Goal: Task Accomplishment & Management: Manage account settings

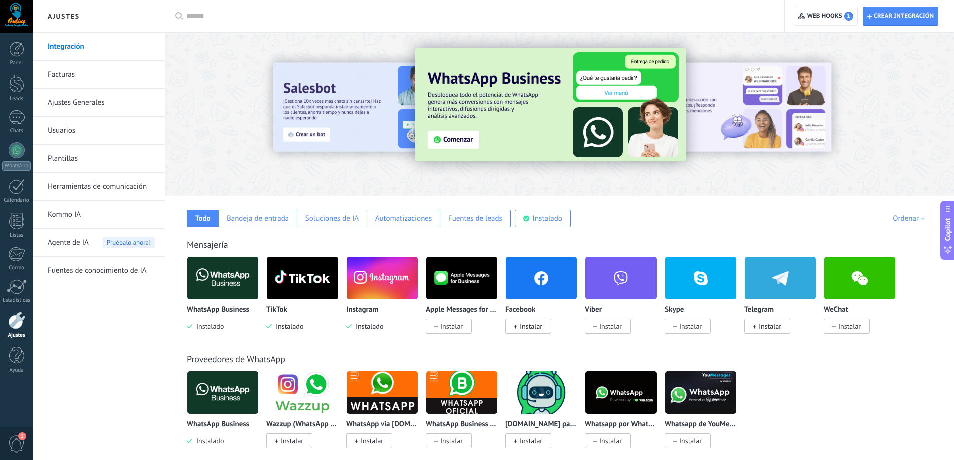
click at [231, 273] on img at bounding box center [222, 278] width 71 height 49
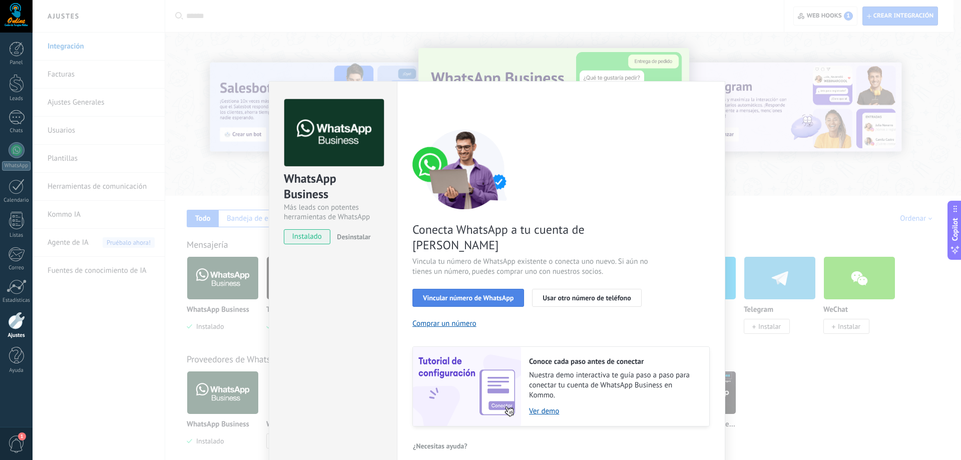
click at [494, 294] on span "Vincular número de WhatsApp" at bounding box center [468, 297] width 91 height 7
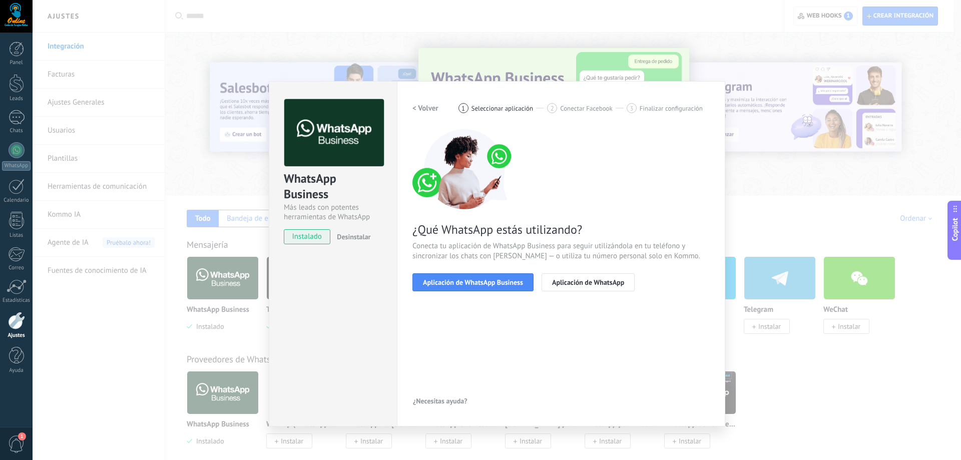
click at [494, 283] on span "Aplicación de WhatsApp Business" at bounding box center [473, 282] width 100 height 7
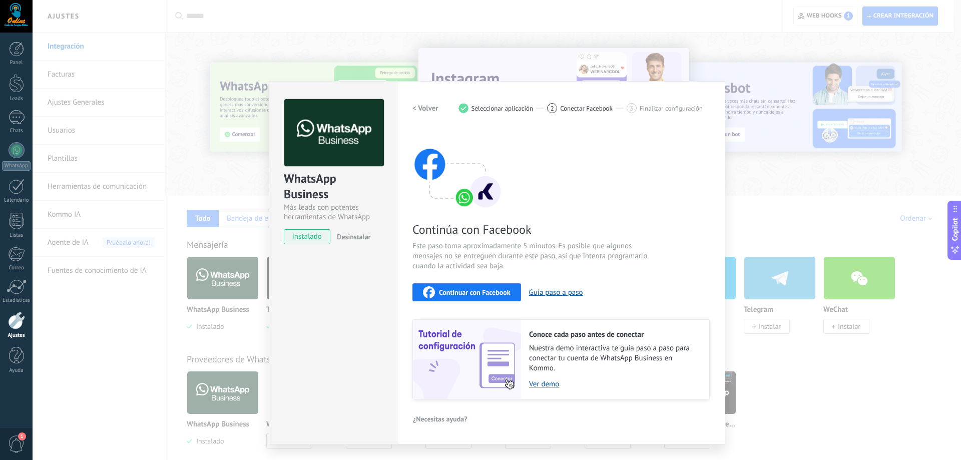
click at [496, 289] on span "Continuar con Facebook" at bounding box center [475, 292] width 72 height 7
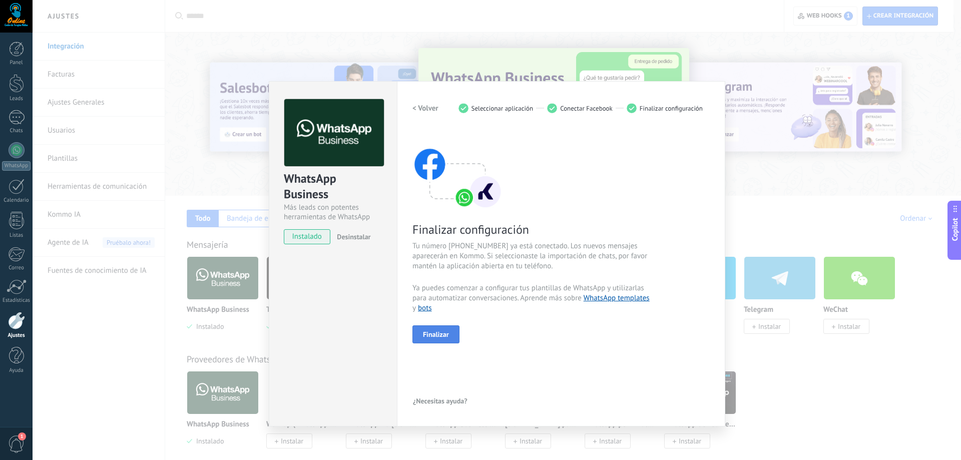
click at [446, 333] on span "Finalizar" at bounding box center [436, 334] width 26 height 7
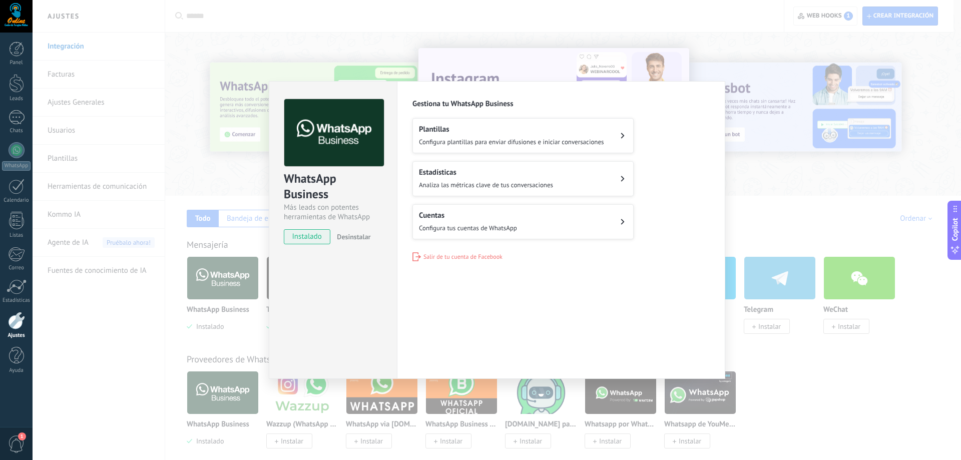
click at [538, 139] on span "Configura plantillas para enviar difusiones e iniciar conversaciones" at bounding box center [511, 142] width 185 height 9
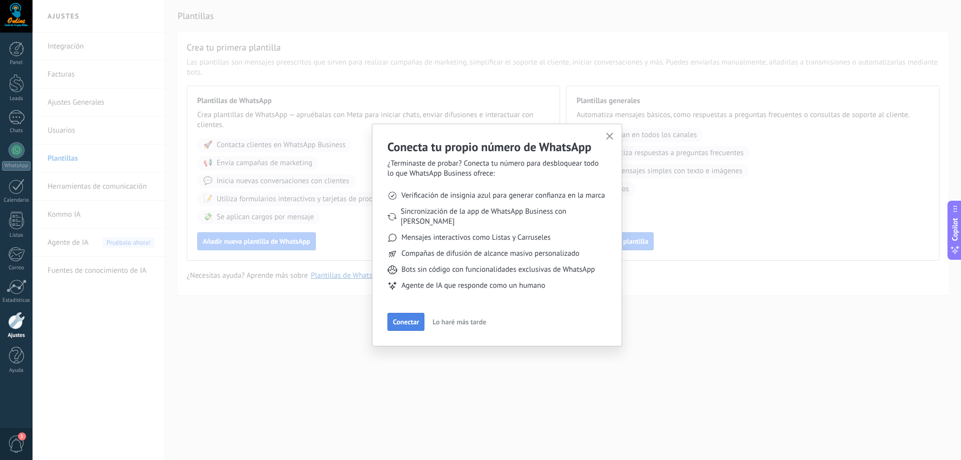
click at [412, 318] on span "Conectar" at bounding box center [406, 321] width 26 height 7
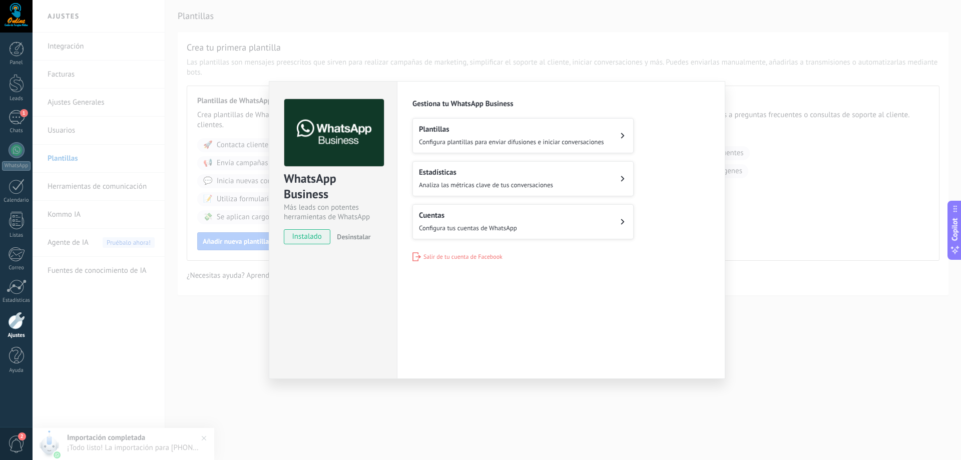
click at [499, 216] on h2 "Cuentas" at bounding box center [468, 216] width 98 height 10
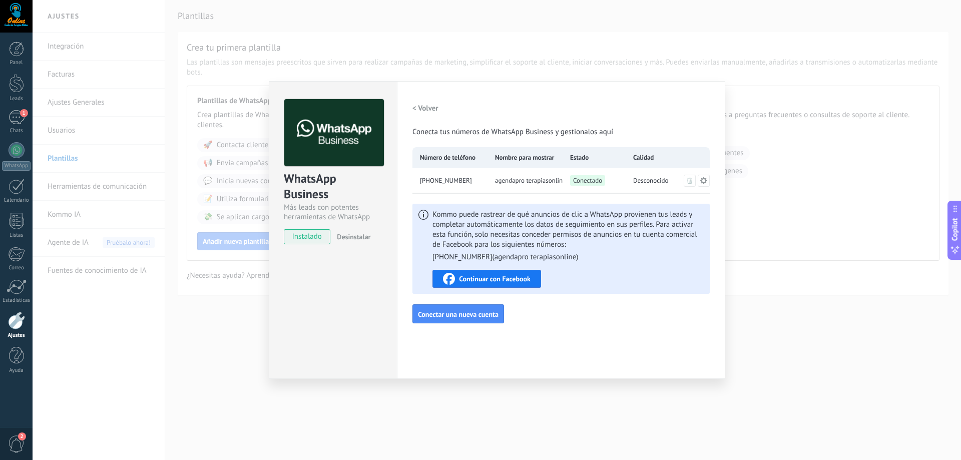
click at [806, 264] on div "WhatsApp Business Más leads con potentes herramientas de WhatsApp instalado Des…" at bounding box center [497, 230] width 929 height 460
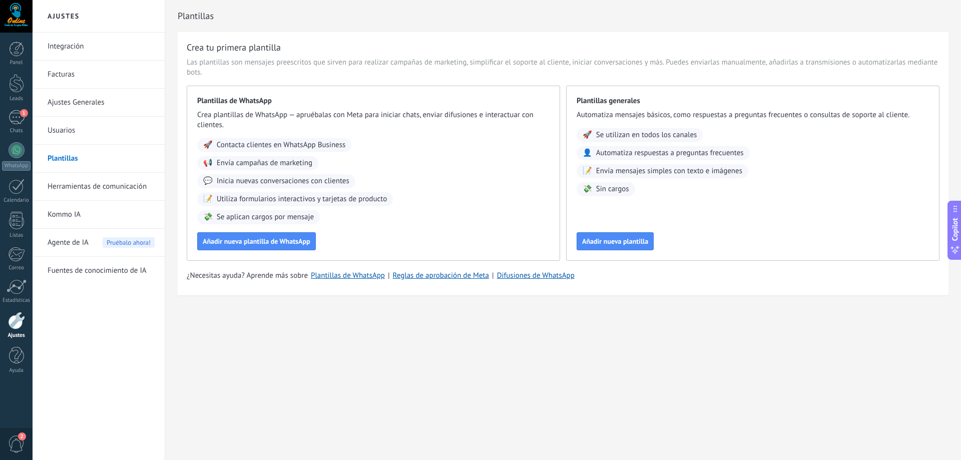
click at [599, 358] on div "Ajustes Integración Facturas Ajustes Generales Usuarios Plantillas Herramientas…" at bounding box center [497, 230] width 929 height 460
click at [17, 118] on div "1" at bounding box center [17, 117] width 16 height 15
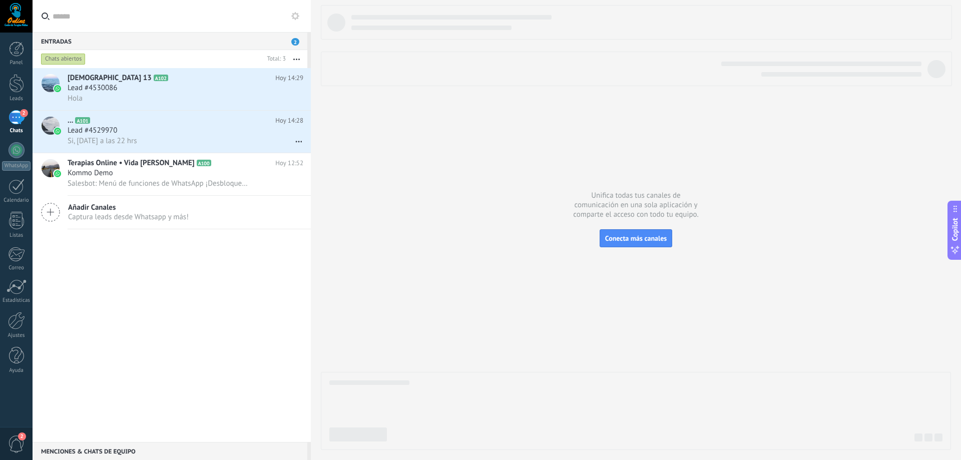
click at [419, 127] on div at bounding box center [636, 227] width 630 height 445
click at [135, 83] on div "Lead #4530086" at bounding box center [186, 88] width 236 height 10
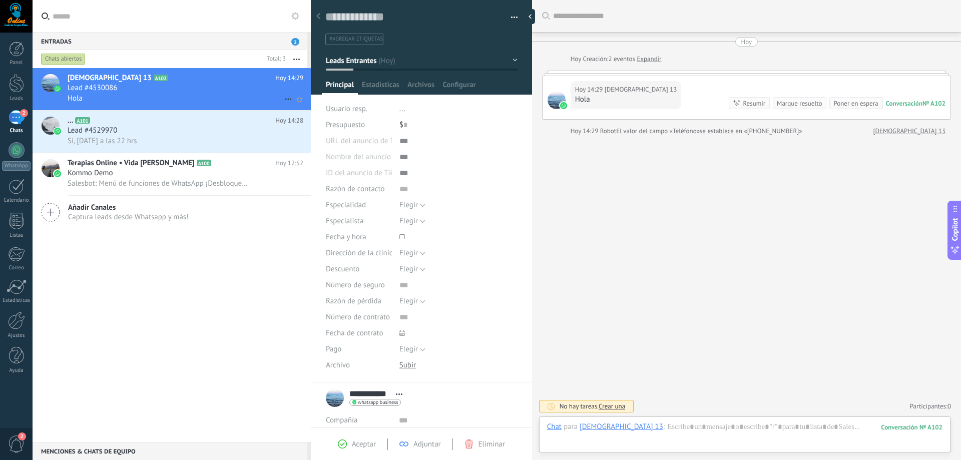
scroll to position [15, 0]
click at [372, 83] on span "Estadísticas" at bounding box center [381, 87] width 38 height 15
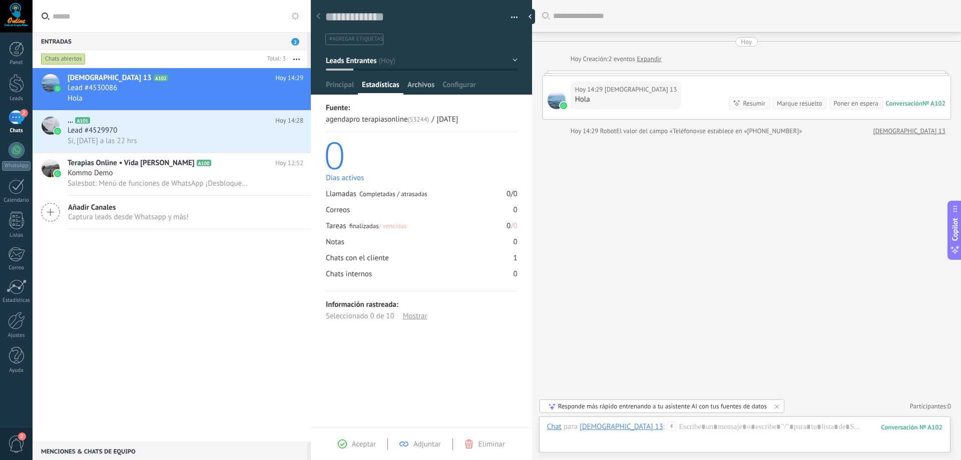
click at [416, 85] on span "Archivos" at bounding box center [420, 87] width 27 height 15
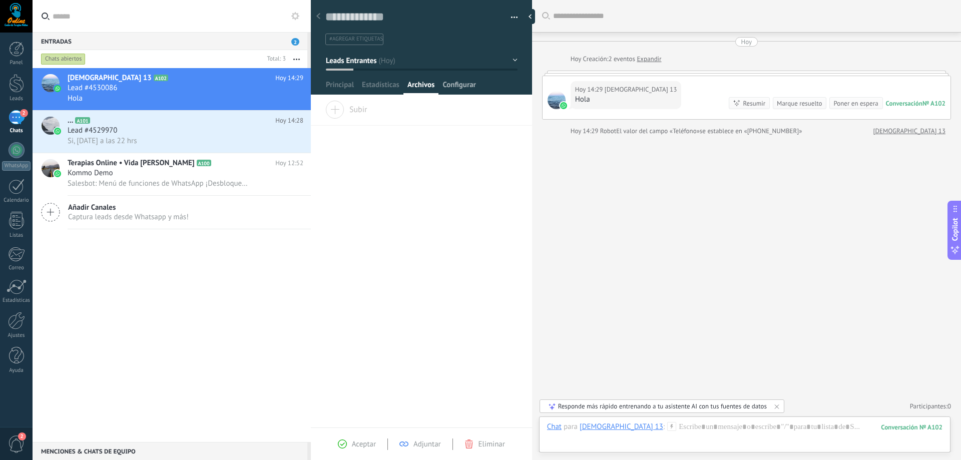
click at [460, 88] on span "Configurar" at bounding box center [459, 87] width 33 height 15
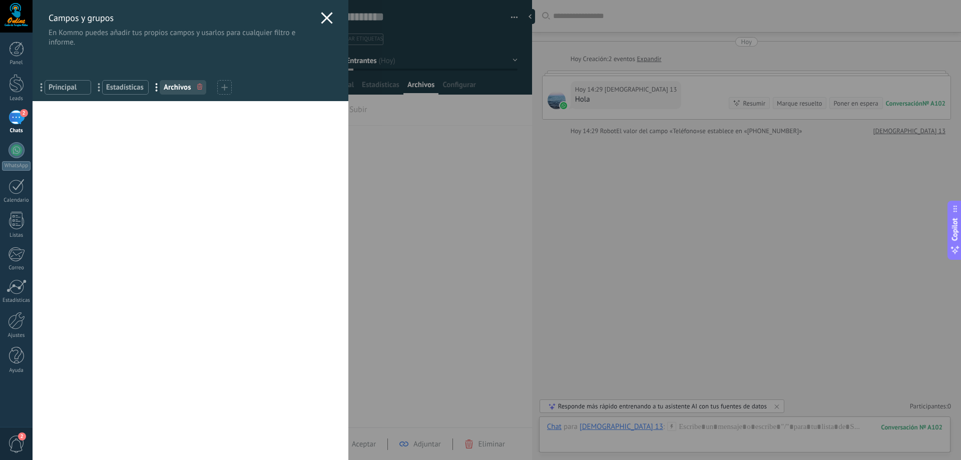
click at [327, 16] on icon at bounding box center [327, 18] width 12 height 12
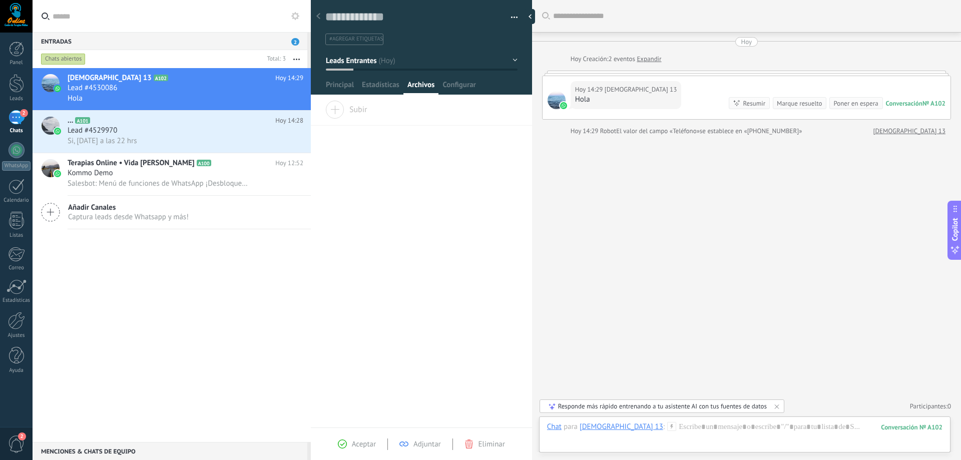
click at [473, 155] on div "Arrastra y suelte los archivos aquí para adjuntarlos. Suelte el botón del ratón…" at bounding box center [421, 264] width 221 height 327
click at [270, 241] on div "Christian 13 A102 Hoy 14:29 Lead #4530086 Hola ... A101 Hoy 14:28 Lead #4529970…" at bounding box center [172, 255] width 278 height 374
click at [319, 16] on icon at bounding box center [318, 16] width 4 height 6
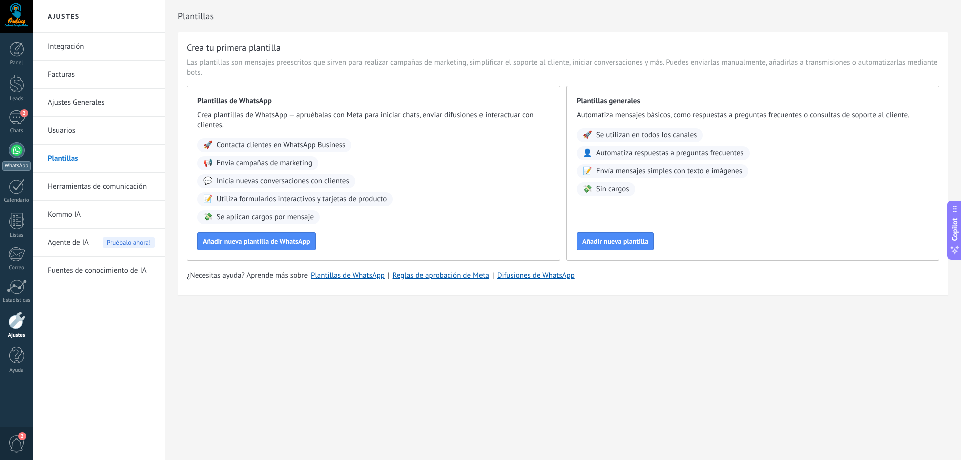
click at [18, 148] on div at bounding box center [17, 150] width 16 height 16
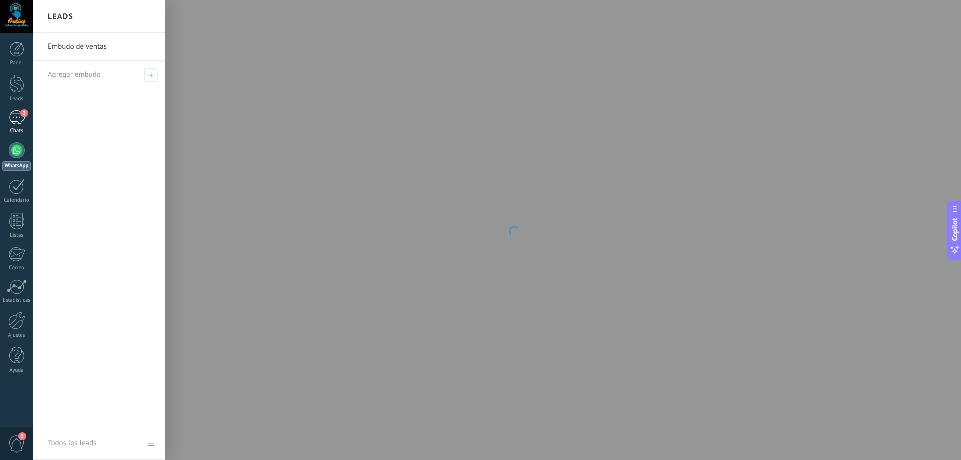
click at [17, 120] on div "2" at bounding box center [17, 117] width 16 height 15
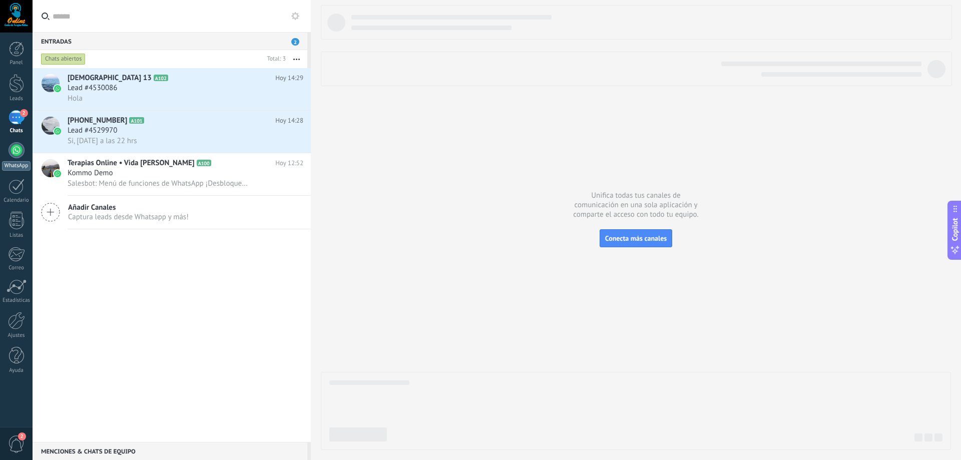
click at [15, 147] on div at bounding box center [17, 150] width 16 height 16
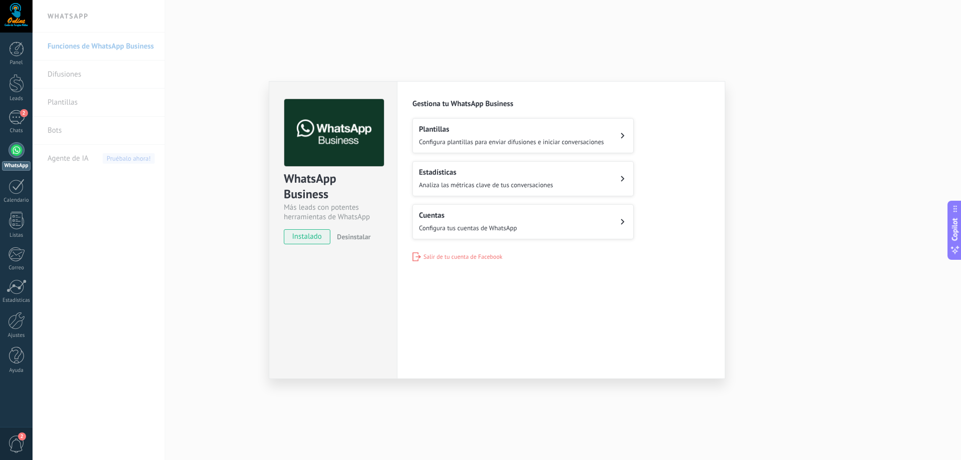
click at [234, 117] on div "WhatsApp Business Más leads con potentes herramientas de WhatsApp instalado Des…" at bounding box center [497, 230] width 929 height 460
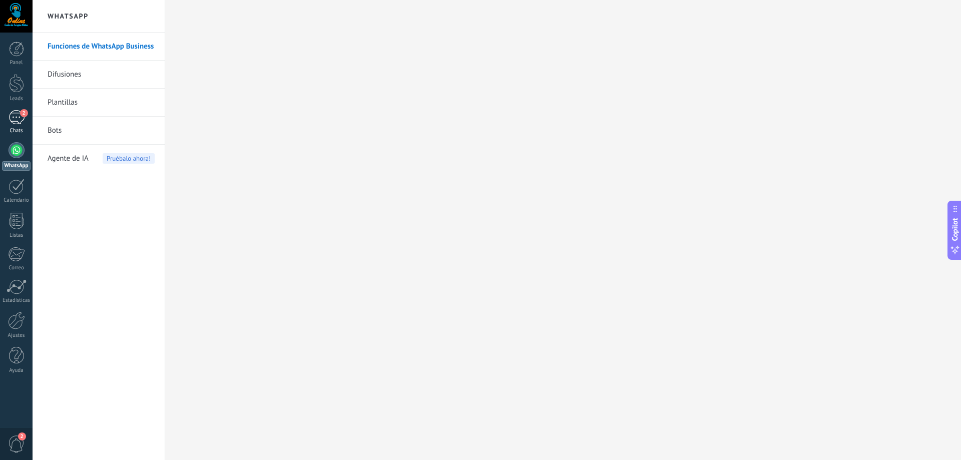
click at [12, 117] on div "2" at bounding box center [17, 117] width 16 height 15
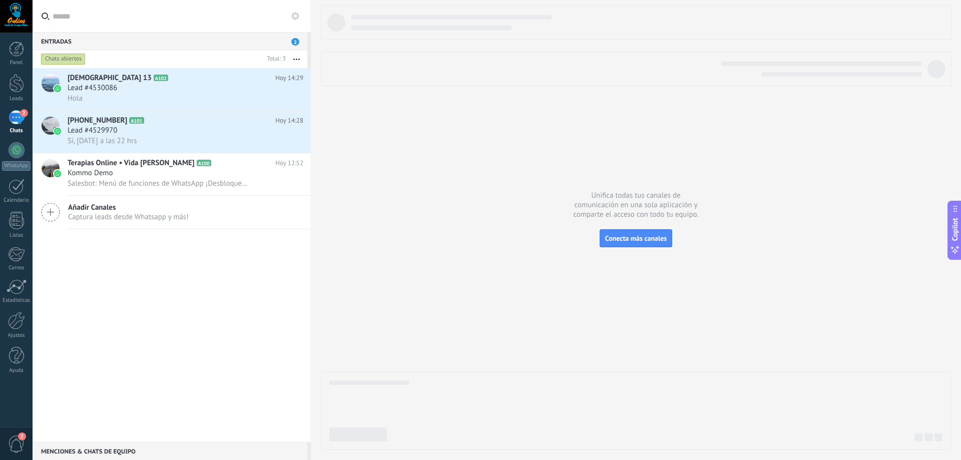
click at [72, 60] on div "Chats abiertos" at bounding box center [63, 59] width 45 height 12
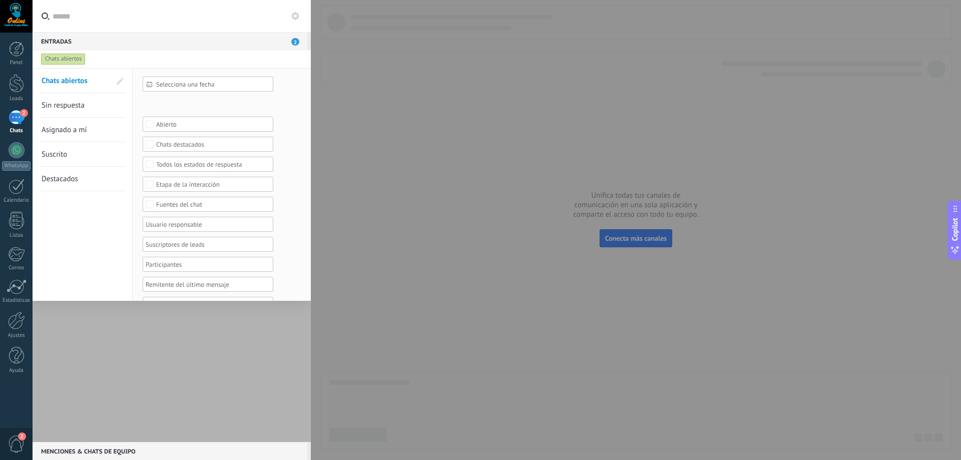
click at [188, 83] on span "Selecciona una fecha" at bounding box center [212, 85] width 112 height 8
click at [204, 67] on div at bounding box center [480, 230] width 961 height 460
click at [0, 0] on div "Leads Entrantes Nueva consulta Cualificado Especialista asignado Cita confirmad…" at bounding box center [0, 0] width 0 height 0
click at [0, 0] on div "Cualificado" at bounding box center [0, 0] width 0 height 0
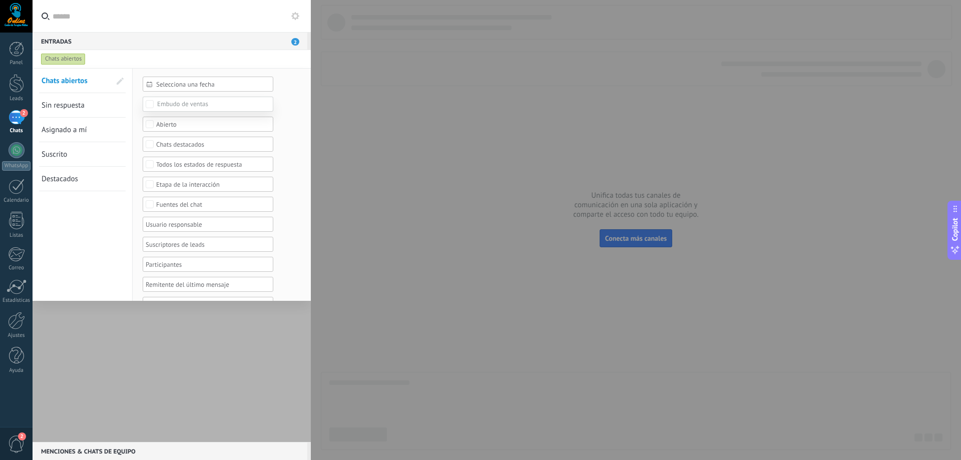
click at [289, 103] on div at bounding box center [497, 230] width 929 height 460
click at [291, 19] on icon at bounding box center [295, 16] width 8 height 8
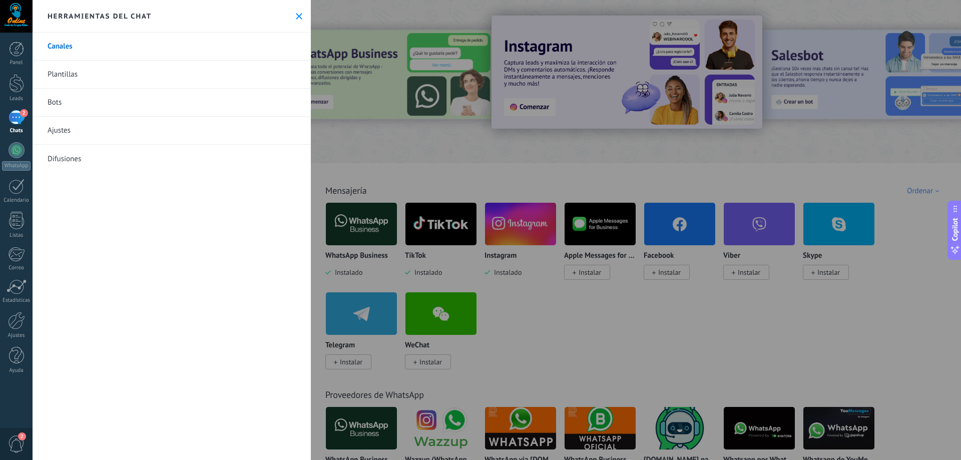
click at [296, 19] on icon at bounding box center [299, 16] width 7 height 7
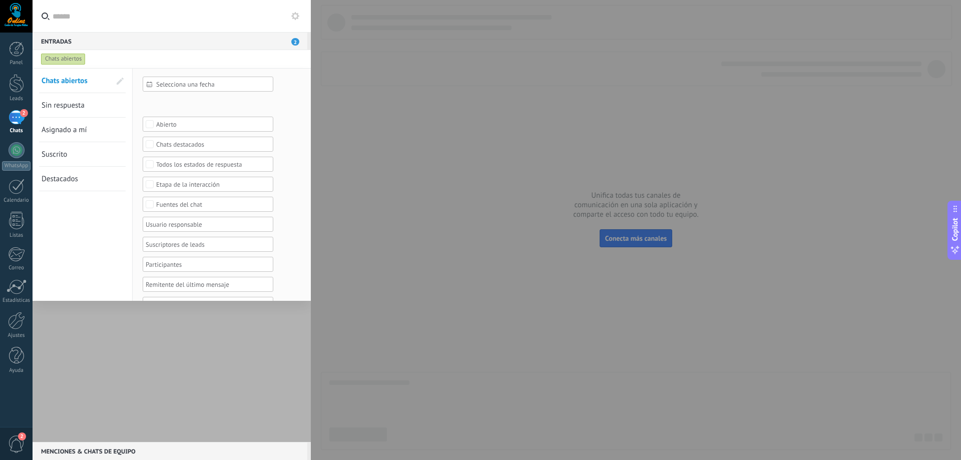
click at [365, 84] on div at bounding box center [480, 230] width 961 height 460
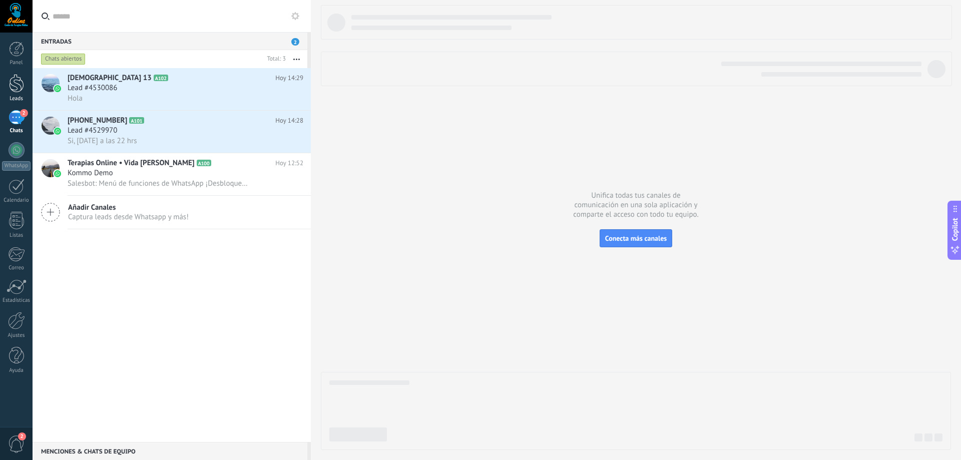
click at [19, 84] on div at bounding box center [16, 83] width 15 height 19
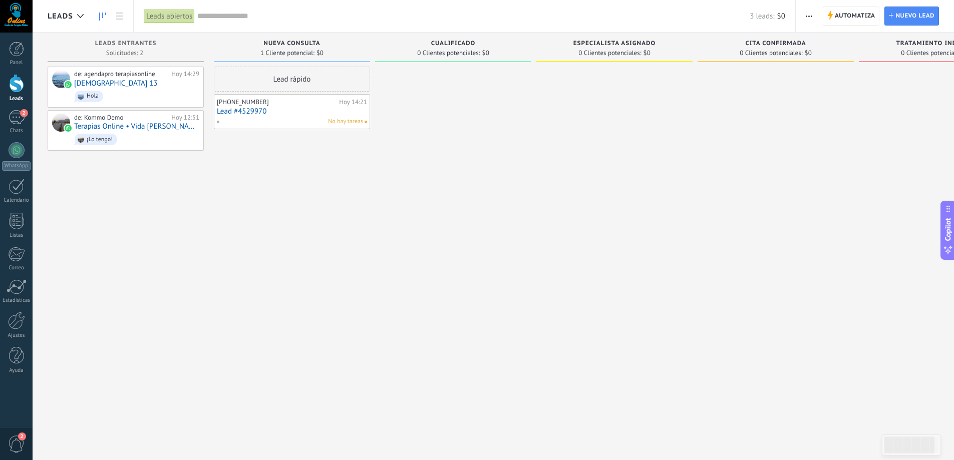
click at [296, 105] on div "[PHONE_NUMBER]" at bounding box center [277, 102] width 120 height 8
drag, startPoint x: 294, startPoint y: 78, endPoint x: 445, endPoint y: 78, distance: 150.7
click at [445, 78] on div "Leads Entrantes Solicitudes: 2 0 0 0 2 0 0 0 2 de: agendapro terapiasonline Hoy…" at bounding box center [539, 214] width 982 height 363
drag, startPoint x: 308, startPoint y: 74, endPoint x: 480, endPoint y: 74, distance: 171.7
click at [480, 74] on div "Leads Entrantes Solicitudes: 2 0 0 0 2 0 0 0 2 de: agendapro terapiasonline Hoy…" at bounding box center [539, 214] width 982 height 363
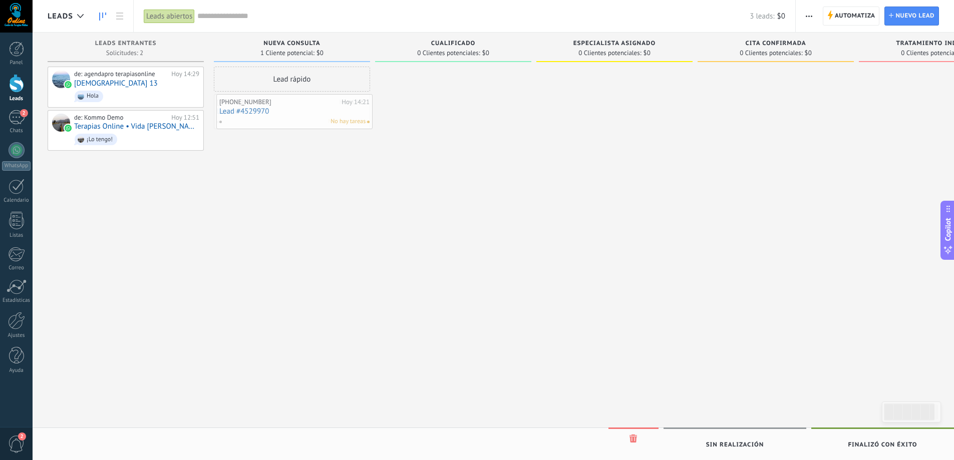
drag, startPoint x: 462, startPoint y: 106, endPoint x: 323, endPoint y: 106, distance: 138.2
click at [283, 114] on link "Lead #4529970" at bounding box center [292, 111] width 150 height 9
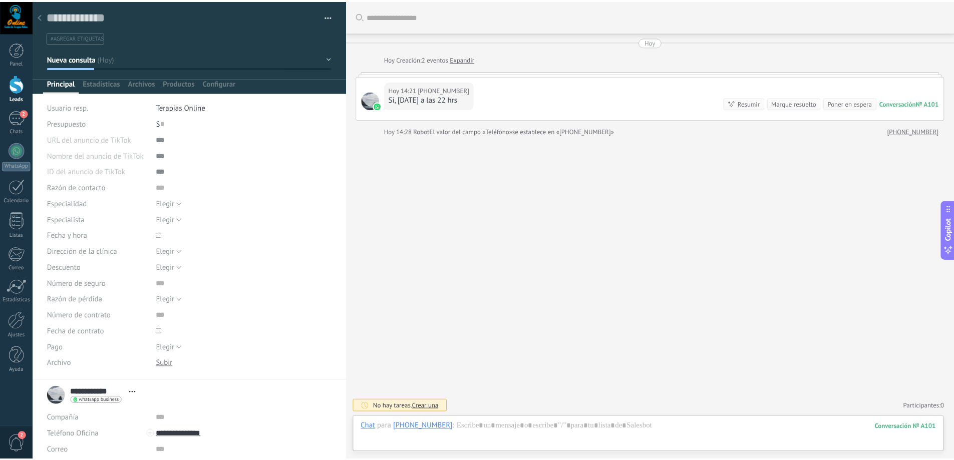
scroll to position [15, 0]
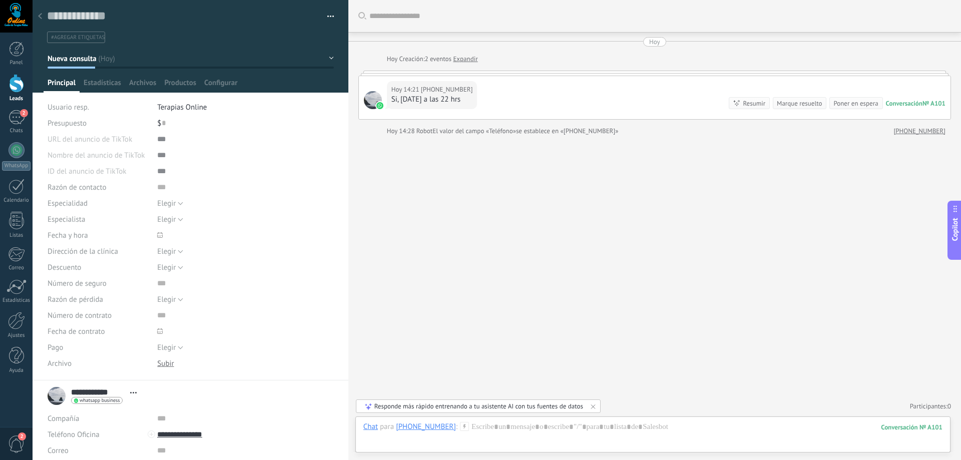
click at [42, 17] on icon at bounding box center [40, 16] width 4 height 6
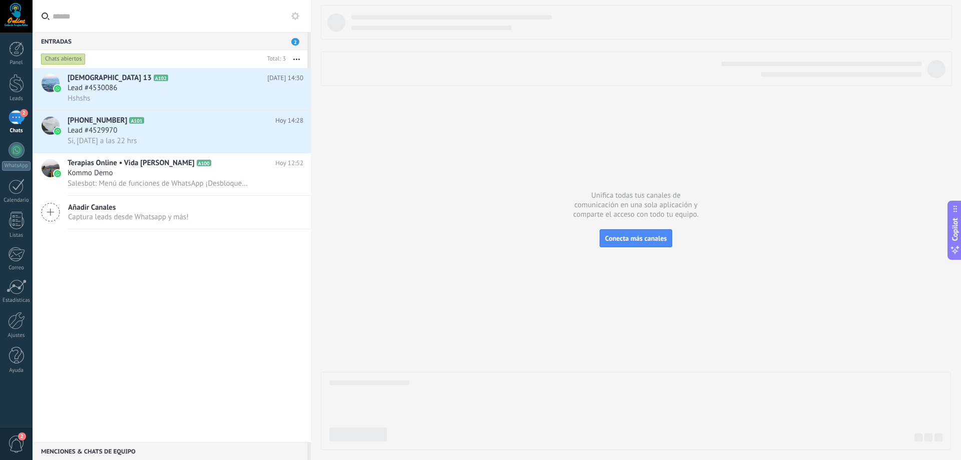
click at [103, 215] on span "Captura leads desde Whatsapp y más!" at bounding box center [128, 217] width 121 height 10
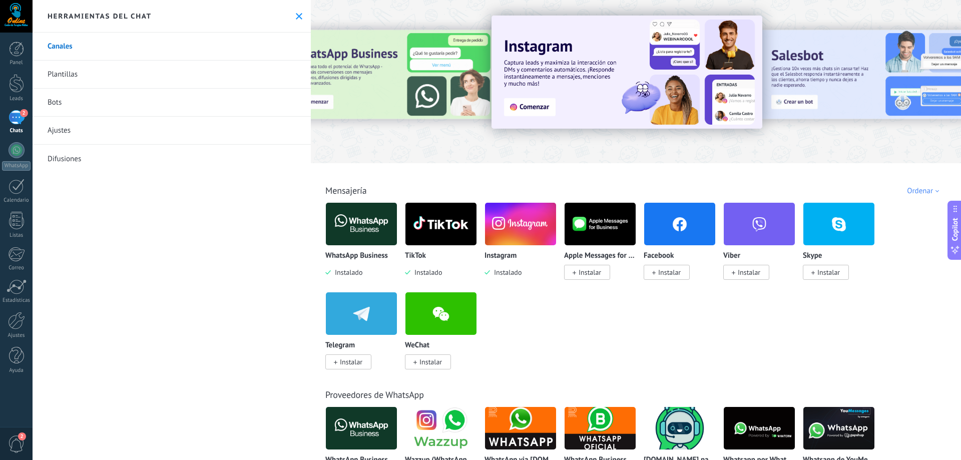
click at [296, 16] on icon at bounding box center [299, 16] width 7 height 7
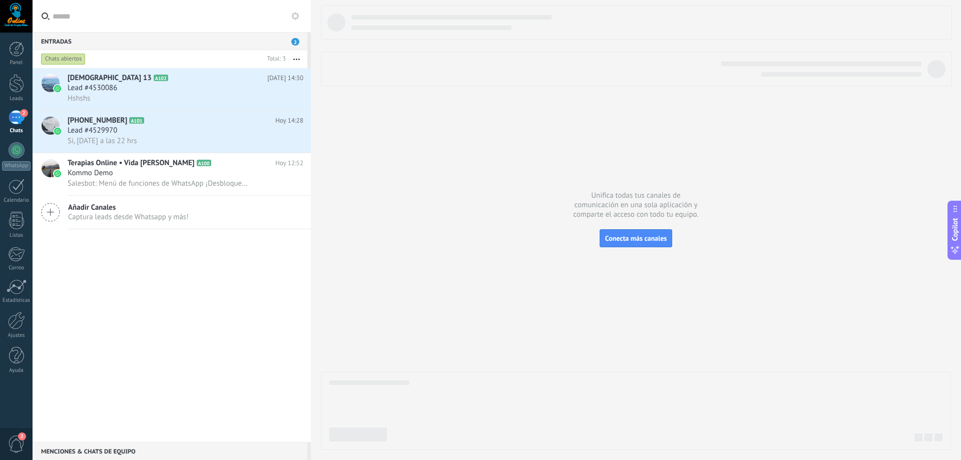
click at [389, 236] on div at bounding box center [636, 227] width 630 height 445
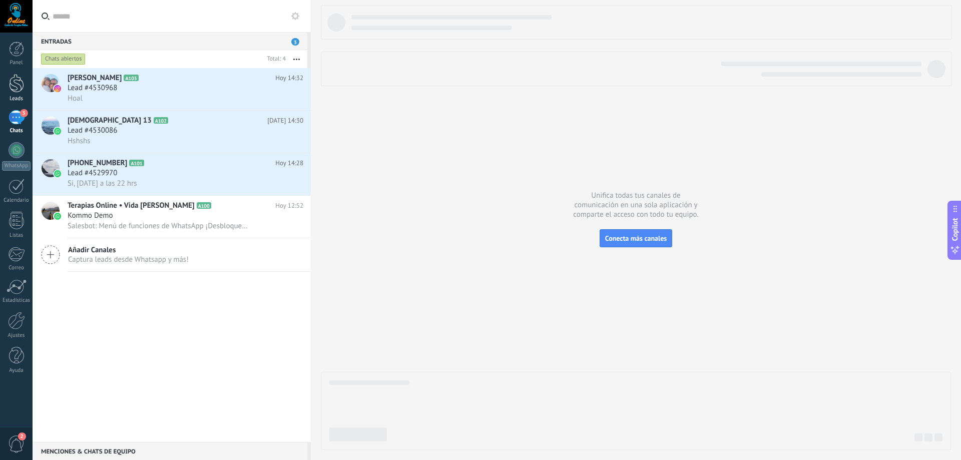
click at [14, 87] on div at bounding box center [16, 83] width 15 height 19
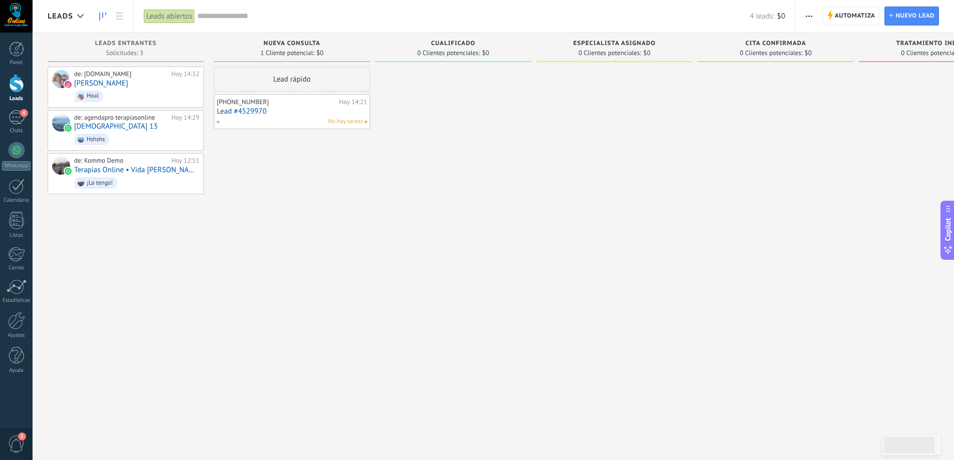
click at [370, 225] on div "Nueva consulta 1 Cliente potencial: $0 Lead rápido +56989292622 Hoy 14:21 Lead …" at bounding box center [294, 214] width 161 height 363
click at [124, 15] on link at bounding box center [119, 17] width 17 height 20
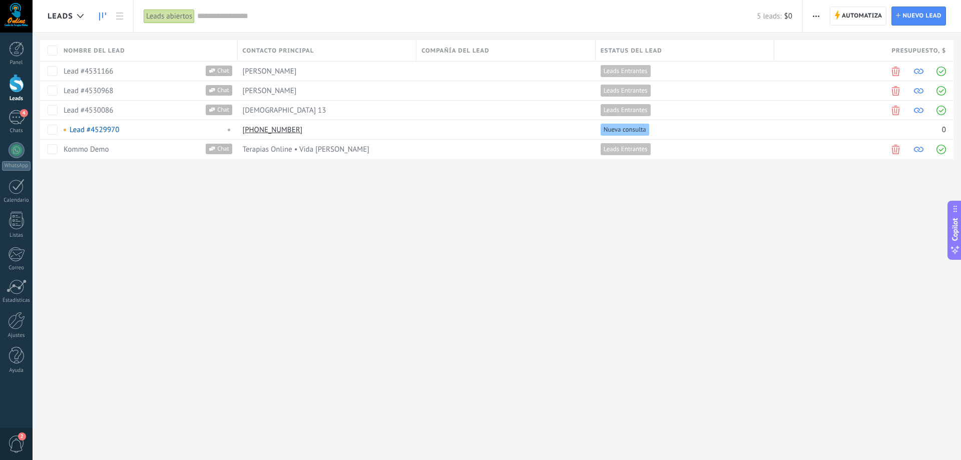
click at [100, 20] on use at bounding box center [102, 17] width 7 height 8
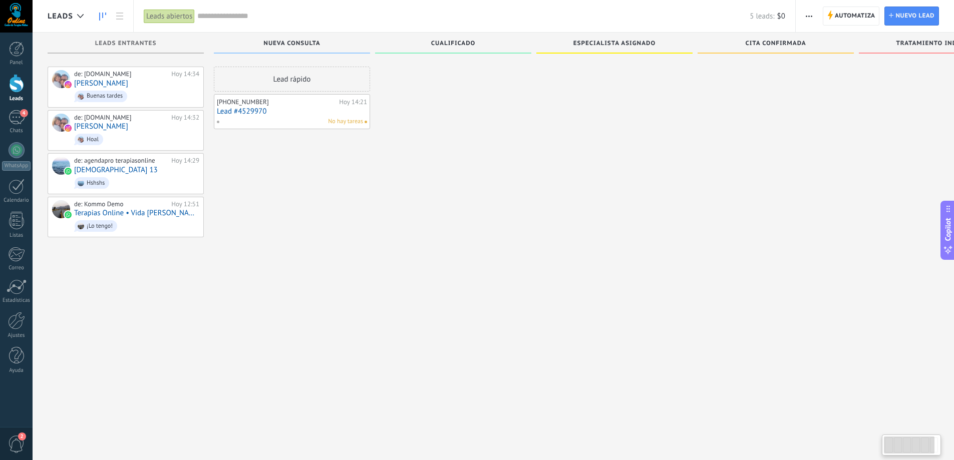
scroll to position [17, 0]
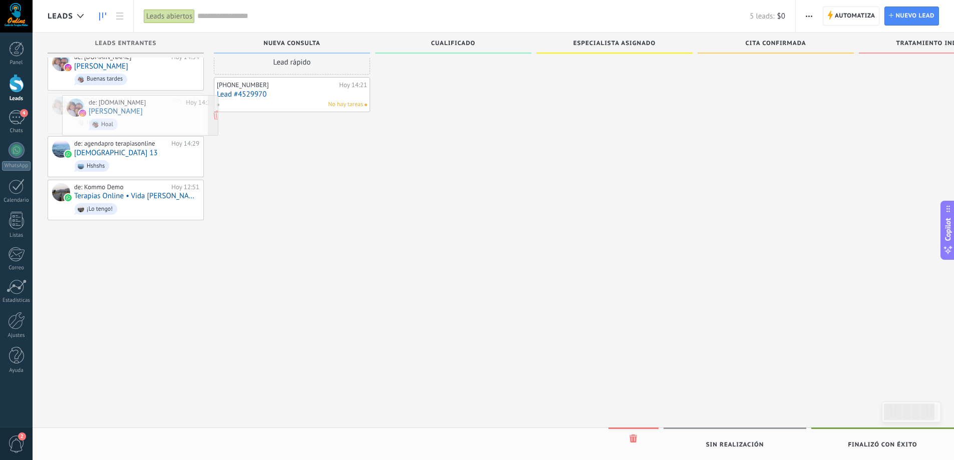
drag, startPoint x: 460, startPoint y: 126, endPoint x: 167, endPoint y: 124, distance: 292.9
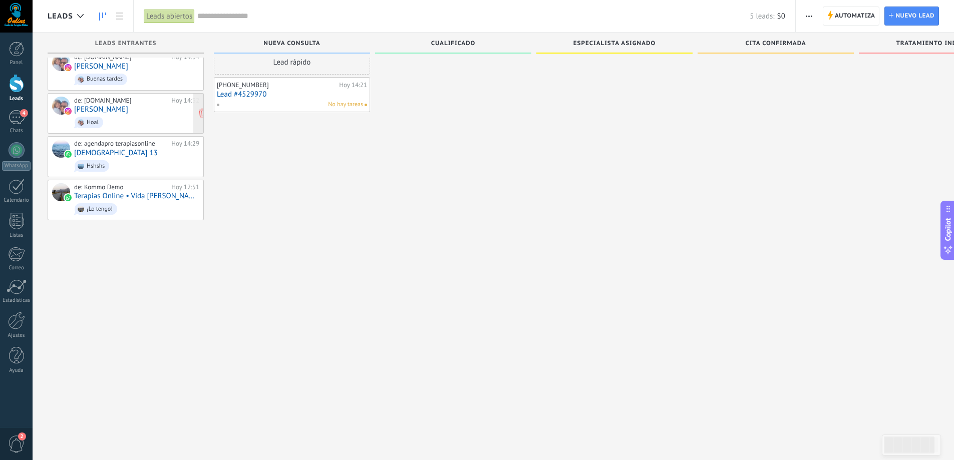
drag, startPoint x: 139, startPoint y: 110, endPoint x: 114, endPoint y: 108, distance: 25.7
click at [457, 201] on div at bounding box center [453, 214] width 156 height 329
click at [195, 112] on icon at bounding box center [194, 113] width 9 height 9
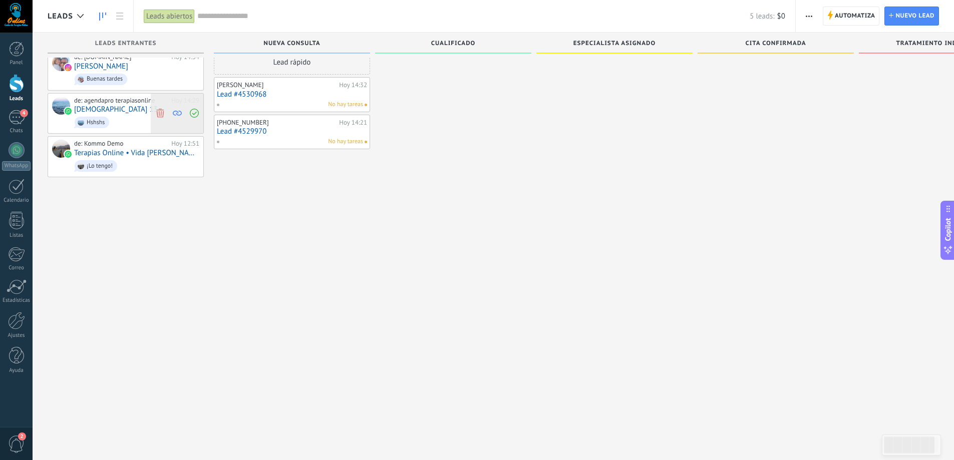
click at [179, 114] on icon at bounding box center [177, 113] width 9 height 9
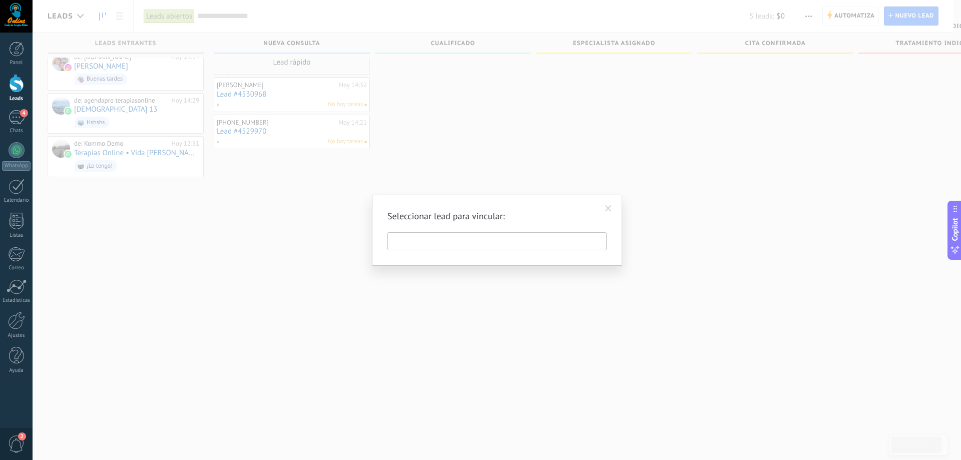
click at [486, 245] on input "text" at bounding box center [496, 241] width 219 height 18
click at [612, 210] on span at bounding box center [608, 208] width 17 height 17
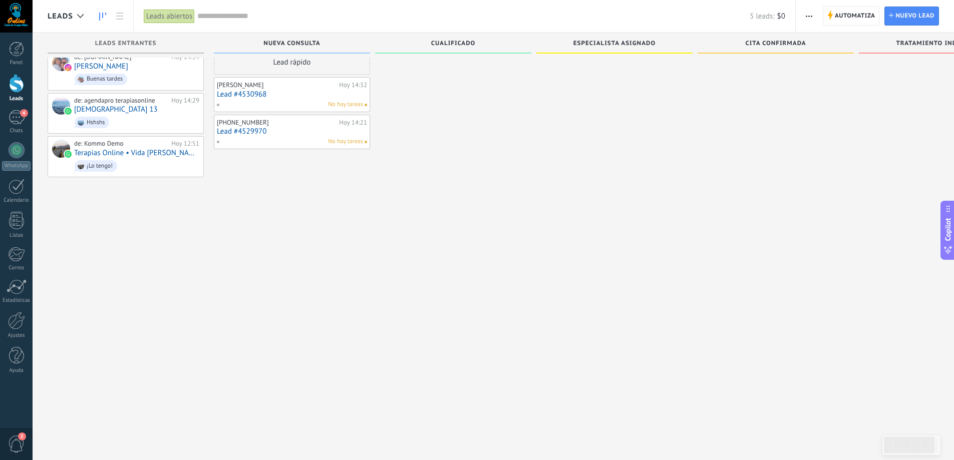
click at [504, 180] on div at bounding box center [453, 214] width 156 height 329
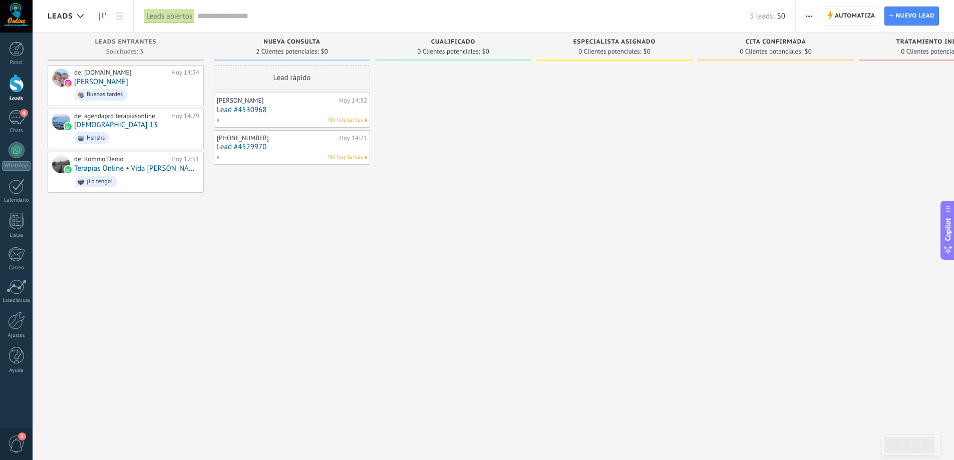
scroll to position [0, 0]
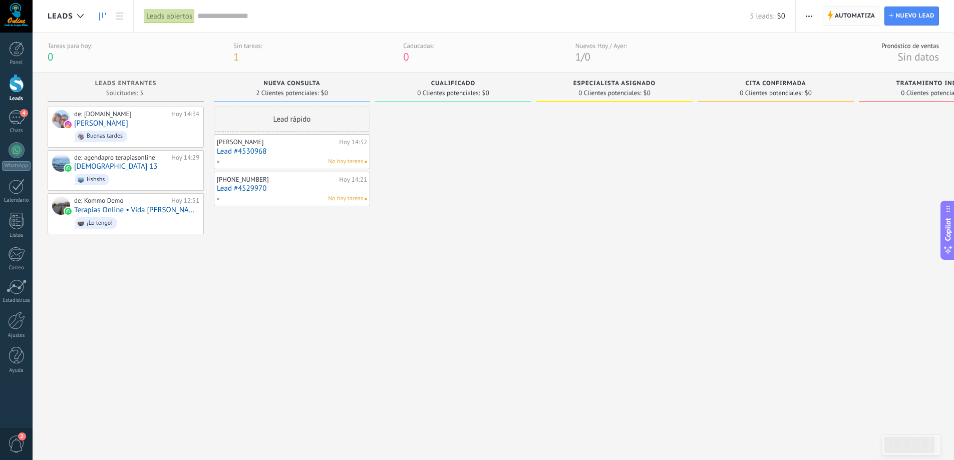
click at [842, 13] on span "Automatiza" at bounding box center [854, 16] width 41 height 18
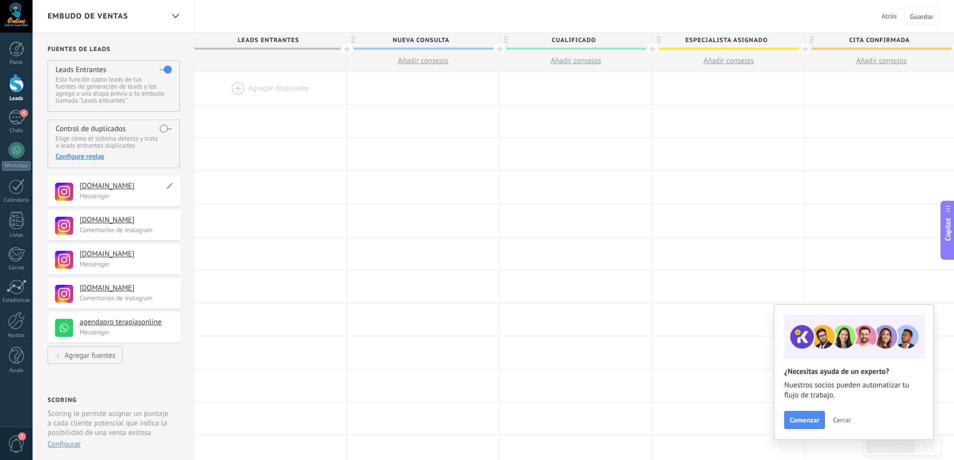
click at [144, 197] on p "Messenger" at bounding box center [127, 196] width 95 height 9
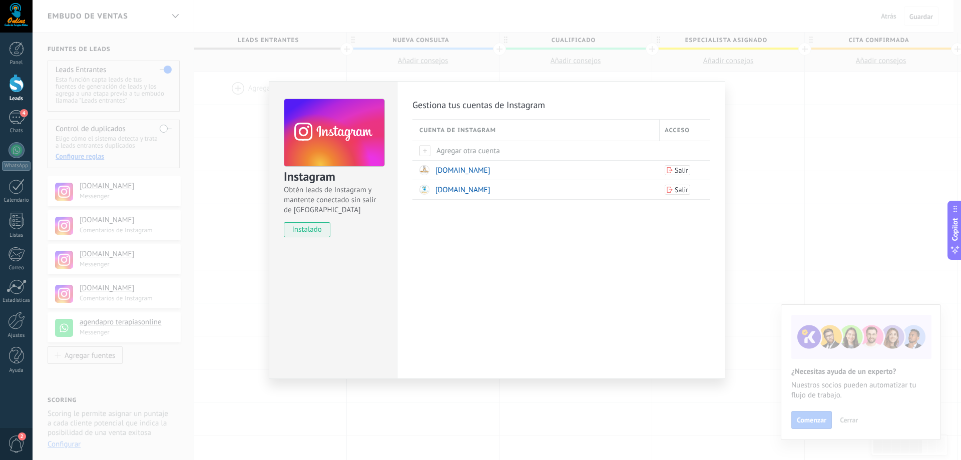
click at [780, 161] on div "Instagram Obtén leads de Instagram y mantente conectado sin salir de Kommo inst…" at bounding box center [497, 230] width 929 height 460
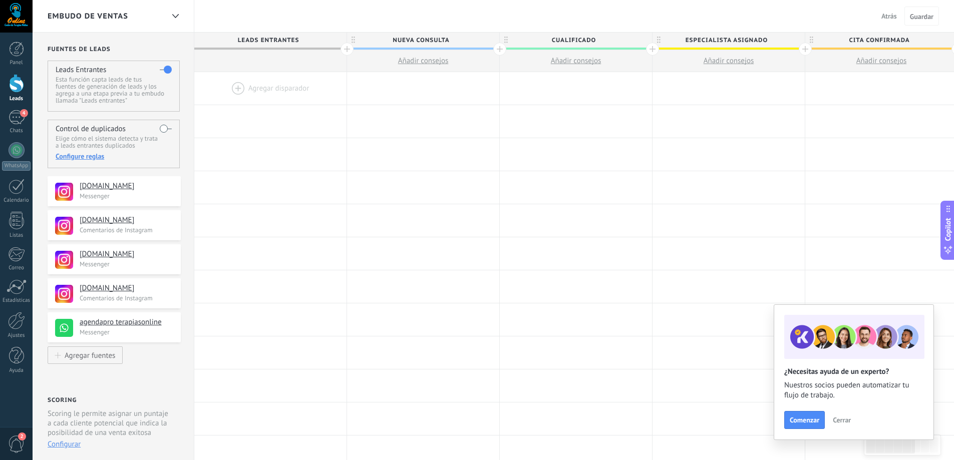
click at [833, 419] on span "Cerrar" at bounding box center [841, 419] width 18 height 7
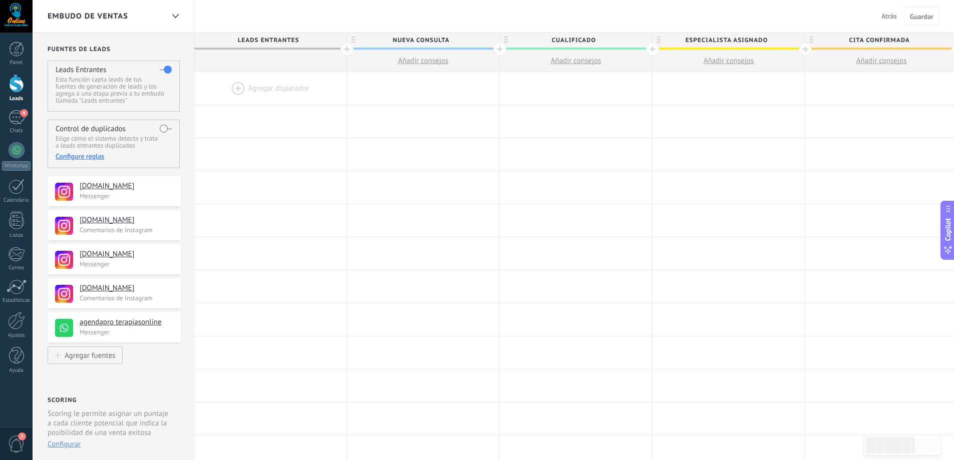
click at [21, 82] on div at bounding box center [16, 83] width 15 height 19
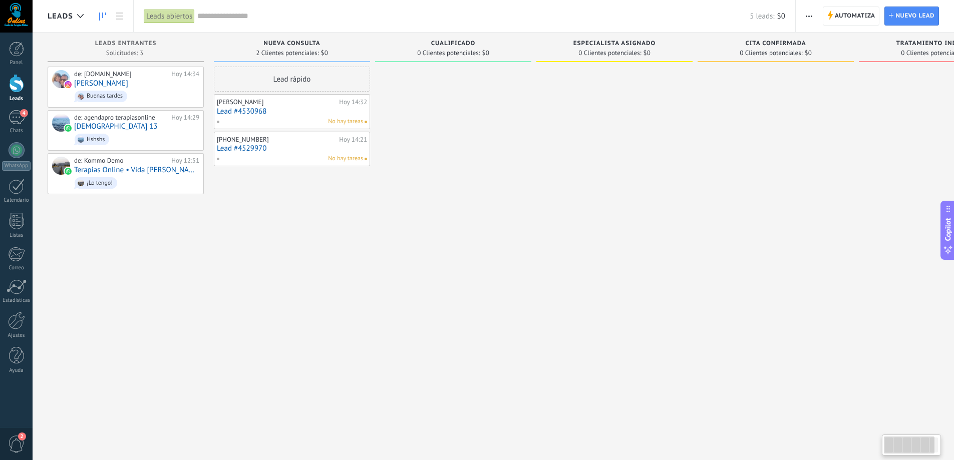
click at [513, 249] on div at bounding box center [453, 231] width 156 height 329
click at [17, 126] on link "4 Chats" at bounding box center [16, 122] width 33 height 24
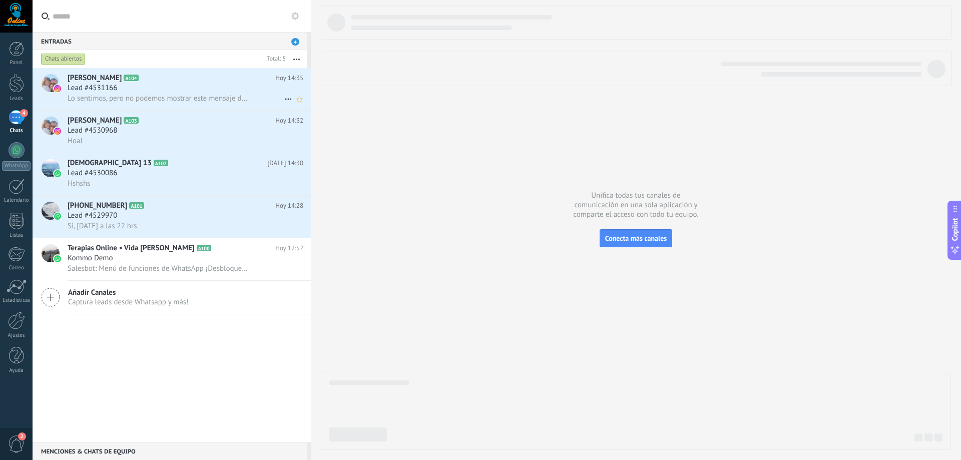
click at [208, 79] on h2 "Christian Reyes Gálvez A104" at bounding box center [172, 78] width 208 height 10
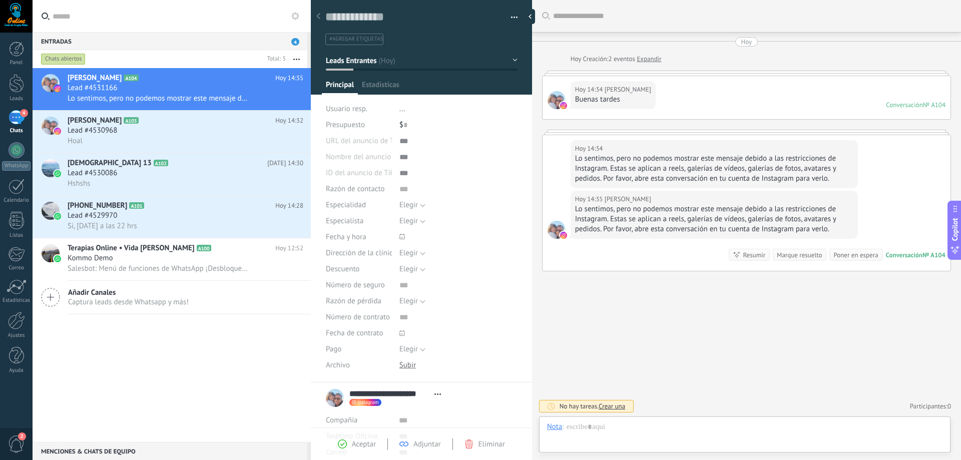
type textarea "**********"
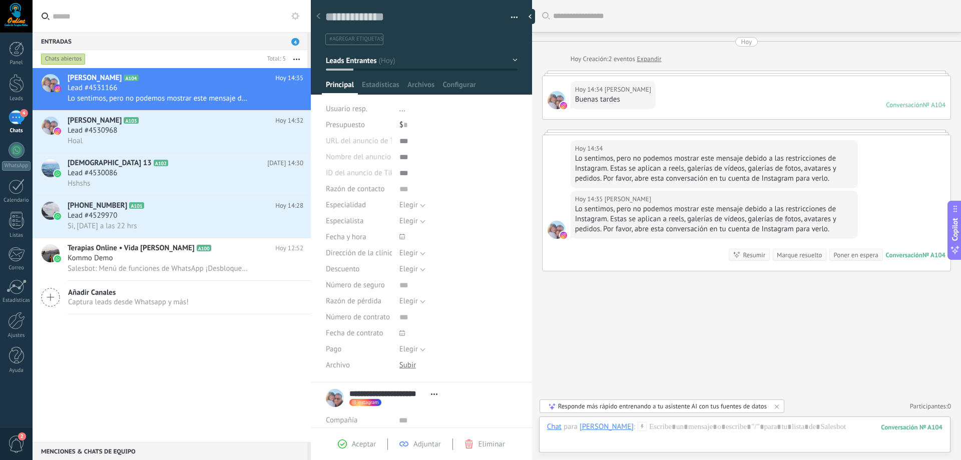
click at [513, 62] on button "Leads Entrantes" at bounding box center [422, 61] width 192 height 18
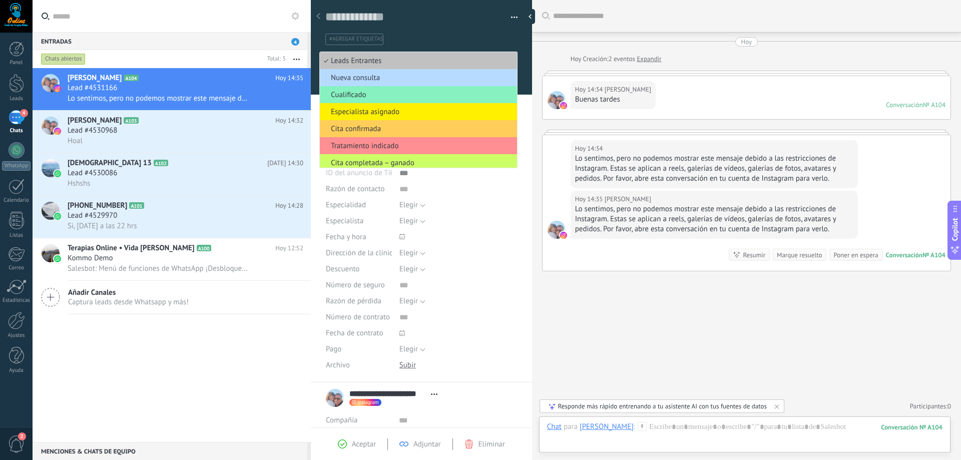
click at [382, 77] on span "Nueva consulta" at bounding box center [417, 78] width 194 height 10
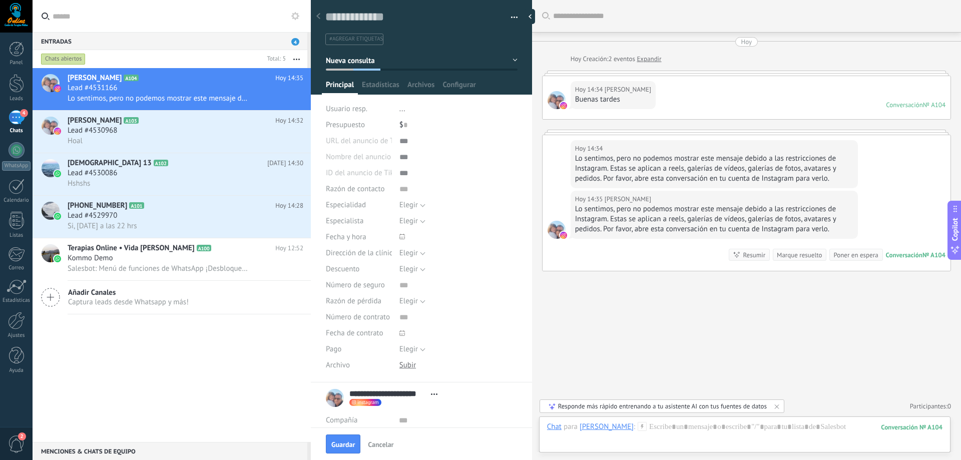
click at [507, 58] on button "Nueva consulta" at bounding box center [422, 61] width 192 height 18
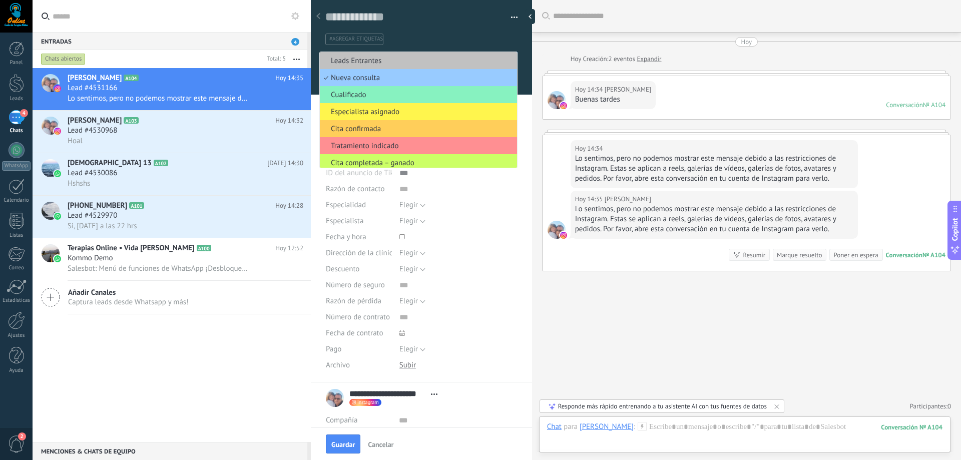
click at [379, 111] on span "Especialista asignado" at bounding box center [417, 112] width 194 height 10
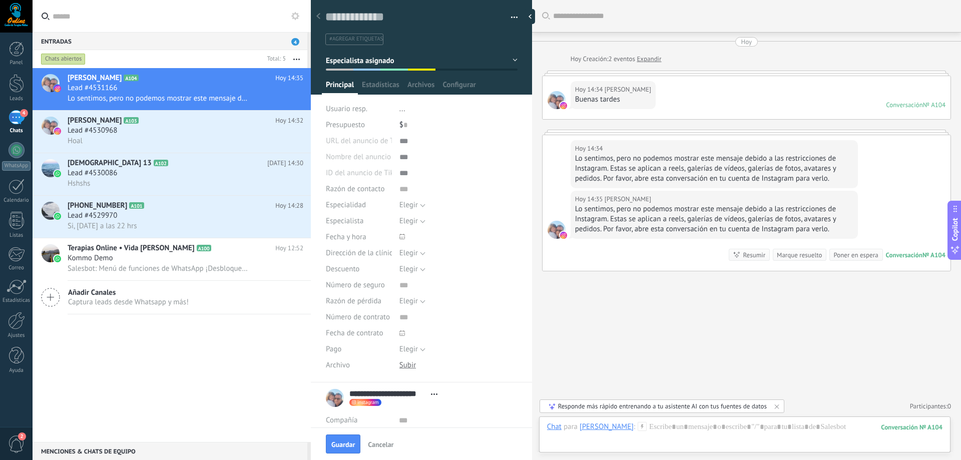
click at [181, 378] on div "Christian Reyes Gálvez A104 Hoy 14:35 Lead #4531166 Lo sentimos, pero no podemo…" at bounding box center [172, 255] width 278 height 374
click at [22, 114] on span "4" at bounding box center [24, 113] width 8 height 8
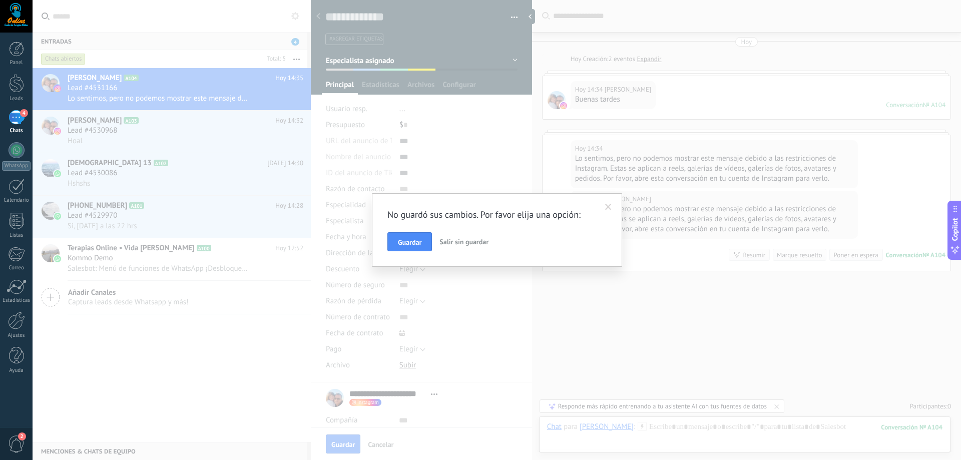
click at [608, 205] on span at bounding box center [608, 207] width 7 height 7
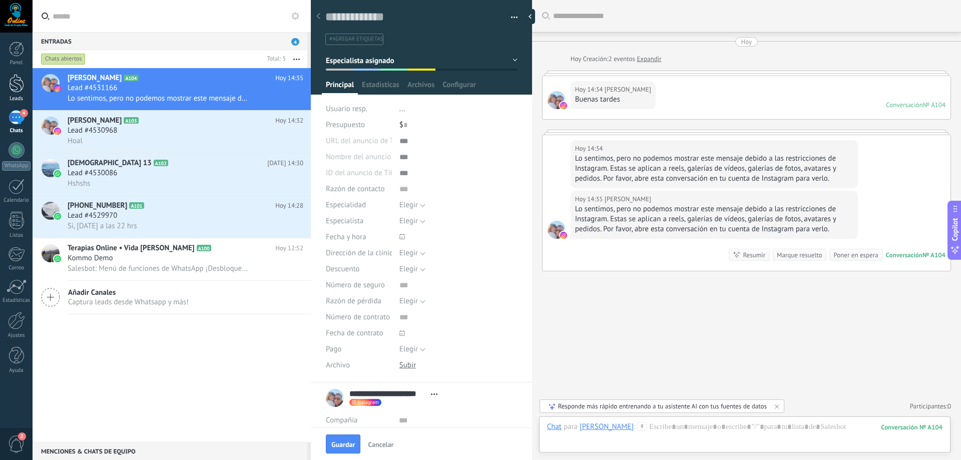
click at [23, 82] on div at bounding box center [16, 83] width 15 height 19
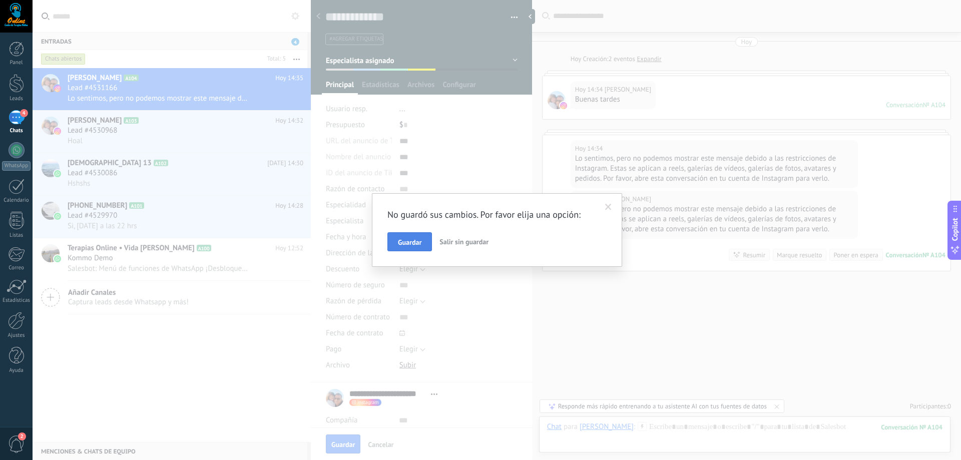
click at [404, 238] on button "Guardar" at bounding box center [409, 241] width 45 height 19
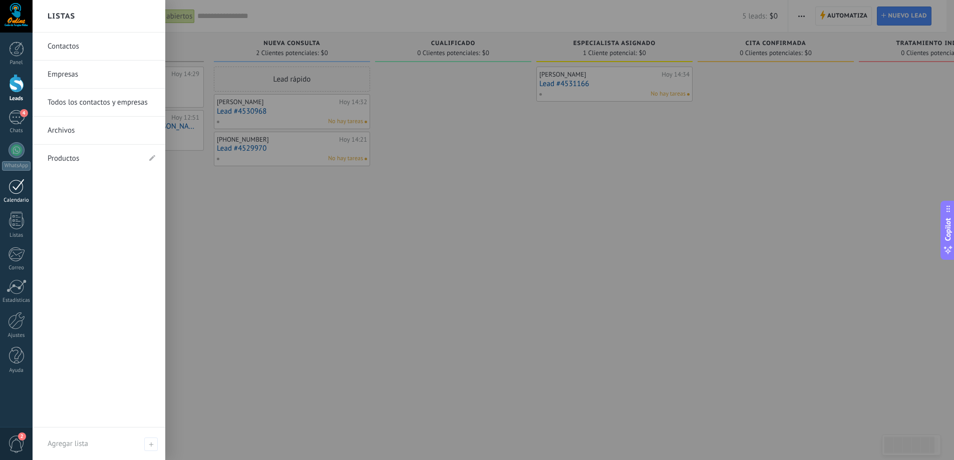
click at [19, 187] on div at bounding box center [17, 187] width 16 height 16
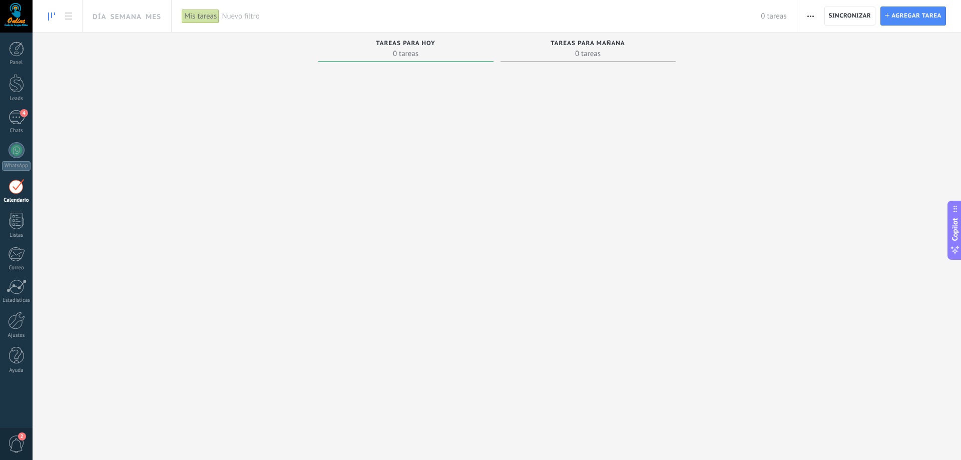
click at [418, 50] on span "0 tareas" at bounding box center [405, 54] width 165 height 10
click at [900, 18] on span "Agregar tarea" at bounding box center [917, 16] width 50 height 18
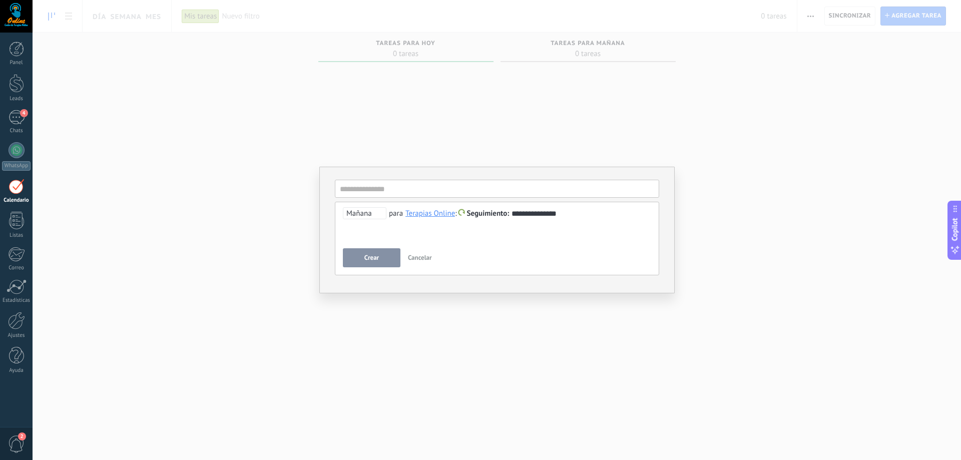
click at [451, 214] on div "Terapias Online" at bounding box center [430, 213] width 50 height 9
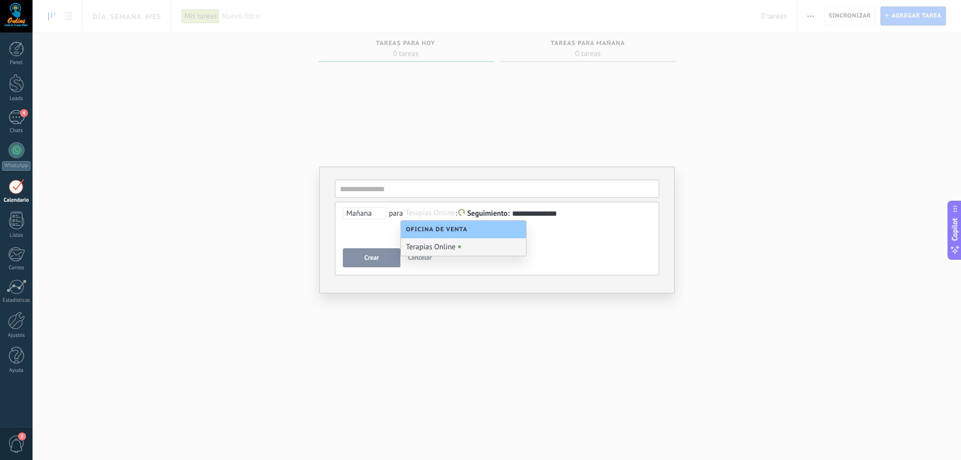
click at [447, 248] on div "Terapias Online" at bounding box center [463, 247] width 125 height 18
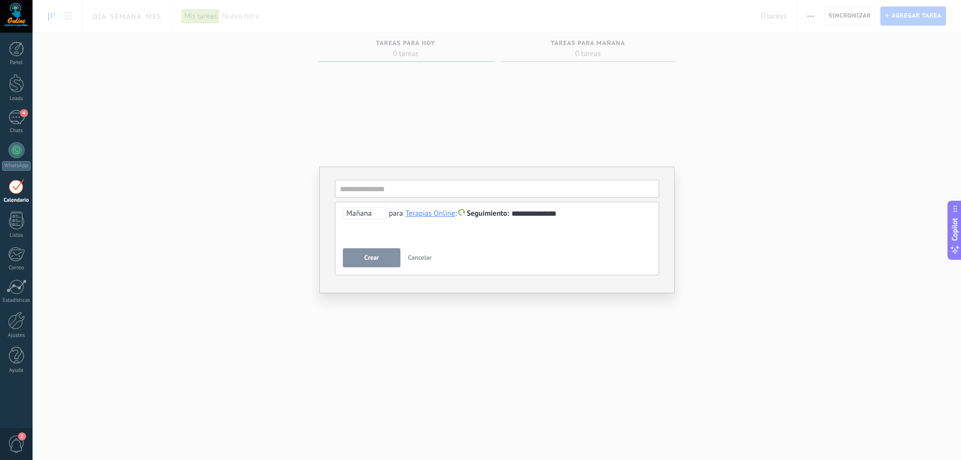
click at [381, 258] on button "Crear" at bounding box center [372, 257] width 58 height 19
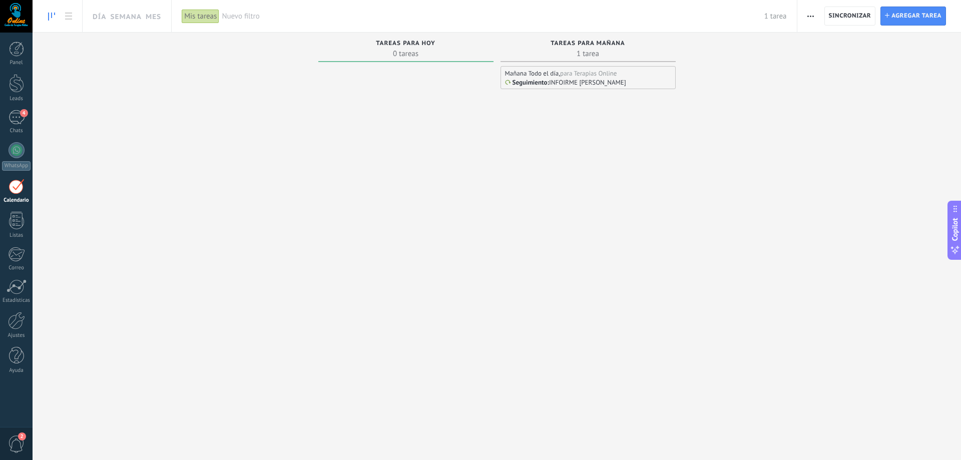
click at [564, 79] on p "INFOIRME XIMENA" at bounding box center [587, 82] width 77 height 9
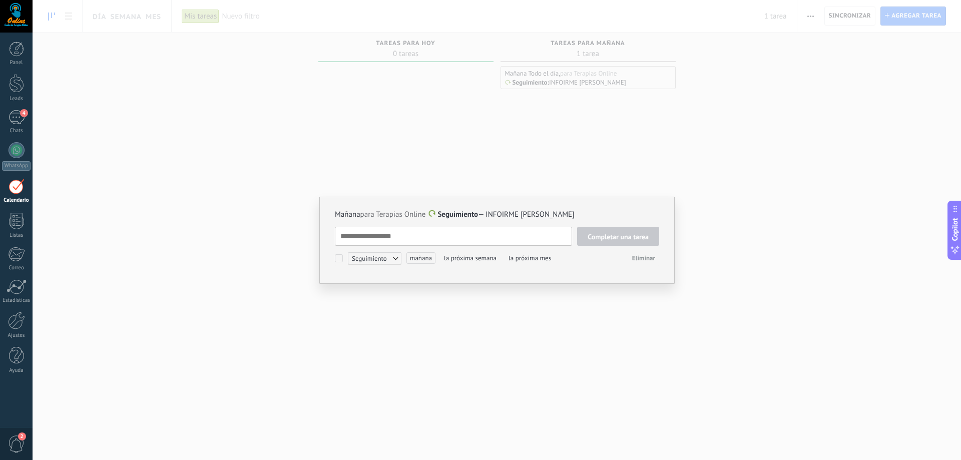
click at [417, 238] on textarea at bounding box center [453, 236] width 237 height 19
click at [395, 259] on span "Seguimiento" at bounding box center [375, 258] width 54 height 12
click at [592, 323] on div at bounding box center [480, 230] width 961 height 460
click at [788, 130] on div "Mañana para Terapias Online Seguimiento — INFOIRME XIMENA Completar una tarea S…" at bounding box center [497, 230] width 929 height 460
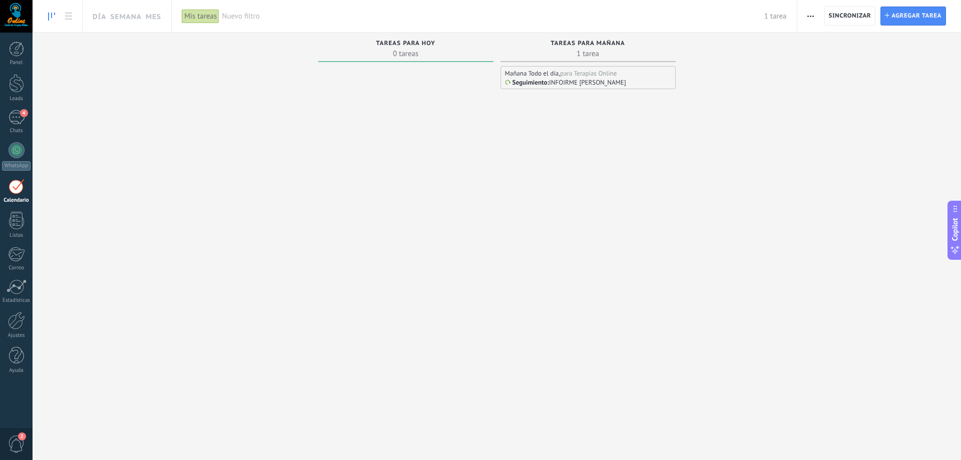
click at [808, 18] on span "button" at bounding box center [810, 16] width 7 height 19
drag, startPoint x: 752, startPoint y: 64, endPoint x: 850, endPoint y: 11, distance: 111.1
click at [752, 64] on div "Tareas completas 0 tareas Tareas caducadas 0 tareas Tareas para hoy 0 tareas Ta…" at bounding box center [497, 234] width 929 height 402
click at [850, 11] on span "Sincronizar" at bounding box center [850, 16] width 43 height 18
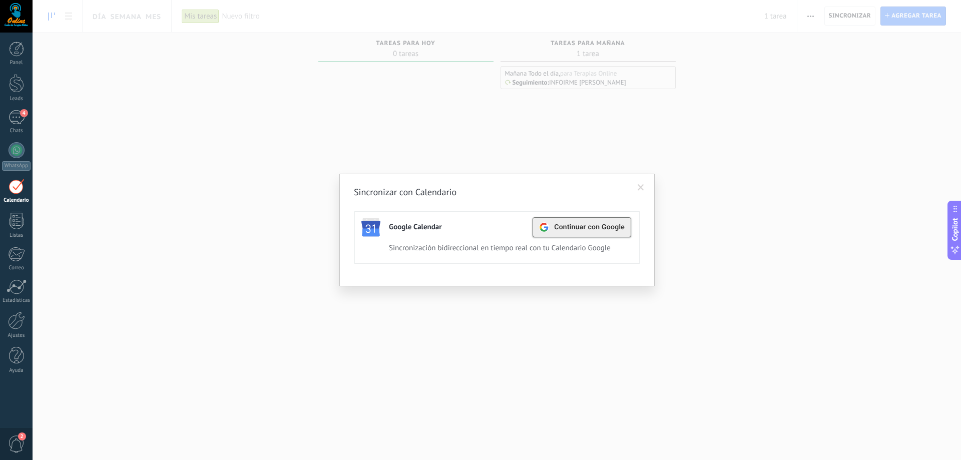
click at [601, 227] on span "Continuar con Google" at bounding box center [589, 227] width 71 height 8
click at [584, 228] on div "Activa" at bounding box center [587, 228] width 27 height 14
click at [600, 228] on span "Continuar con Google" at bounding box center [589, 227] width 71 height 8
click at [717, 147] on div "Sincronizar con Calendario Google Calendar Continuar con Google Activa Apagar S…" at bounding box center [497, 230] width 929 height 460
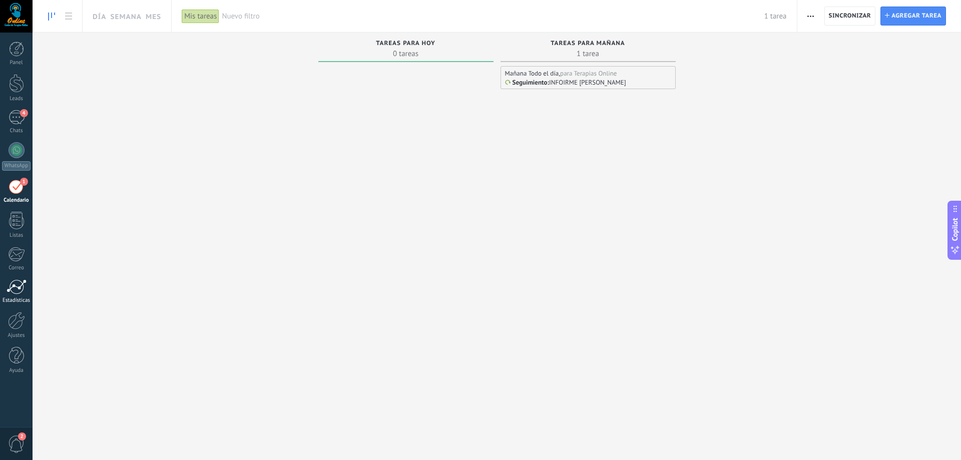
click at [23, 285] on div at bounding box center [17, 286] width 20 height 15
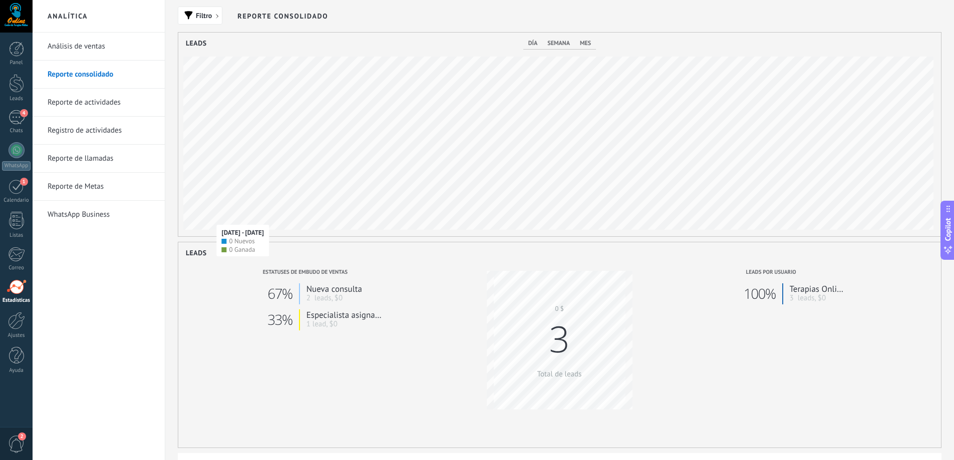
scroll to position [204, 762]
click at [112, 157] on link "Reporte de llamadas" at bounding box center [101, 159] width 107 height 28
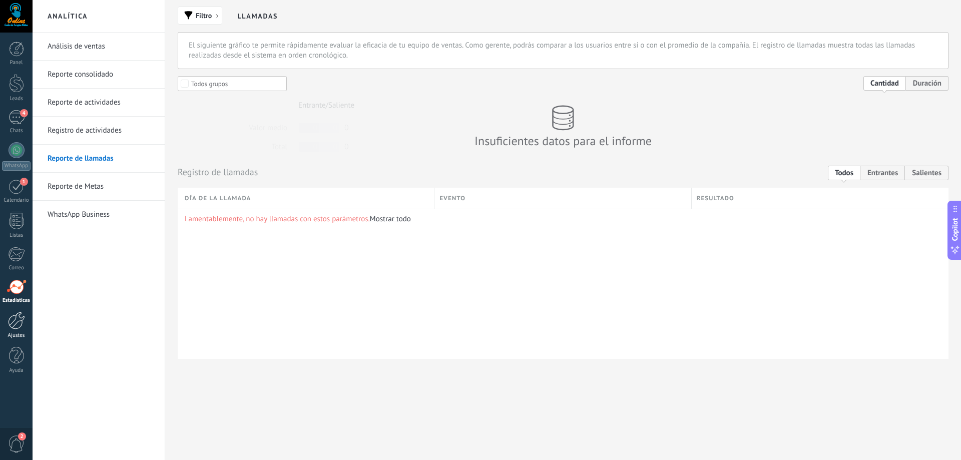
click at [20, 324] on div at bounding box center [16, 321] width 17 height 18
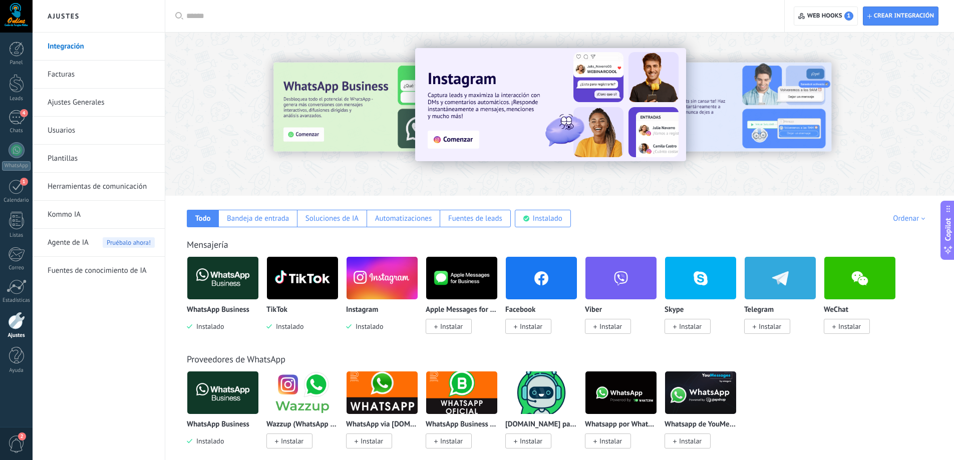
click at [69, 76] on link "Facturas" at bounding box center [101, 75] width 107 height 28
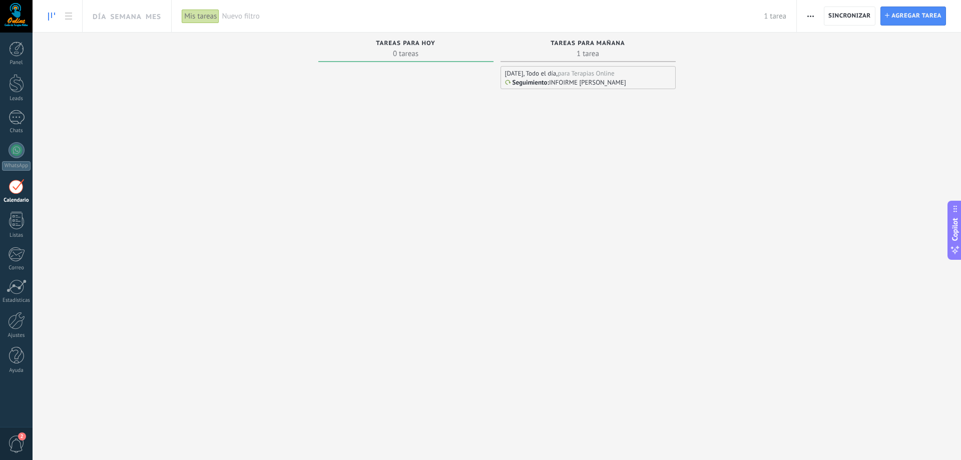
click at [581, 79] on p "INFOIRME XIMENA" at bounding box center [587, 82] width 77 height 9
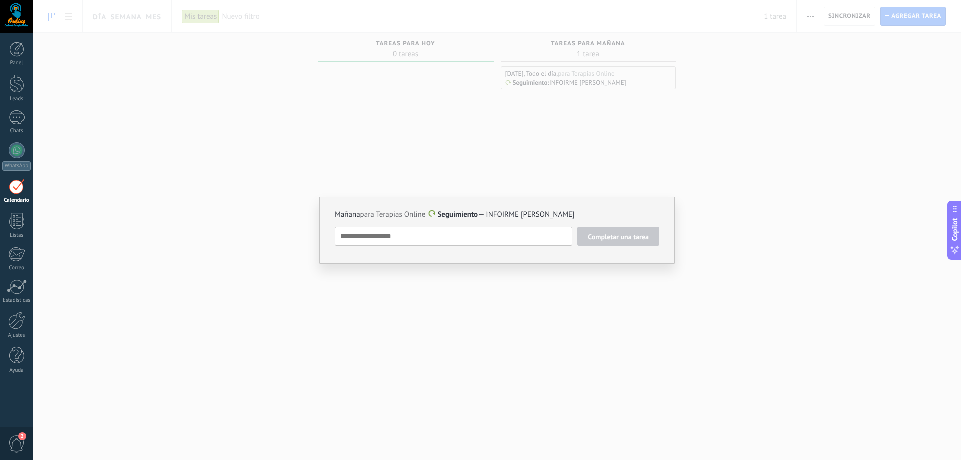
click at [674, 137] on div "Mañana para Terapias Online Seguimiento — INFOIRME XIMENA Completar una tarea S…" at bounding box center [497, 230] width 929 height 460
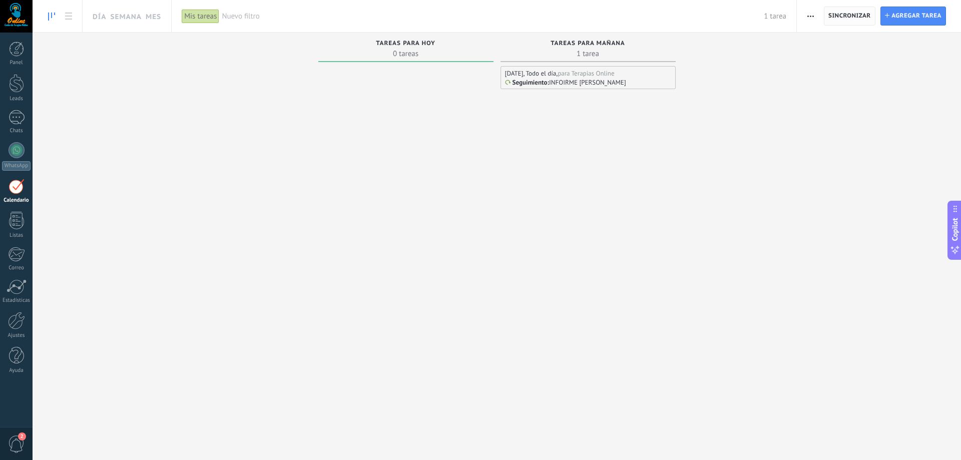
click at [840, 13] on span "Sincronizar" at bounding box center [849, 16] width 43 height 6
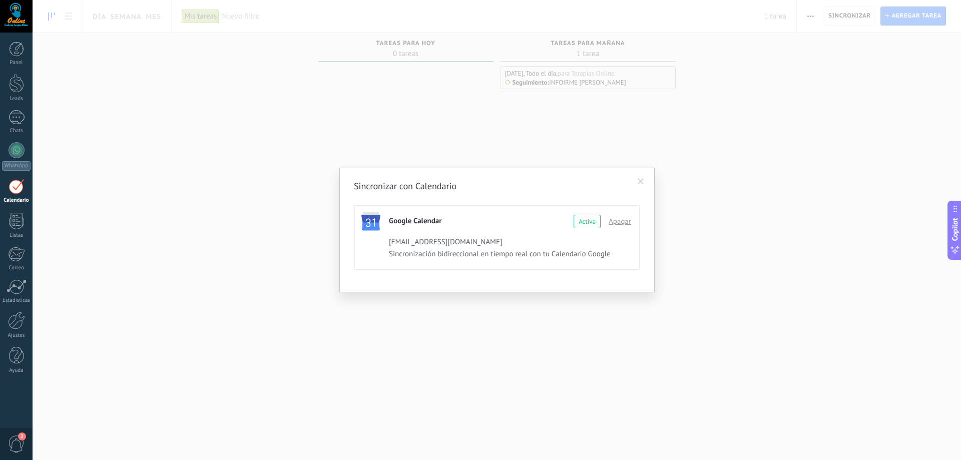
click at [684, 165] on div "Sincronizar con Calendario Google Calendar Continuar con Google Activa Apagar a…" at bounding box center [497, 230] width 929 height 460
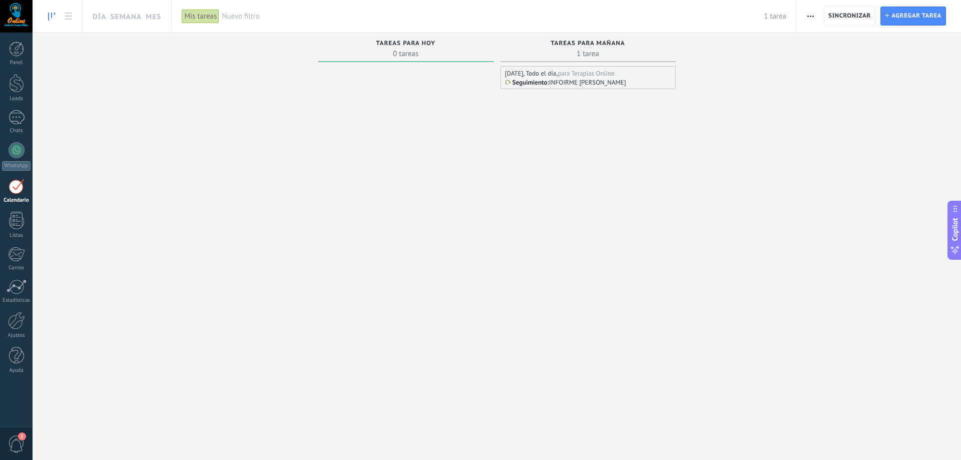
click at [809, 17] on span "button" at bounding box center [810, 16] width 7 height 19
drag, startPoint x: 694, startPoint y: 125, endPoint x: 597, endPoint y: 82, distance: 106.7
click at [694, 125] on div "Tareas completas 0 tareas Tareas caducadas 0 tareas Tareas para hoy 0 tareas Ta…" at bounding box center [497, 234] width 929 height 402
click at [597, 82] on p "INFOIRME XIMENA" at bounding box center [587, 82] width 77 height 9
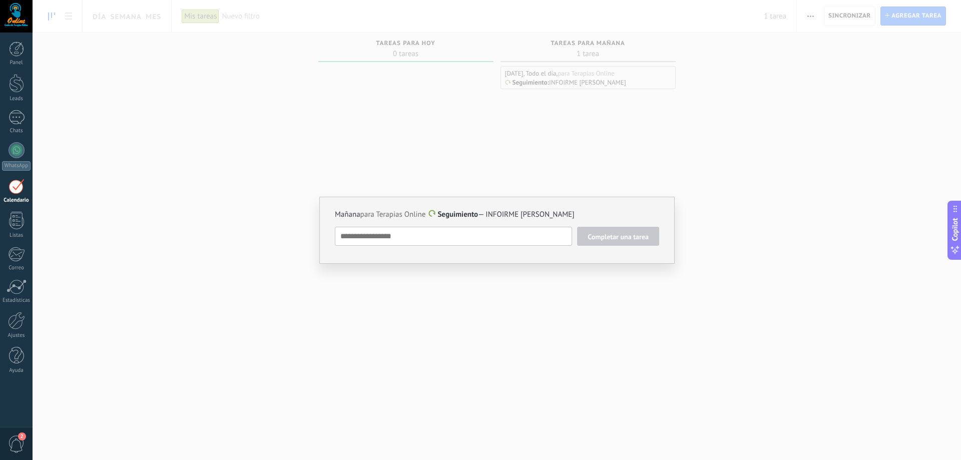
click at [434, 214] on span at bounding box center [432, 213] width 7 height 7
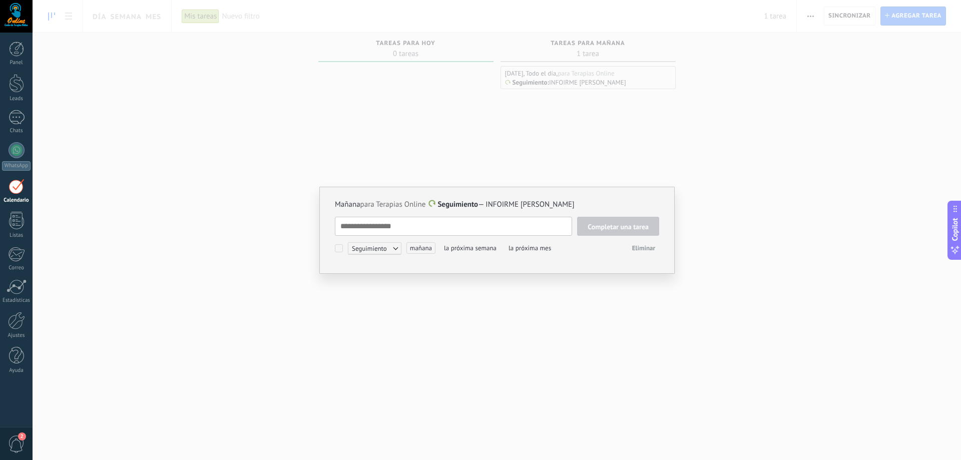
scroll to position [10, 0]
click at [412, 206] on span "Mañana para Terapias Online" at bounding box center [380, 205] width 91 height 10
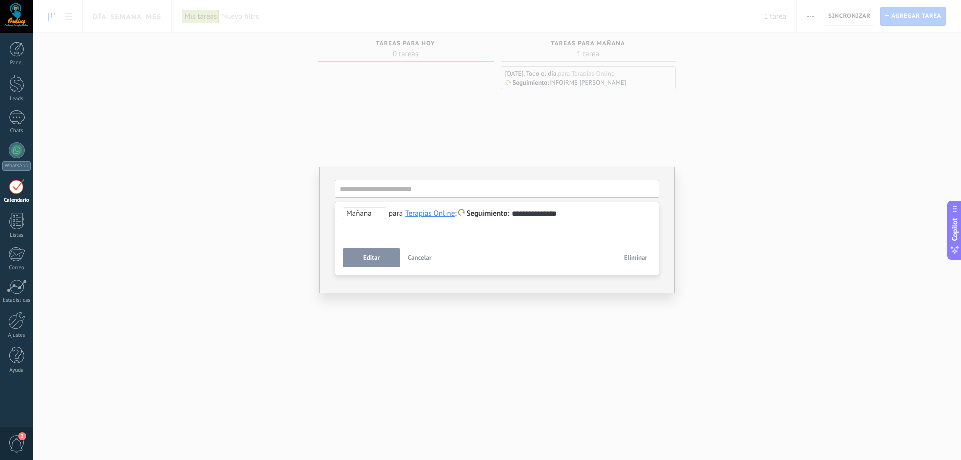
click at [698, 230] on div "**********" at bounding box center [497, 230] width 929 height 460
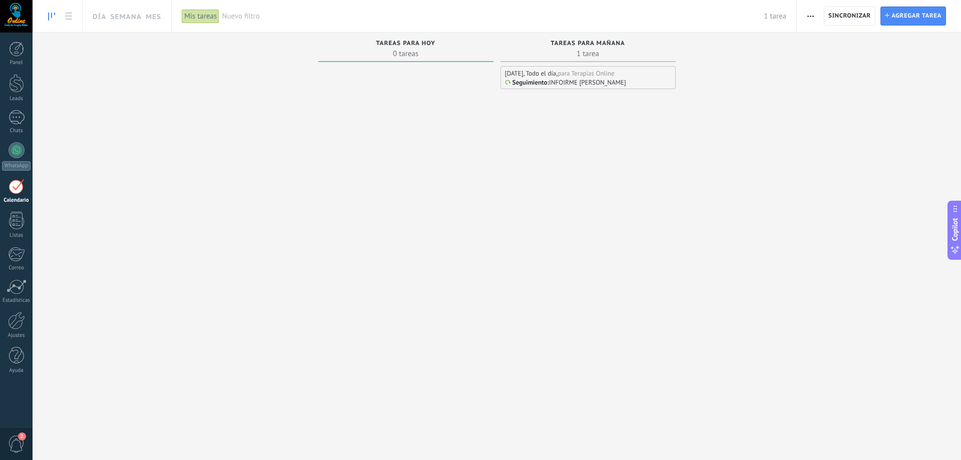
click at [202, 17] on div "Mis tareas" at bounding box center [201, 16] width 38 height 15
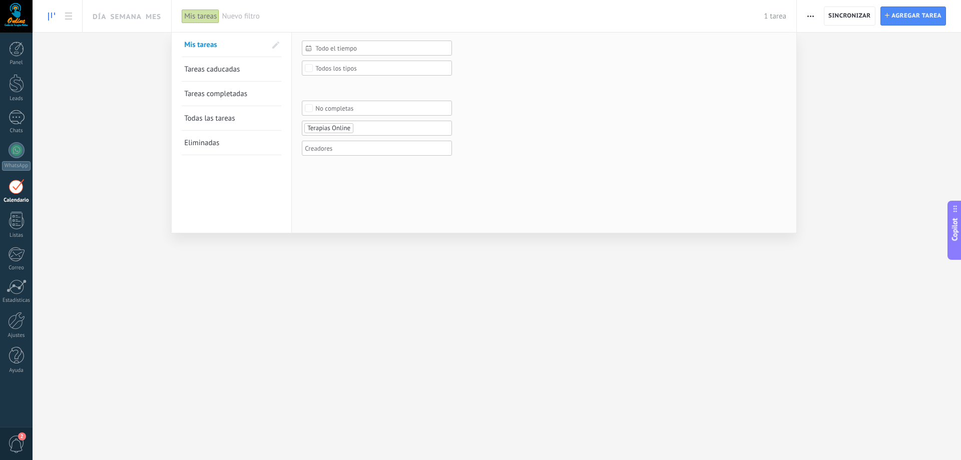
click at [239, 69] on span "Tareas caducadas" at bounding box center [212, 70] width 56 height 10
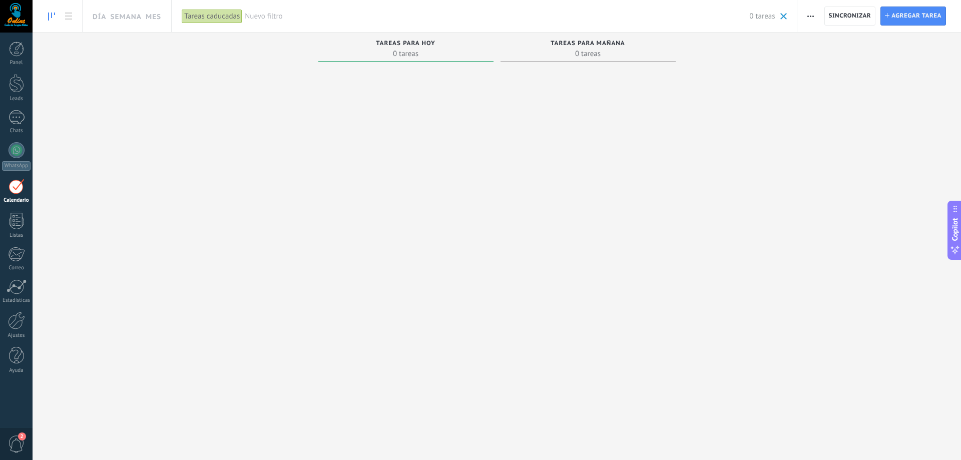
click at [198, 11] on div "Tareas caducadas" at bounding box center [212, 16] width 61 height 15
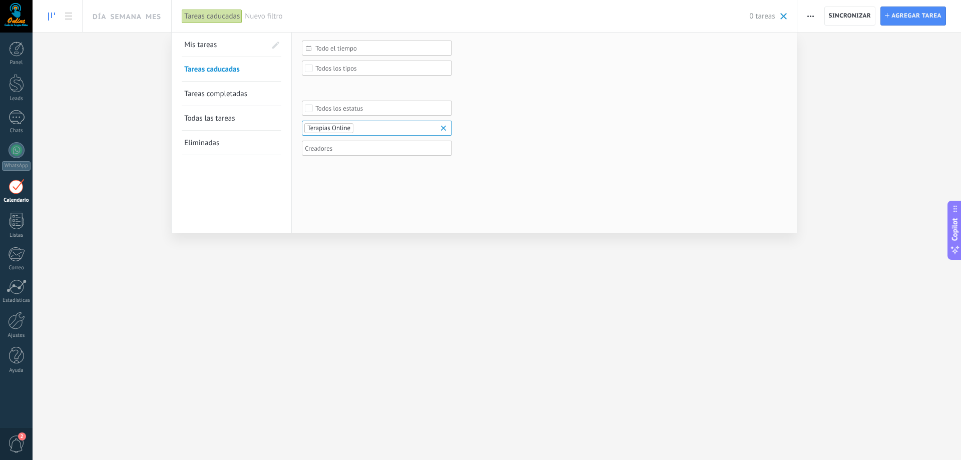
click at [331, 50] on span "Todo el tiempo" at bounding box center [380, 49] width 131 height 8
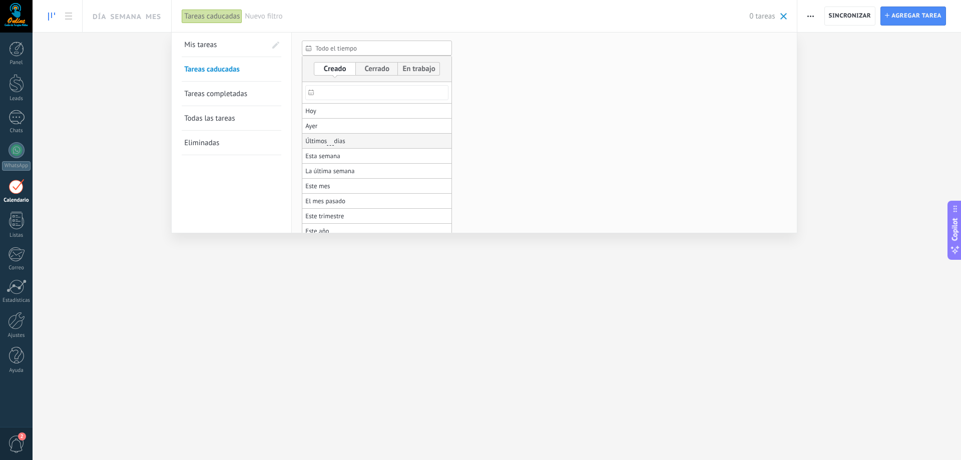
click at [339, 139] on span "Últimos ** 30 dias" at bounding box center [325, 141] width 40 height 14
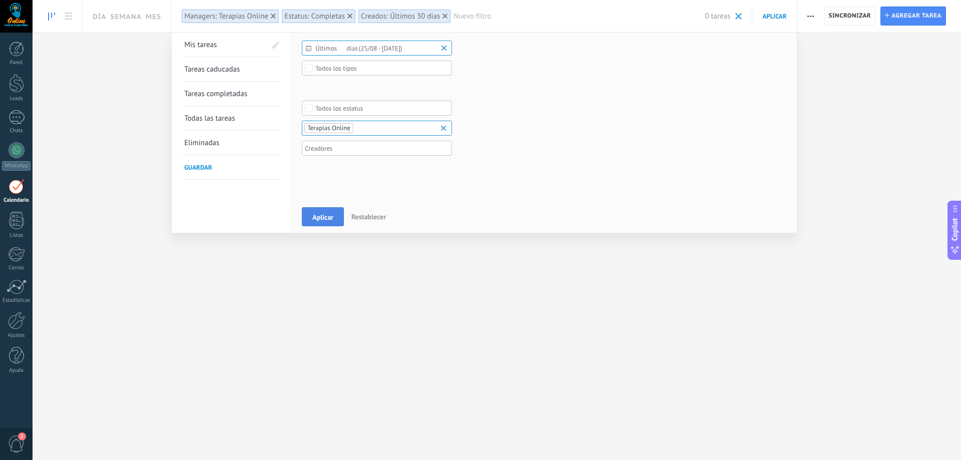
click at [334, 216] on button "Aplicar" at bounding box center [323, 216] width 42 height 19
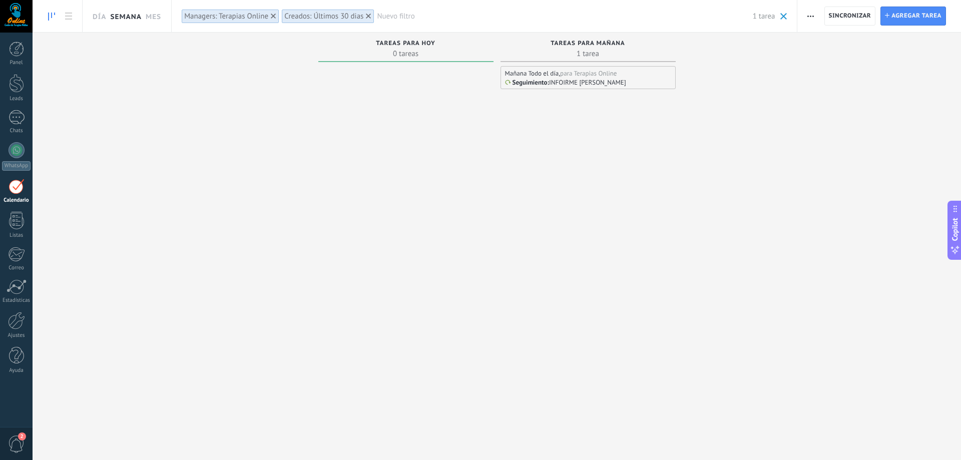
click at [128, 17] on link "Semana" at bounding box center [126, 16] width 32 height 32
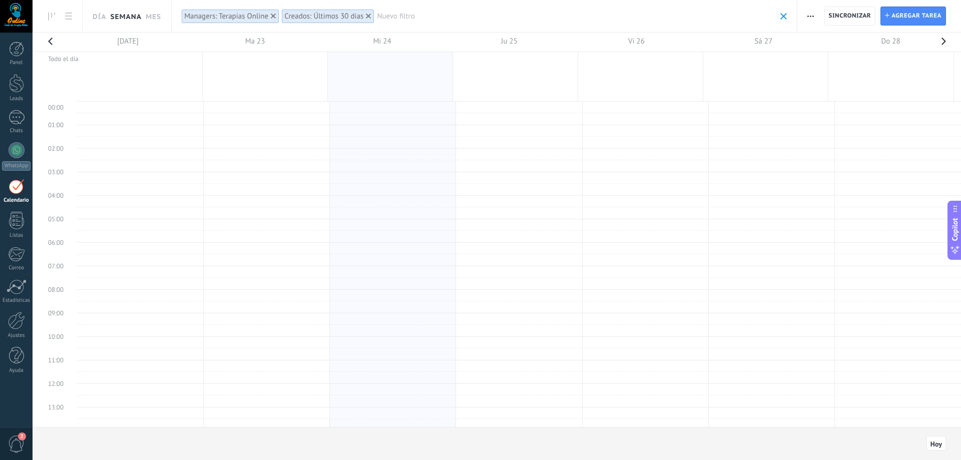
scroll to position [238, 0]
click at [357, 208] on td at bounding box center [519, 210] width 884 height 12
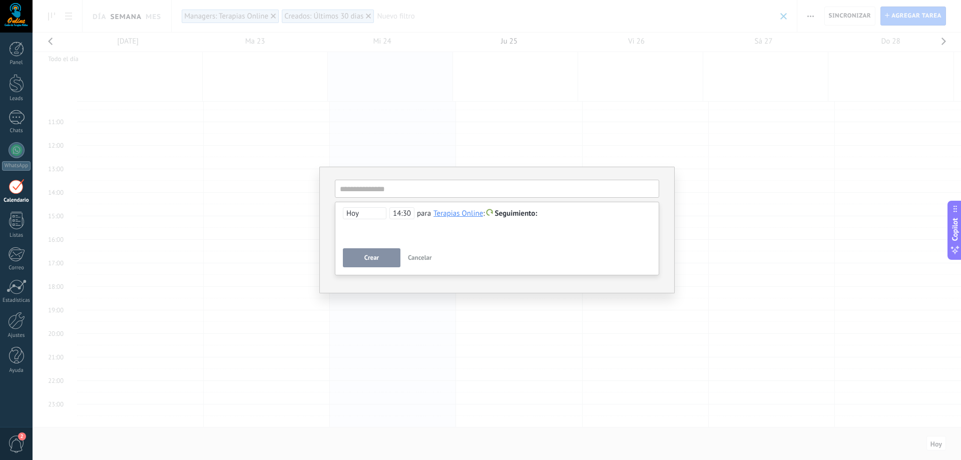
click at [534, 311] on div "**********" at bounding box center [497, 230] width 929 height 460
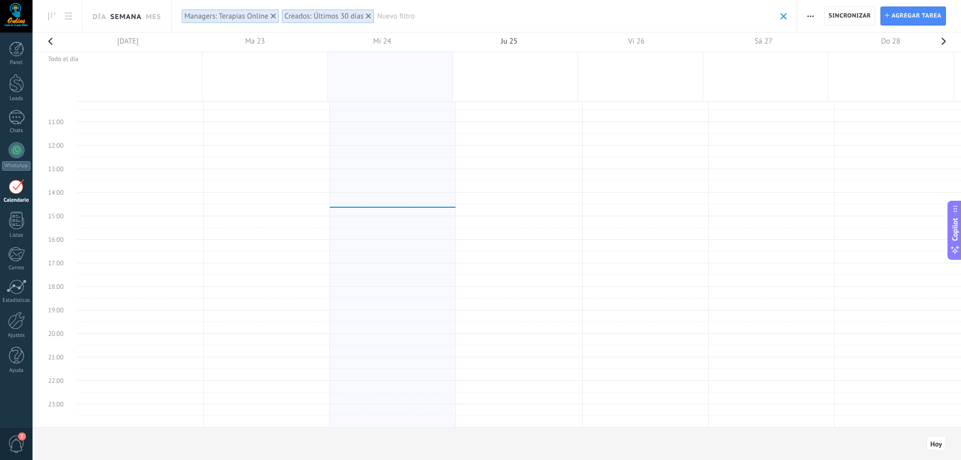
click at [399, 204] on td at bounding box center [519, 210] width 884 height 12
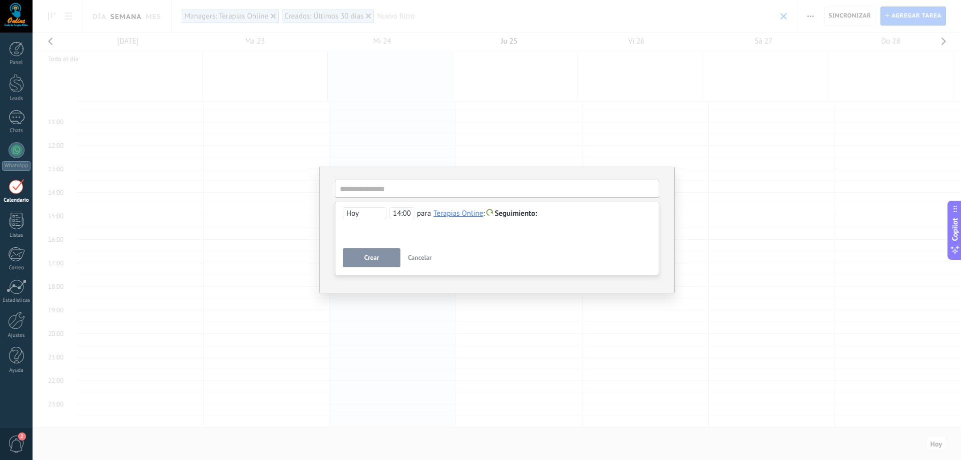
click at [399, 204] on div "**********" at bounding box center [497, 239] width 324 height 74
click at [393, 193] on input "text" at bounding box center [497, 189] width 324 height 18
type input "**********"
click at [370, 266] on button "Crear" at bounding box center [372, 257] width 58 height 19
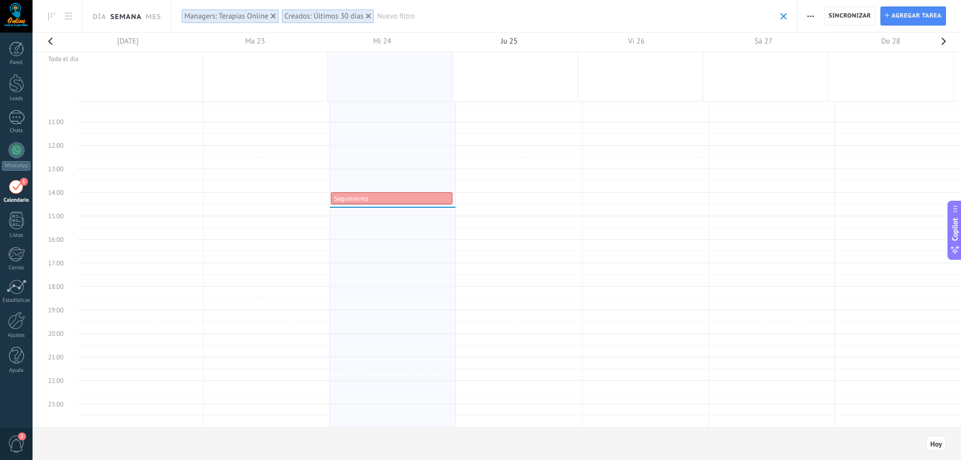
click at [402, 281] on td at bounding box center [519, 281] width 884 height 12
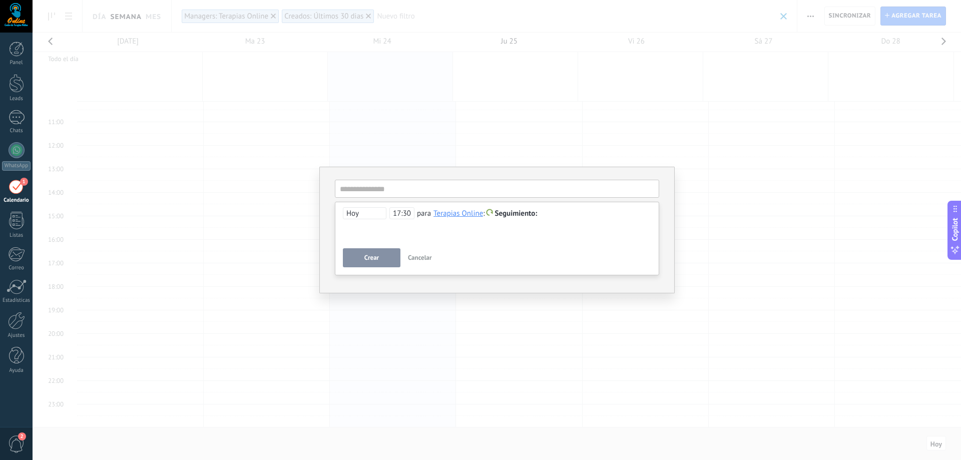
click at [407, 313] on div "**********" at bounding box center [497, 230] width 929 height 460
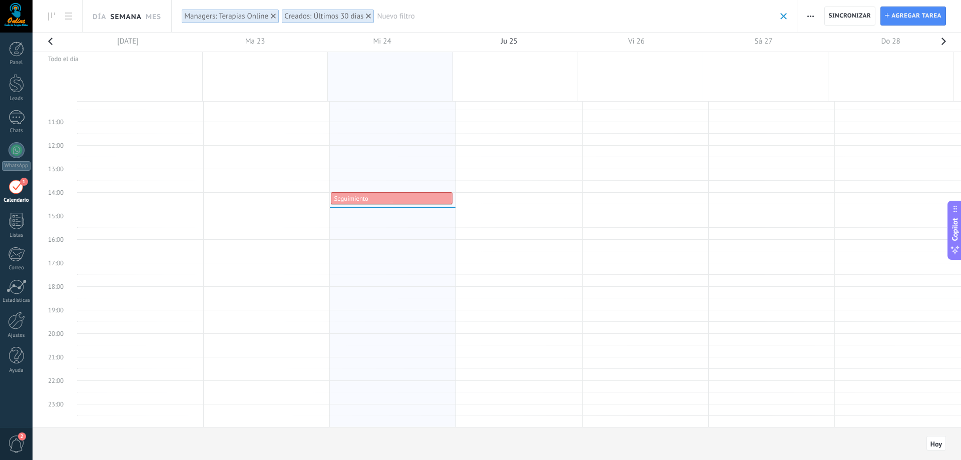
click at [402, 198] on div "14:00 - 14:30 Seguimiento" at bounding box center [392, 199] width 116 height 9
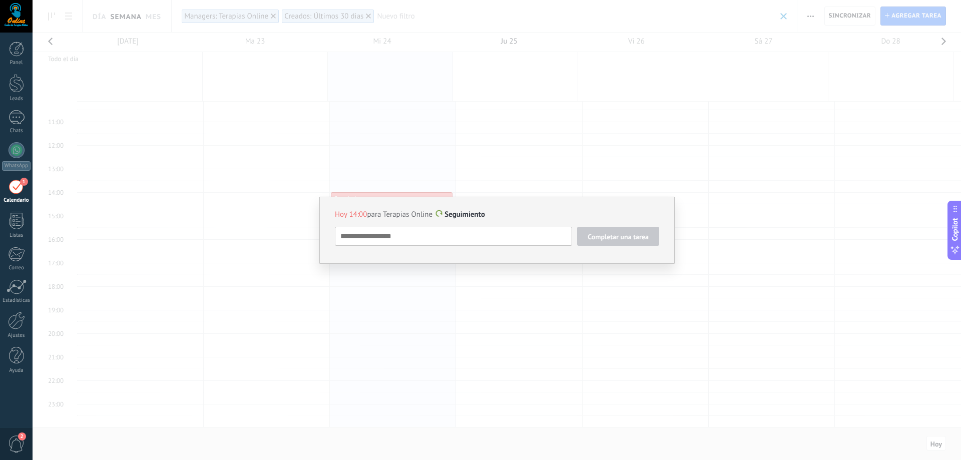
click at [483, 159] on div "Hoy 14:00 para Terapias Online Seguimiento Completar una tarea Seguimiento Segu…" at bounding box center [497, 230] width 929 height 460
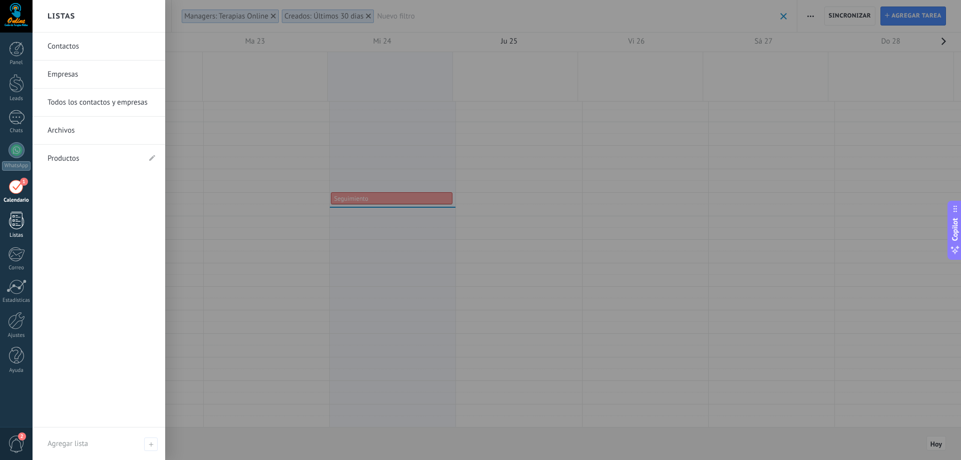
click at [19, 221] on div at bounding box center [16, 221] width 15 height 18
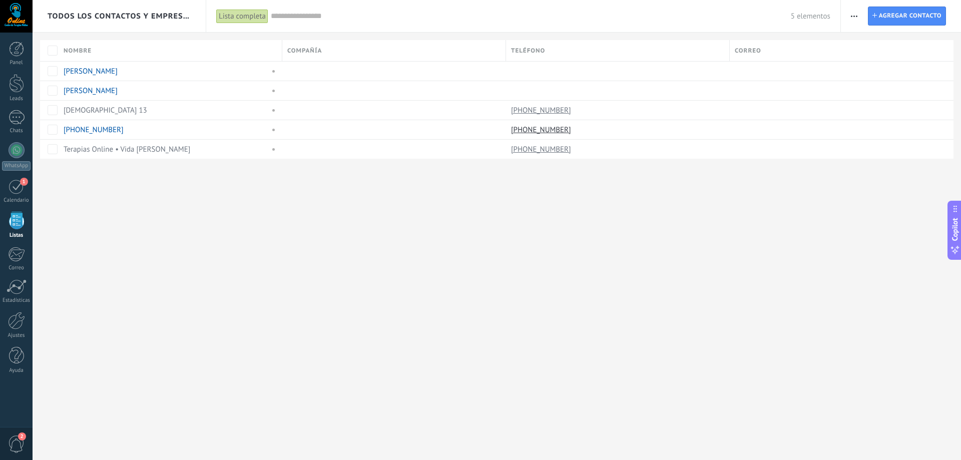
click at [850, 14] on button "button" at bounding box center [854, 16] width 15 height 19
click at [906, 16] on span "Agregar contacto" at bounding box center [910, 16] width 63 height 18
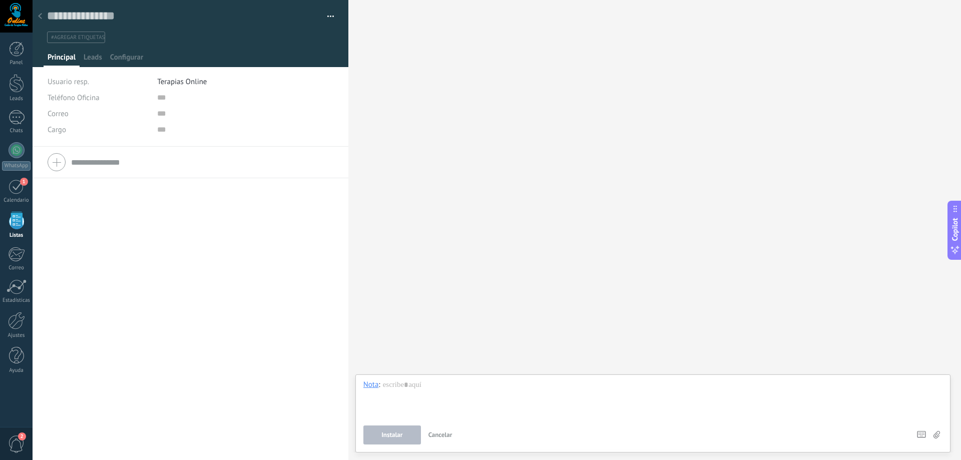
click at [39, 17] on use at bounding box center [40, 16] width 4 height 6
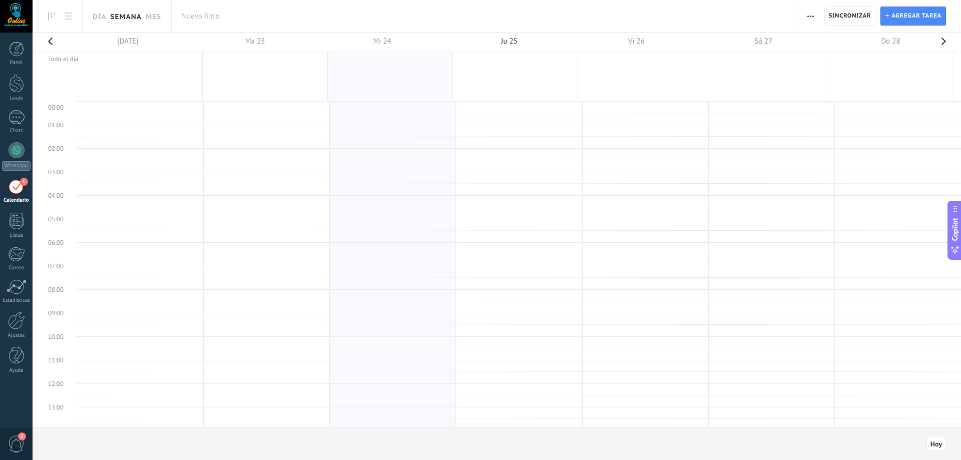
scroll to position [189, 0]
click at [855, 19] on span "Sincronizar" at bounding box center [850, 16] width 43 height 6
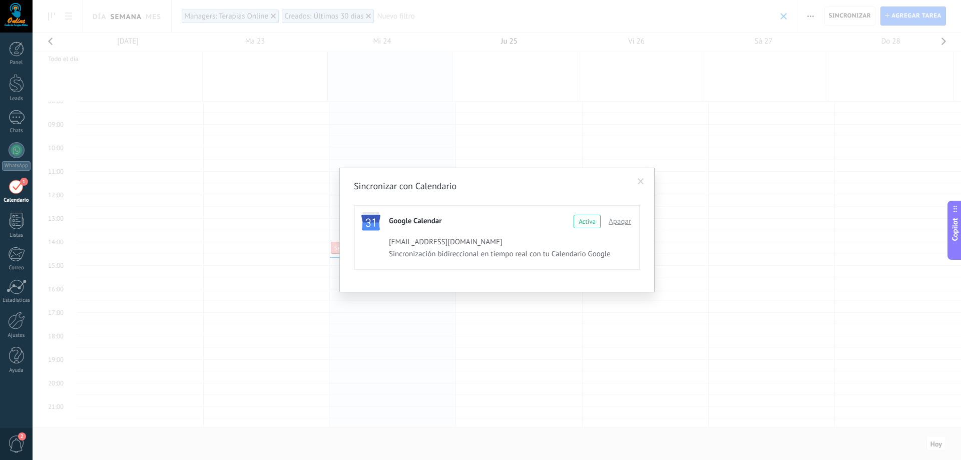
click at [611, 141] on div "Sincronizar con Calendario Google Calendar Continuar con Google Activa Apagar a…" at bounding box center [497, 230] width 929 height 460
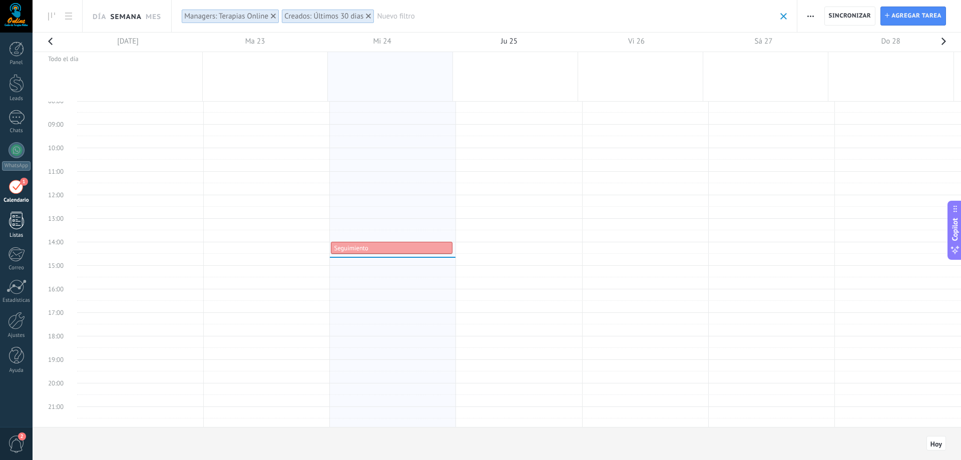
click at [26, 222] on link "Listas" at bounding box center [16, 225] width 33 height 27
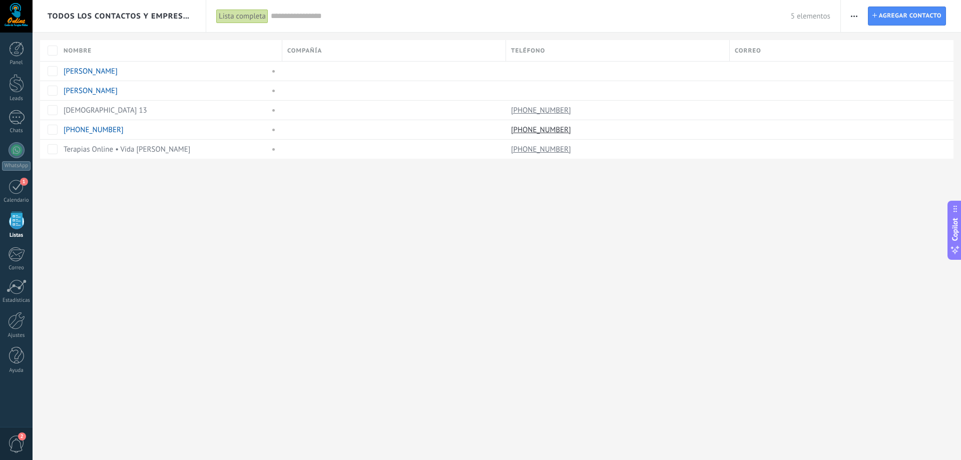
click at [857, 16] on use "button" at bounding box center [854, 17] width 7 height 2
click at [361, 235] on div "Todos los contactos y empresas Lista completa Aplicar 5 elementos Lista complet…" at bounding box center [497, 230] width 929 height 460
click at [101, 12] on span "Todos los contactos y empresas" at bounding box center [120, 17] width 144 height 10
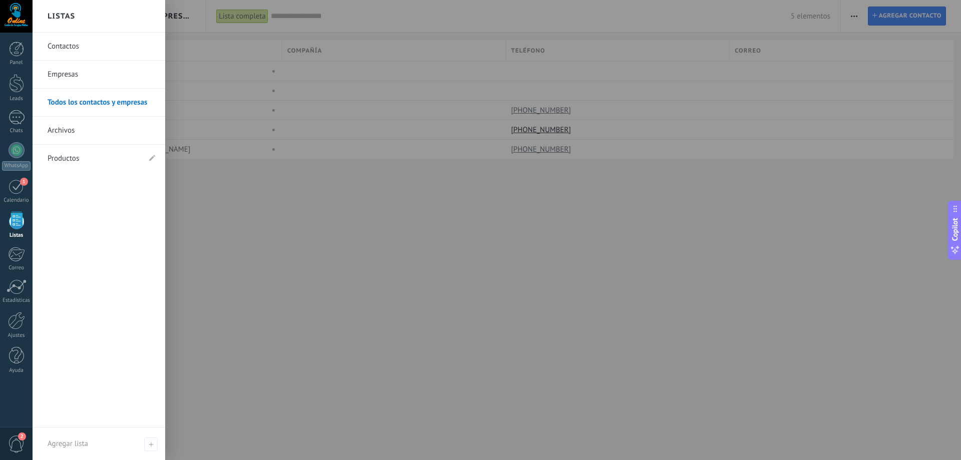
click at [71, 75] on link "Empresas" at bounding box center [102, 75] width 108 height 28
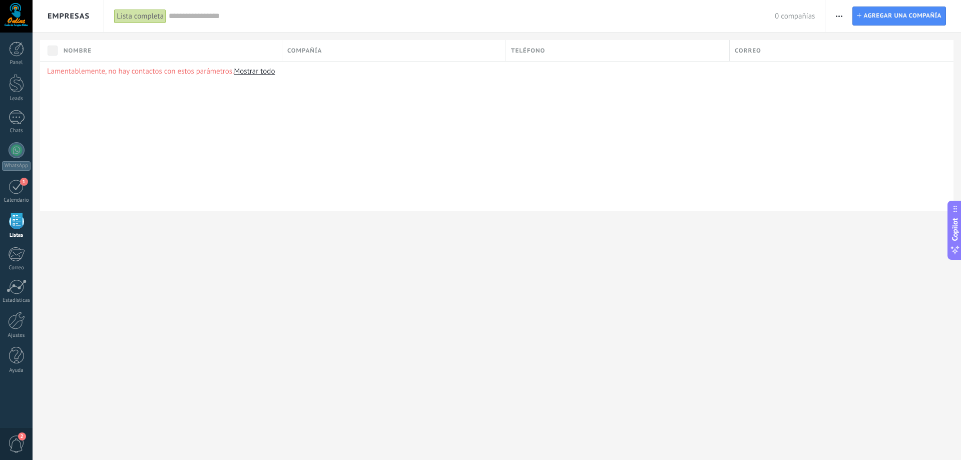
click at [68, 17] on span "Empresas" at bounding box center [69, 17] width 42 height 10
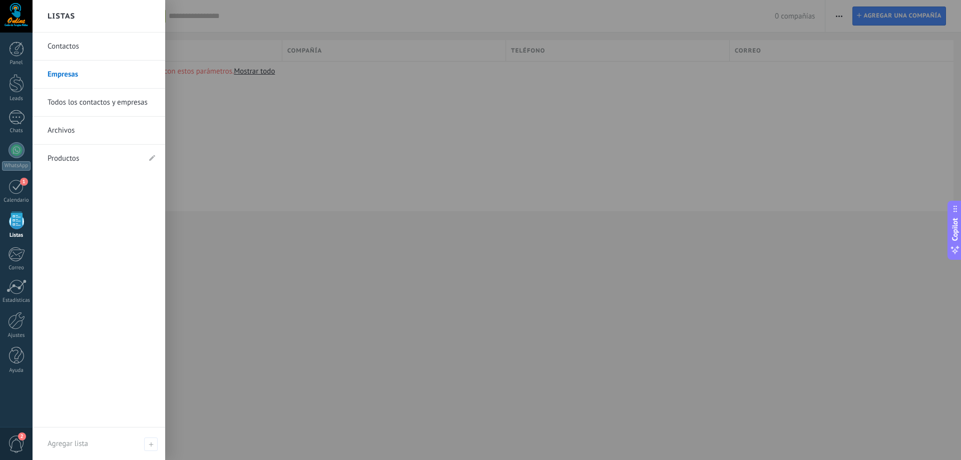
click at [69, 48] on link "Contactos" at bounding box center [102, 47] width 108 height 28
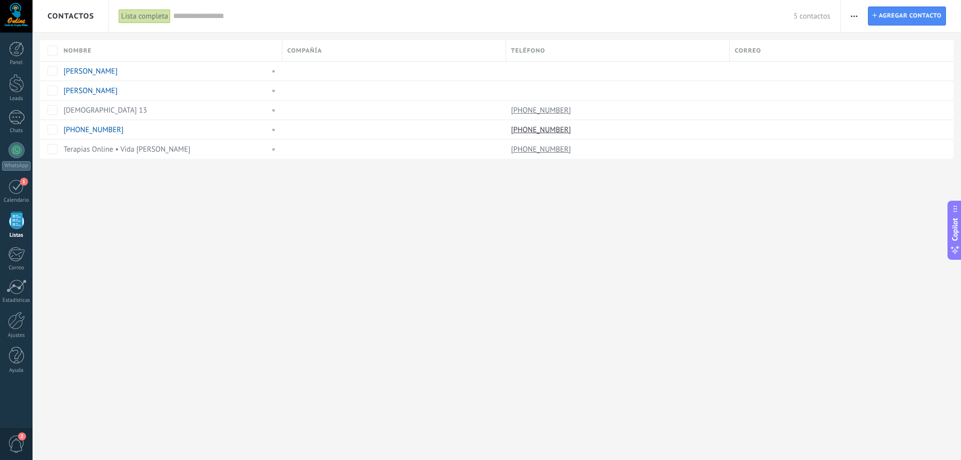
click at [69, 16] on span "Contactos" at bounding box center [71, 17] width 47 height 10
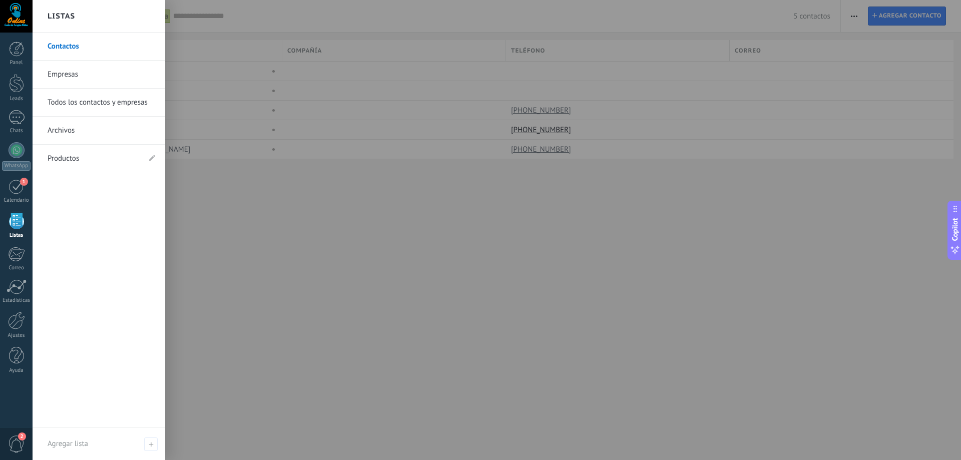
click at [73, 126] on link "Archivos" at bounding box center [102, 131] width 108 height 28
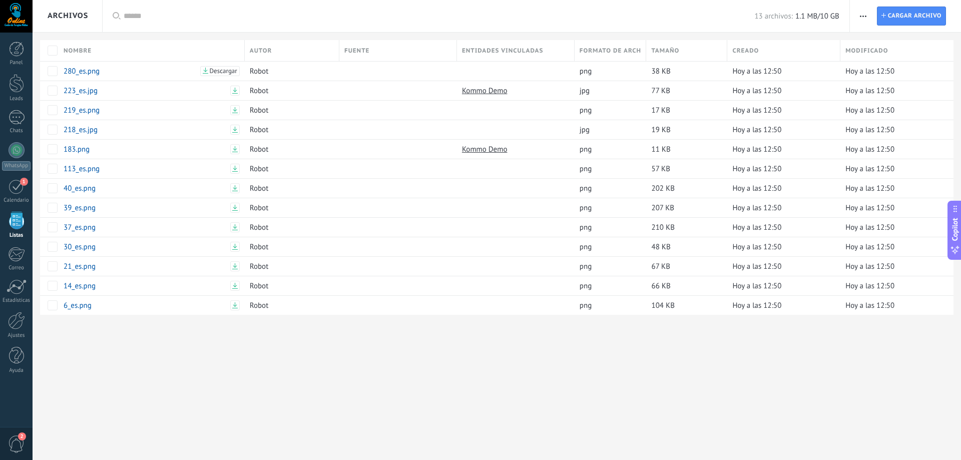
click at [69, 15] on div "Archivos" at bounding box center [68, 16] width 41 height 32
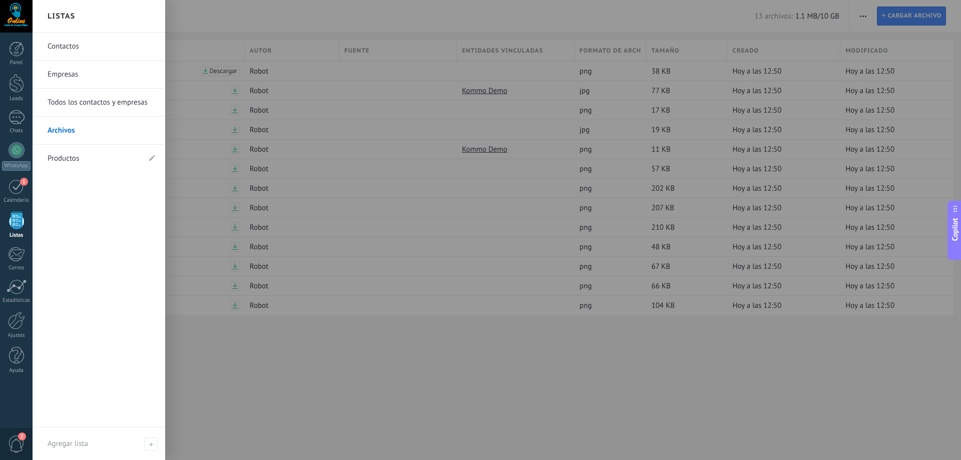
click at [14, 219] on div at bounding box center [16, 221] width 15 height 18
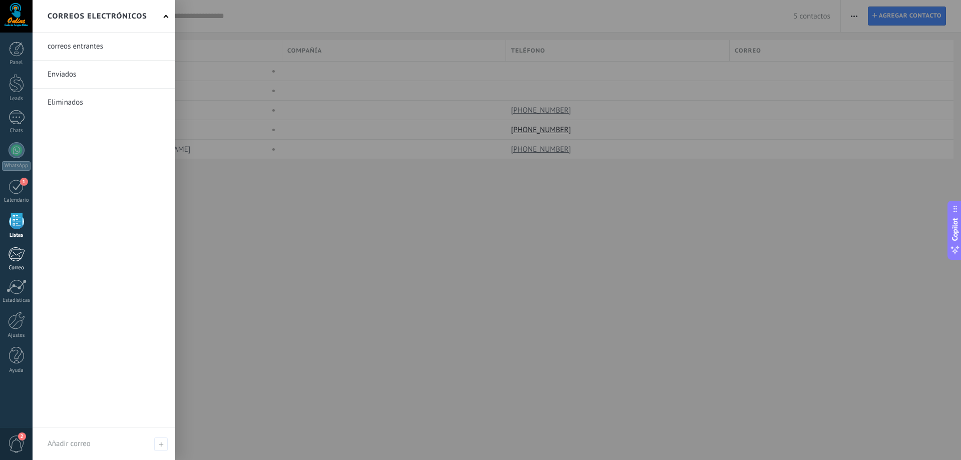
click at [18, 255] on div at bounding box center [16, 254] width 17 height 15
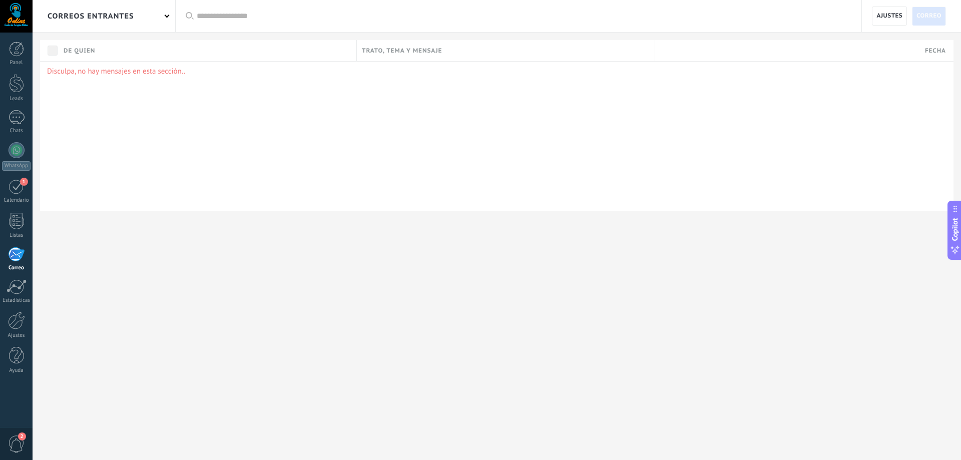
click at [165, 18] on div "correos entrantes" at bounding box center [104, 16] width 143 height 32
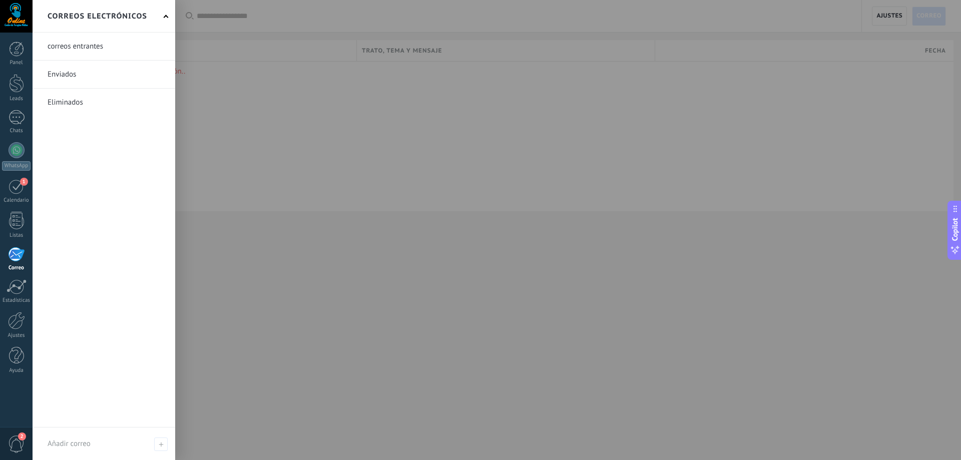
click at [470, 145] on div at bounding box center [513, 230] width 961 height 460
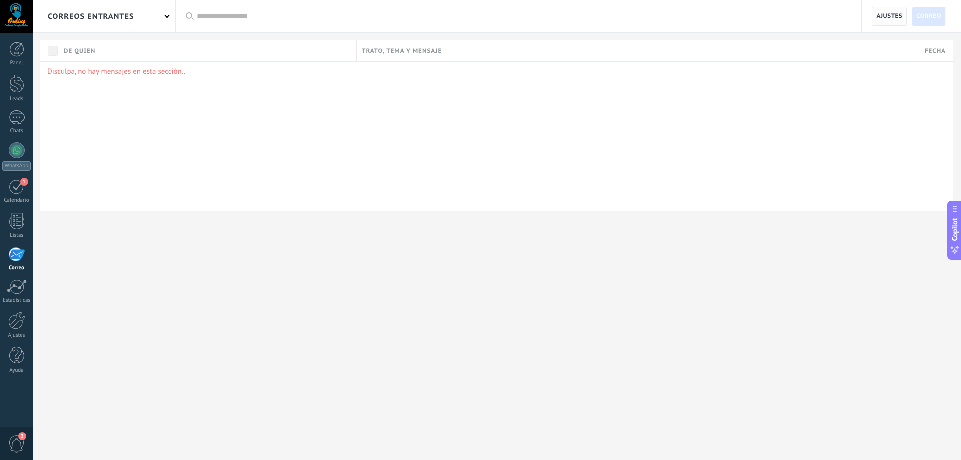
click at [891, 21] on span "Ajustes" at bounding box center [890, 16] width 26 height 18
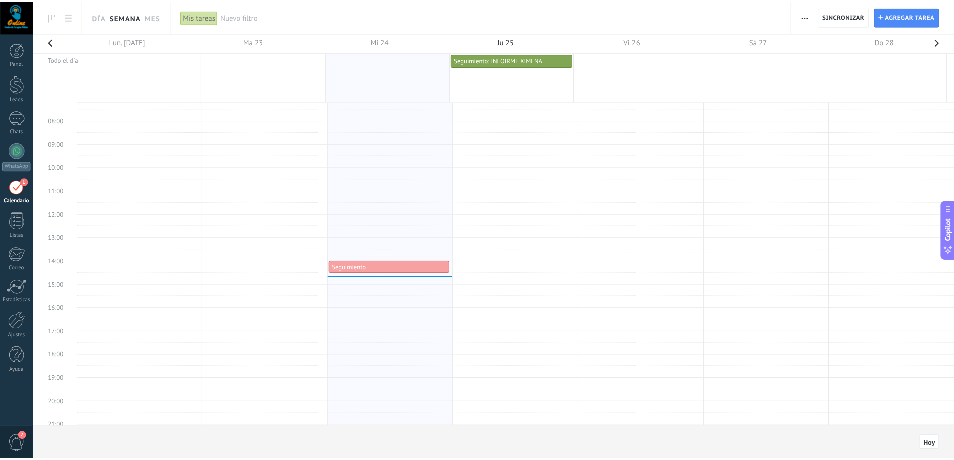
scroll to position [238, 0]
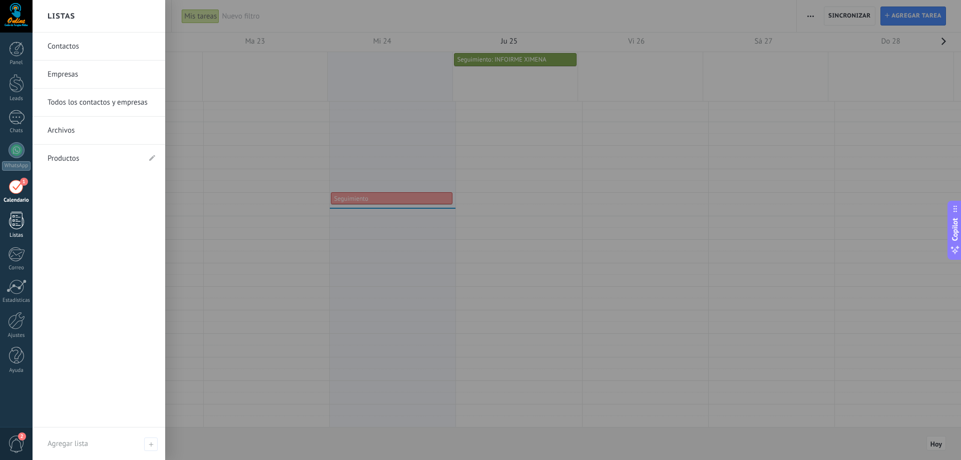
click at [23, 222] on div at bounding box center [16, 221] width 15 height 18
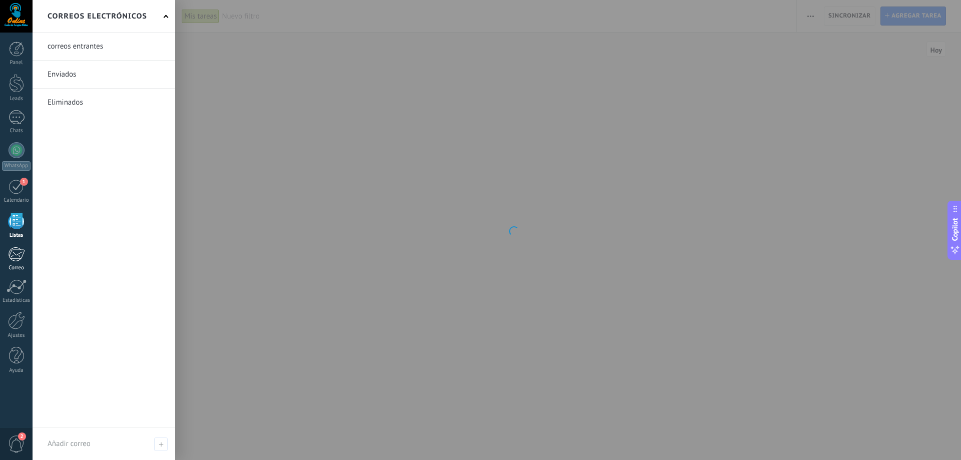
click at [20, 258] on div at bounding box center [16, 254] width 17 height 15
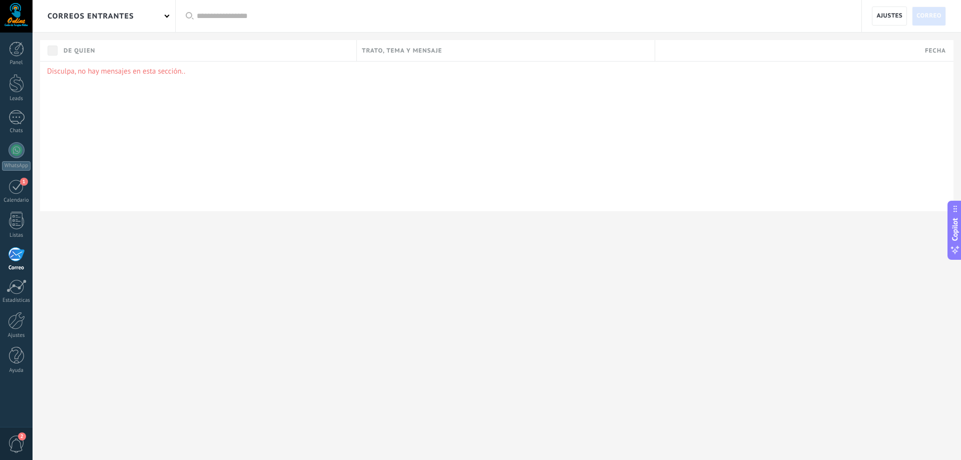
click at [167, 15] on span at bounding box center [167, 15] width 5 height 5
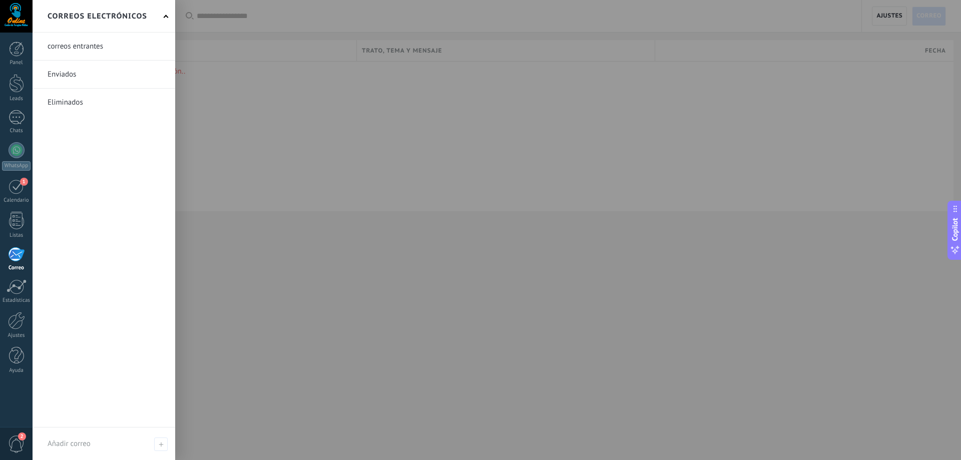
click at [167, 16] on div "Correos electrónicos" at bounding box center [104, 16] width 143 height 33
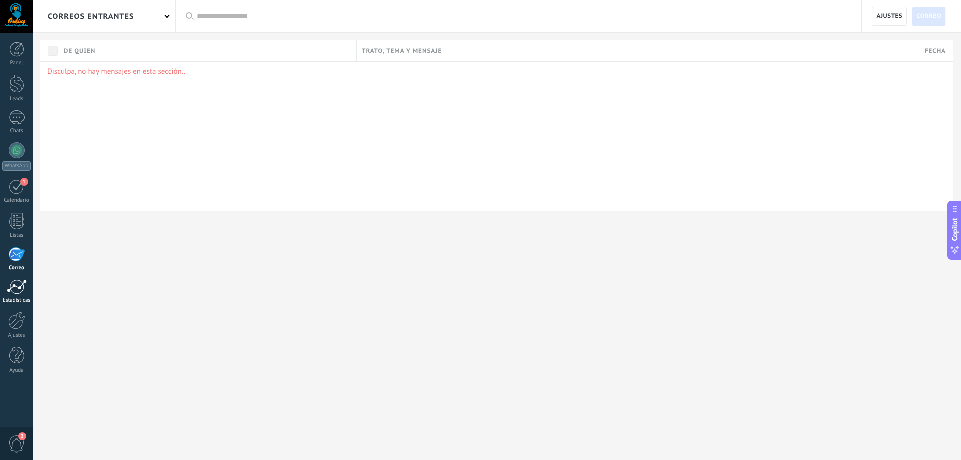
click at [24, 286] on div at bounding box center [17, 286] width 20 height 15
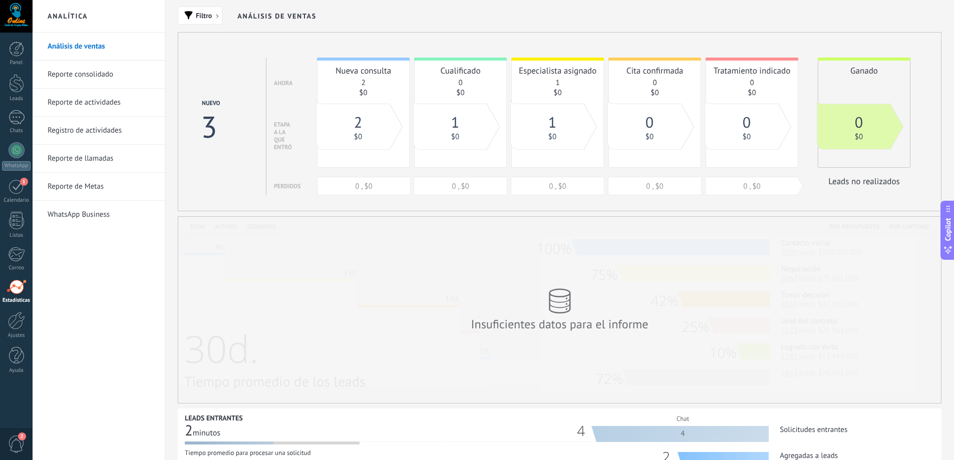
click at [109, 73] on link "Reporte consolidado" at bounding box center [101, 75] width 107 height 28
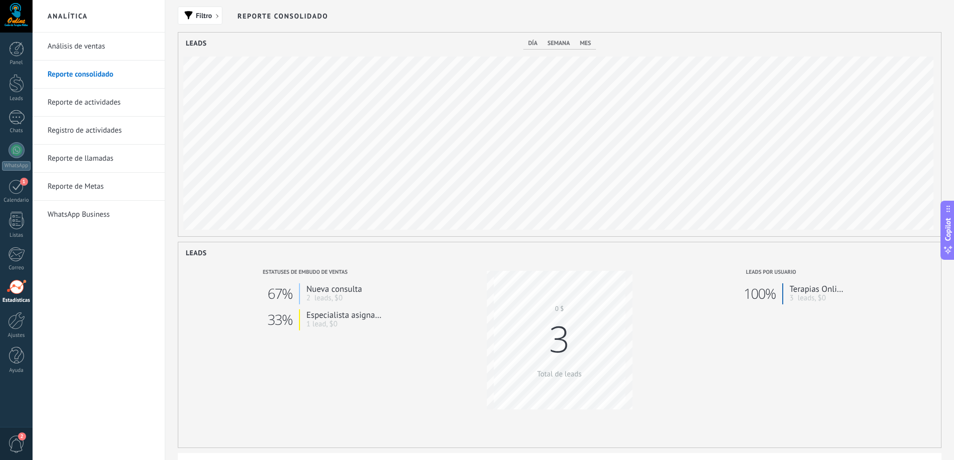
scroll to position [204, 762]
click at [104, 220] on link "WhatsApp Business" at bounding box center [101, 215] width 107 height 28
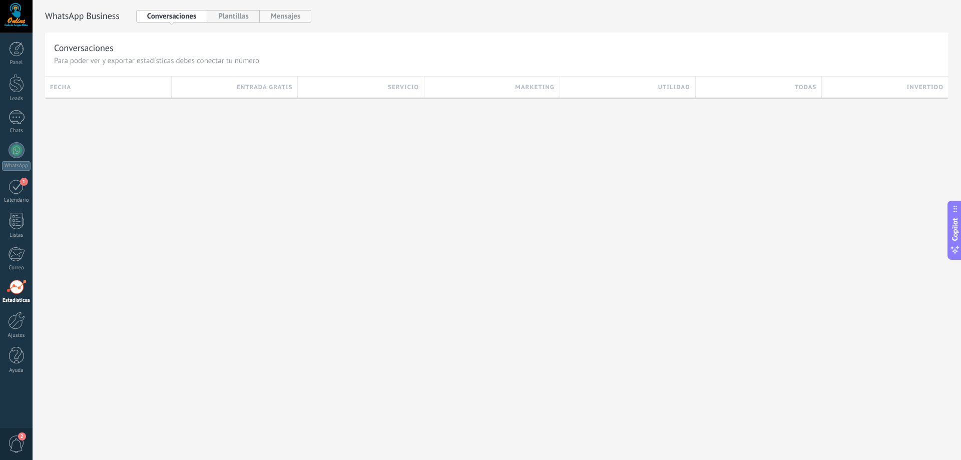
click at [275, 15] on button "Mensajes" at bounding box center [286, 16] width 52 height 13
click at [189, 16] on button "Conversaciones" at bounding box center [172, 16] width 72 height 13
click at [24, 321] on div at bounding box center [16, 321] width 17 height 18
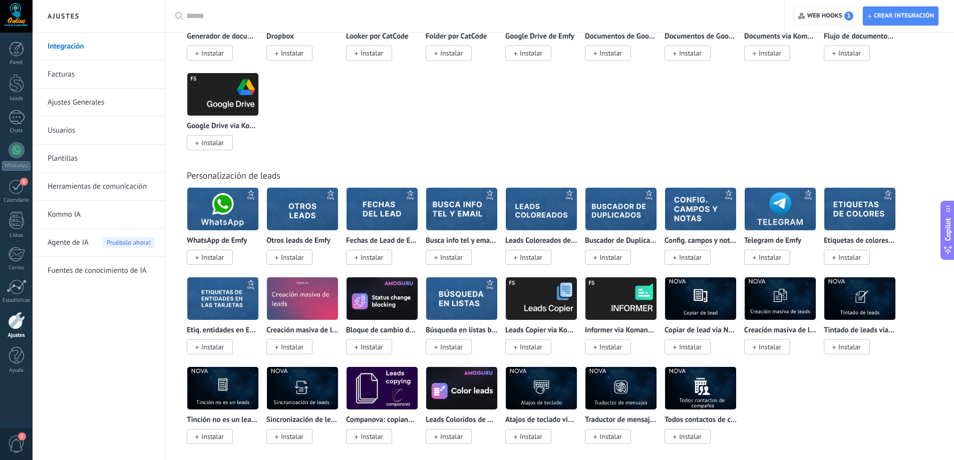
scroll to position [2426, 0]
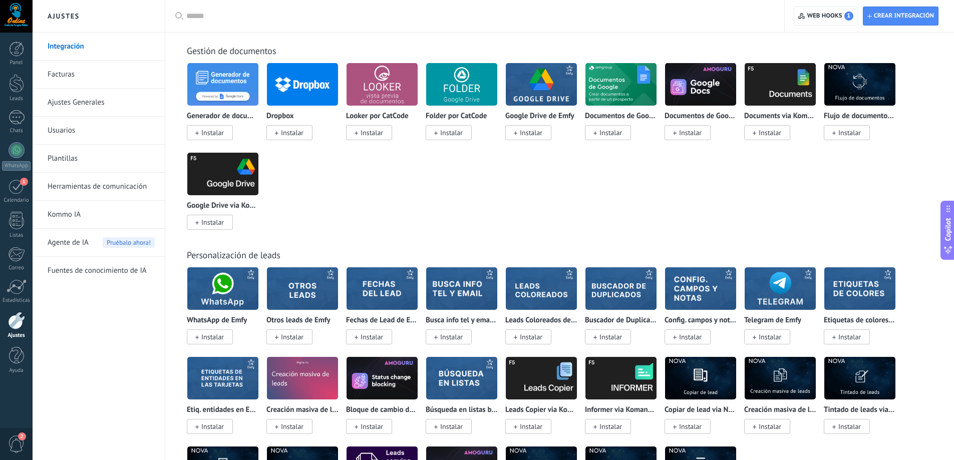
click at [209, 220] on span "Instalar" at bounding box center [212, 222] width 23 height 9
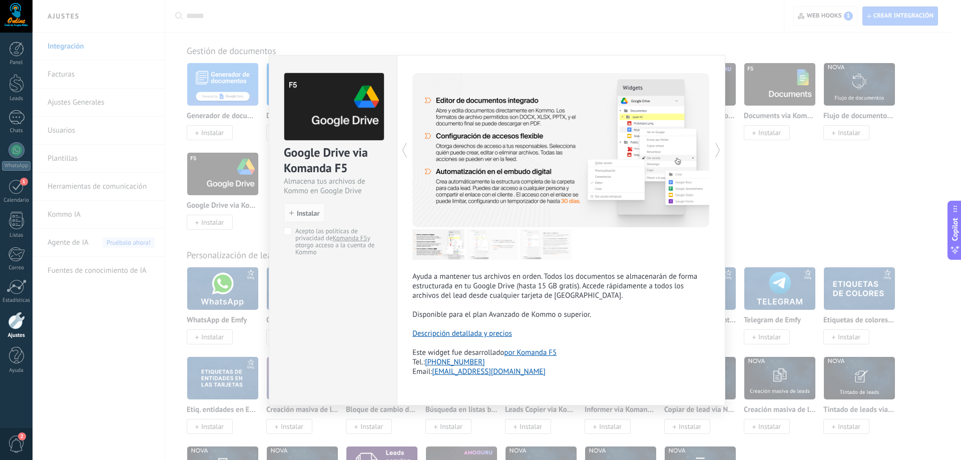
click at [476, 333] on link "Descripción detallada y precios" at bounding box center [462, 334] width 100 height 10
click at [780, 182] on div "Google Drive via Komanda F5 Almacena tus archivos de Kommo en Google Drive inst…" at bounding box center [497, 230] width 929 height 460
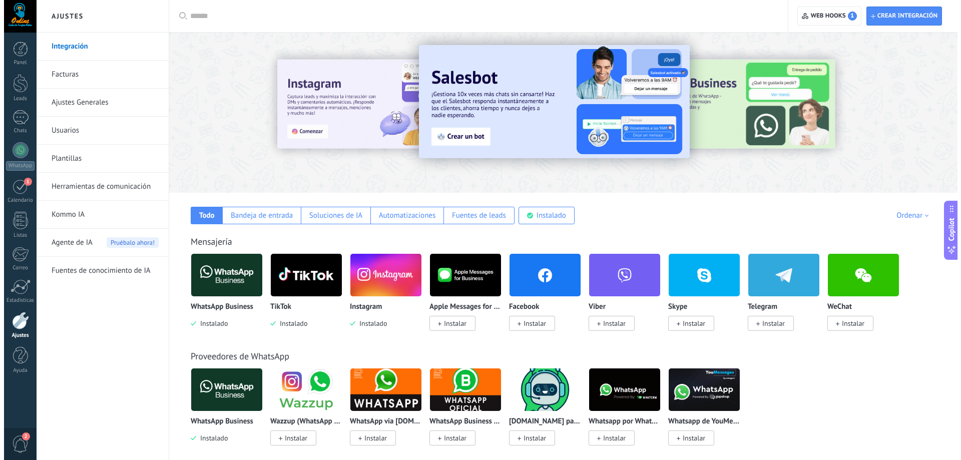
scroll to position [0, 0]
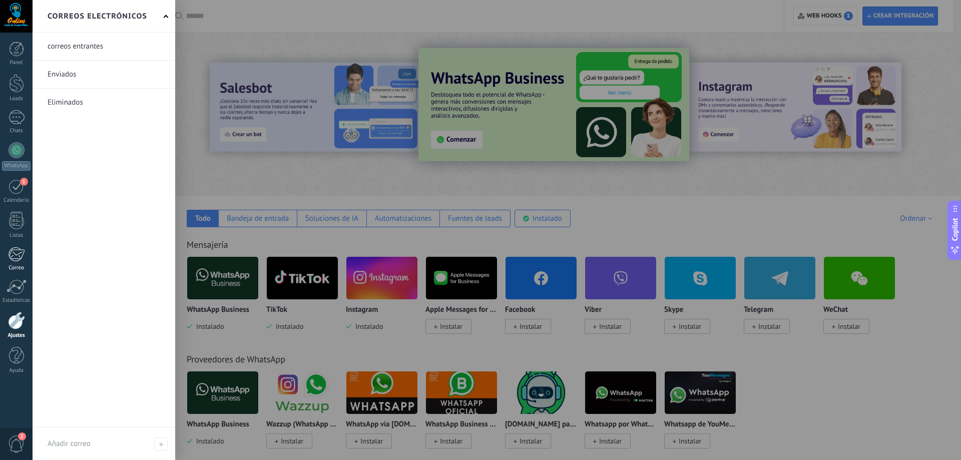
click at [20, 256] on div at bounding box center [16, 254] width 17 height 15
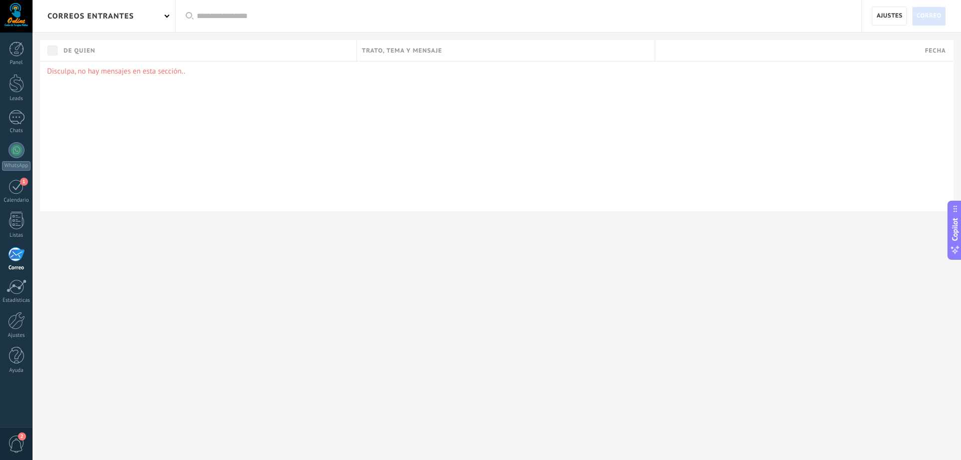
click at [164, 15] on div "correos entrantes" at bounding box center [104, 16] width 143 height 32
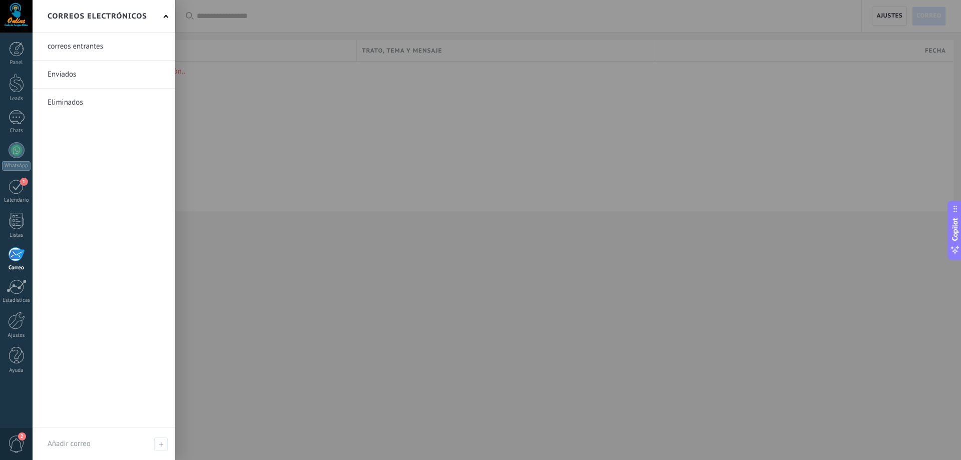
click at [164, 17] on span at bounding box center [166, 17] width 5 height 5
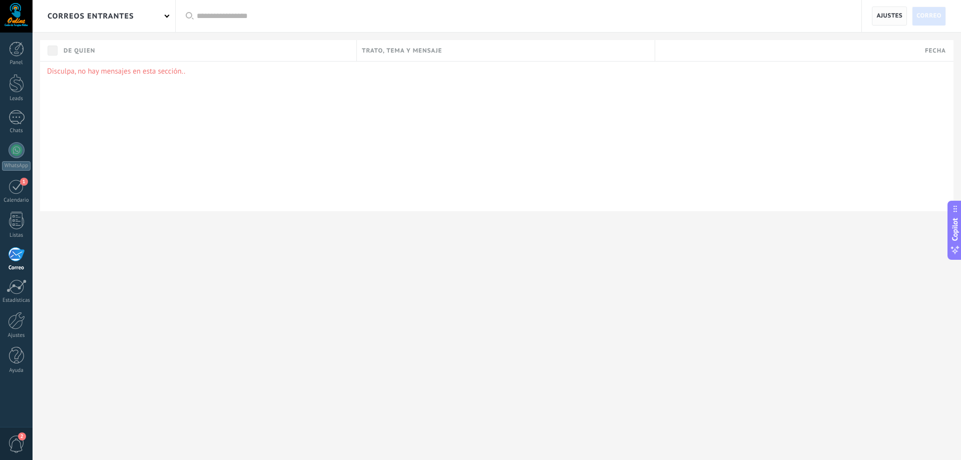
click at [893, 17] on span "Ajustes" at bounding box center [890, 16] width 26 height 18
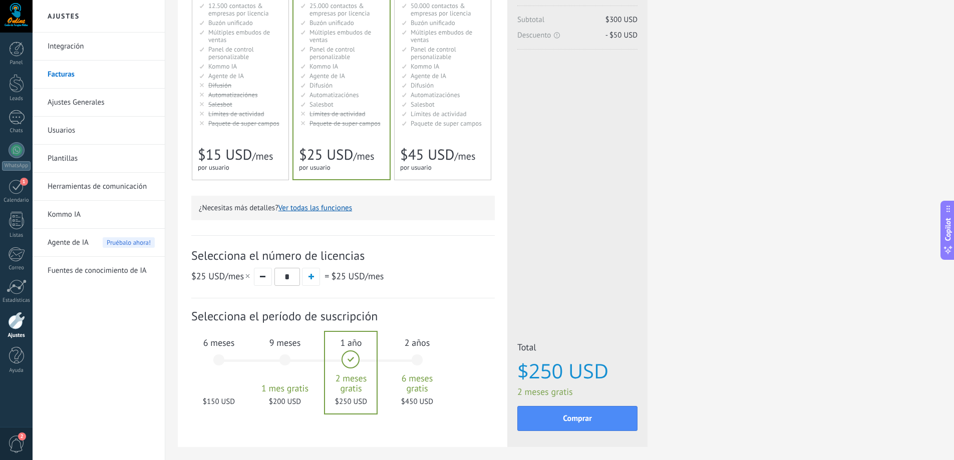
scroll to position [150, 0]
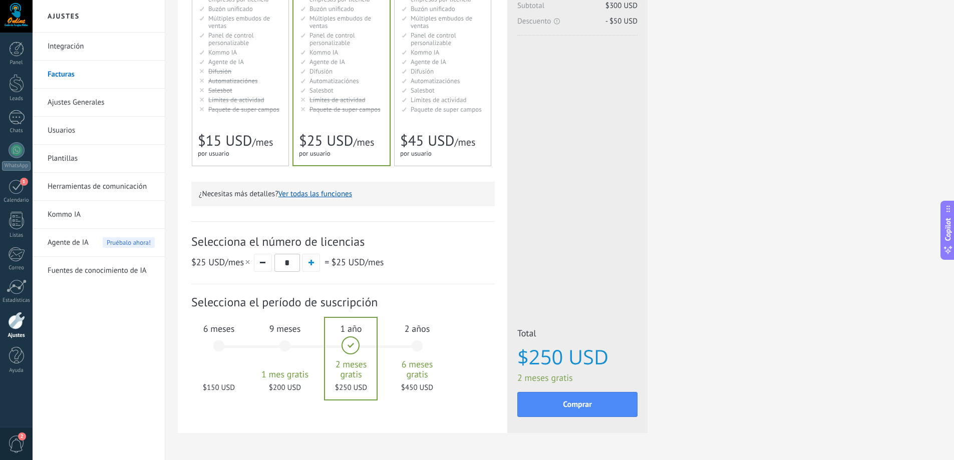
click at [312, 264] on span "button" at bounding box center [311, 263] width 6 height 6
click at [217, 329] on span "6 meses" at bounding box center [219, 329] width 54 height 12
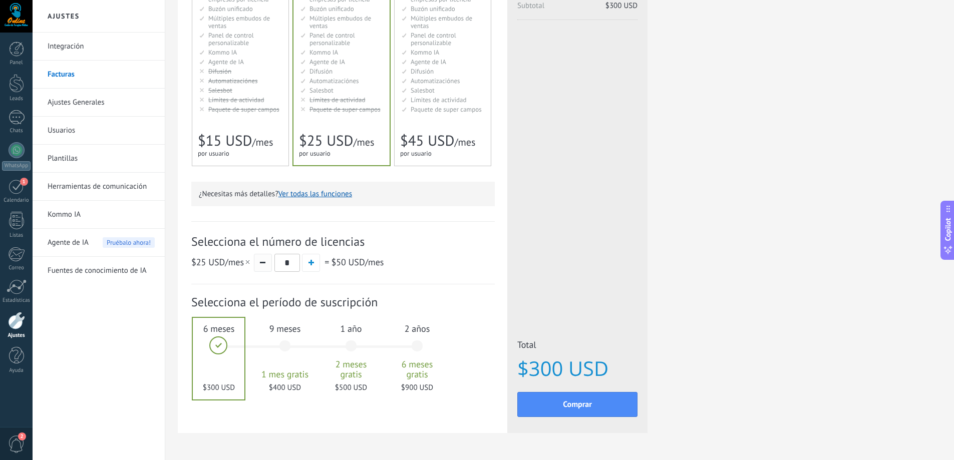
click at [262, 265] on button "button" at bounding box center [263, 263] width 18 height 18
click at [310, 265] on span "button" at bounding box center [311, 263] width 6 height 6
click at [261, 264] on button "button" at bounding box center [263, 263] width 18 height 18
click at [310, 263] on span "button" at bounding box center [311, 263] width 6 height 6
click at [267, 264] on button "button" at bounding box center [263, 263] width 18 height 18
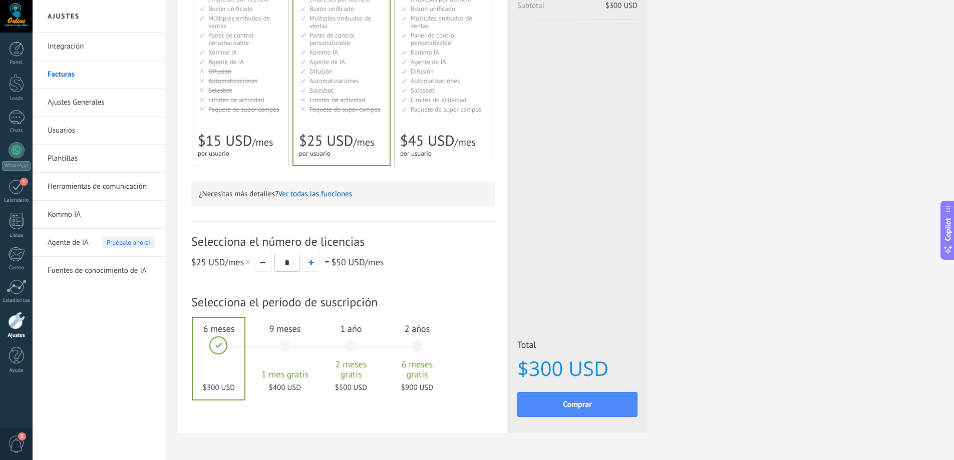
type input "*"
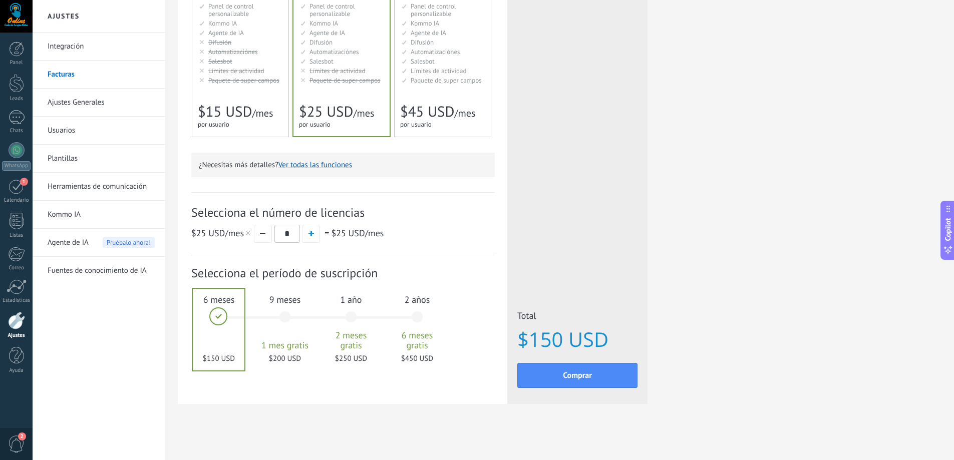
scroll to position [0, 0]
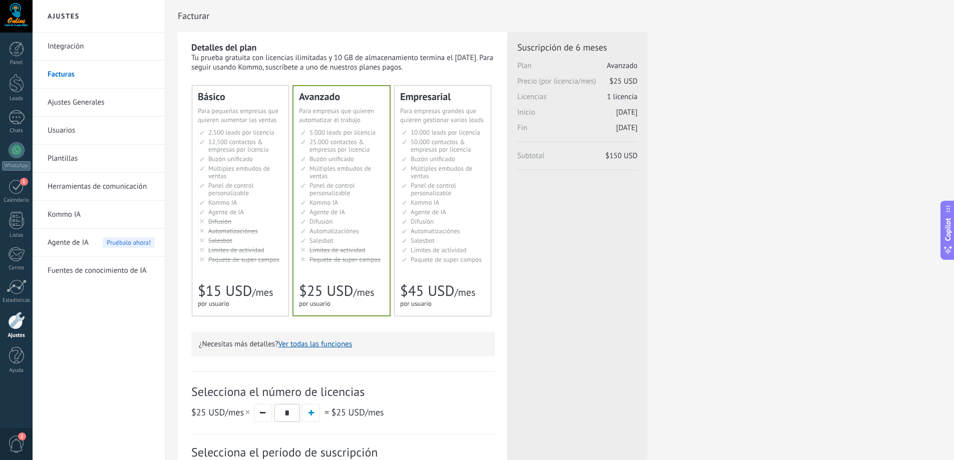
click at [222, 222] on span "Difusión" at bounding box center [219, 221] width 23 height 9
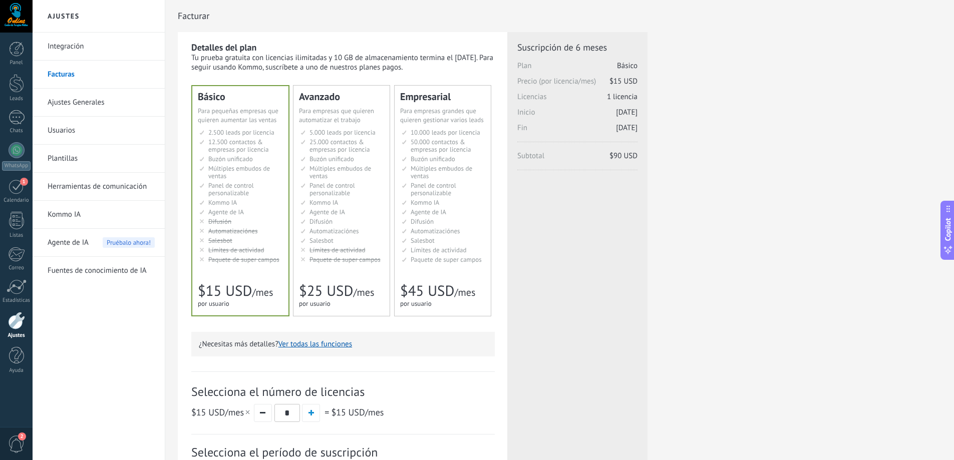
click at [97, 97] on link "Ajustes Generales" at bounding box center [101, 103] width 107 height 28
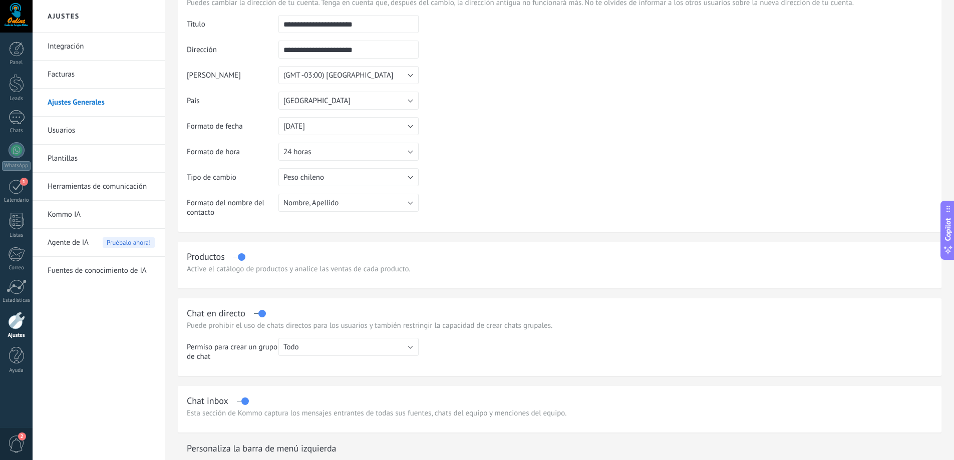
scroll to position [100, 0]
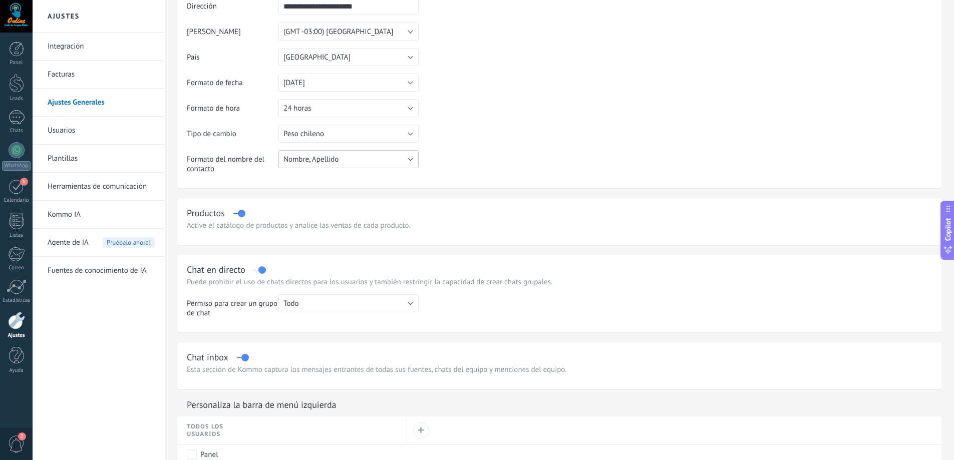
click at [412, 160] on button "Nombre, Apellido" at bounding box center [348, 159] width 140 height 18
click at [474, 158] on table "**********" at bounding box center [559, 76] width 745 height 210
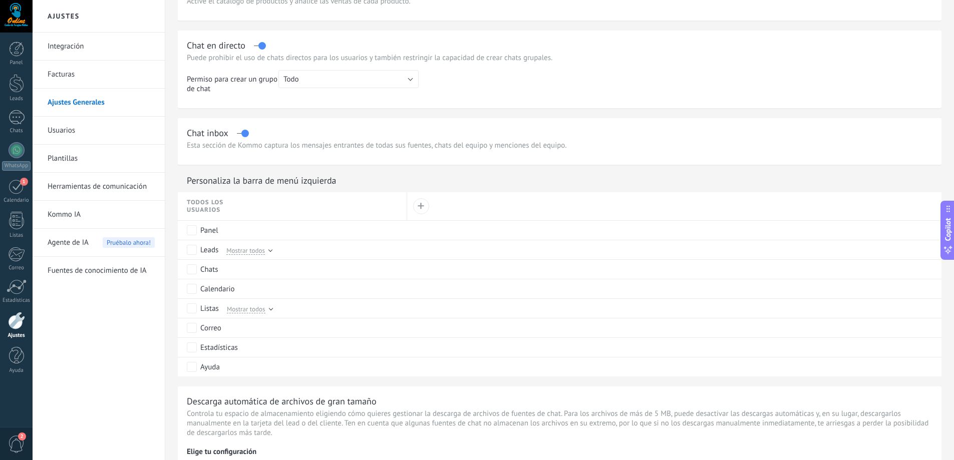
scroll to position [400, 0]
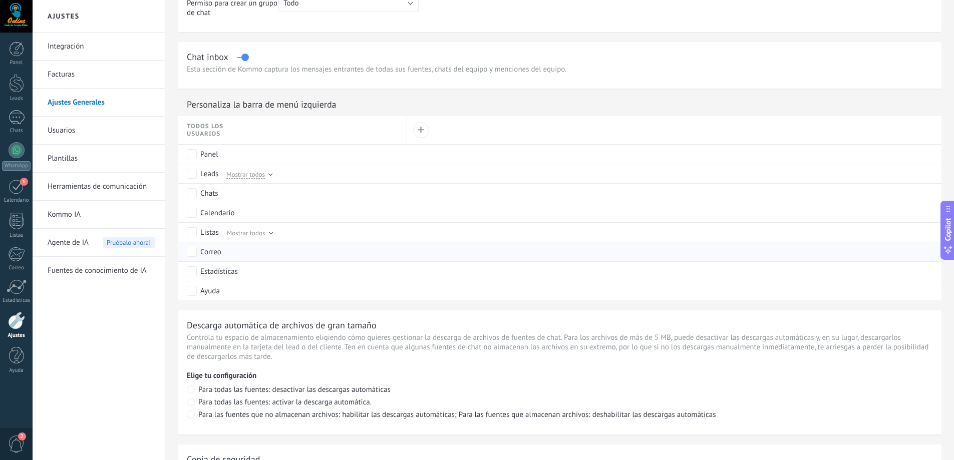
click at [217, 254] on div "Correo" at bounding box center [210, 252] width 21 height 10
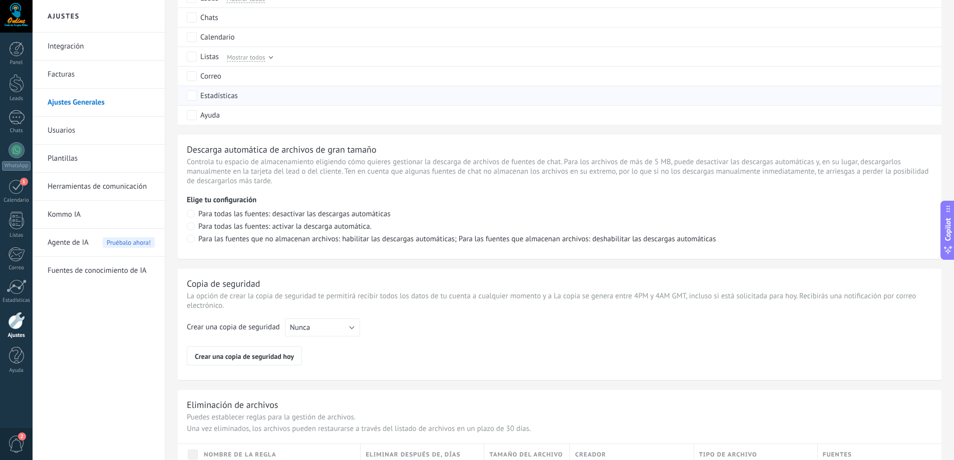
scroll to position [633, 0]
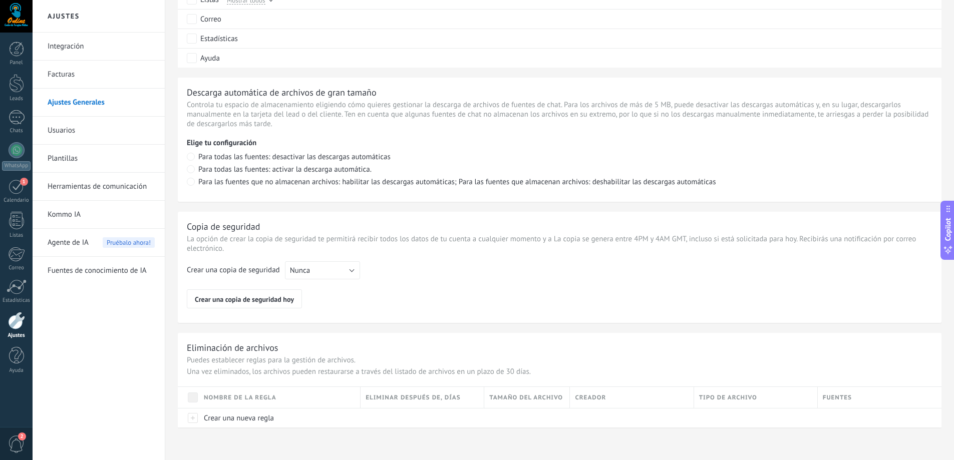
click at [67, 129] on link "Usuarios" at bounding box center [101, 131] width 107 height 28
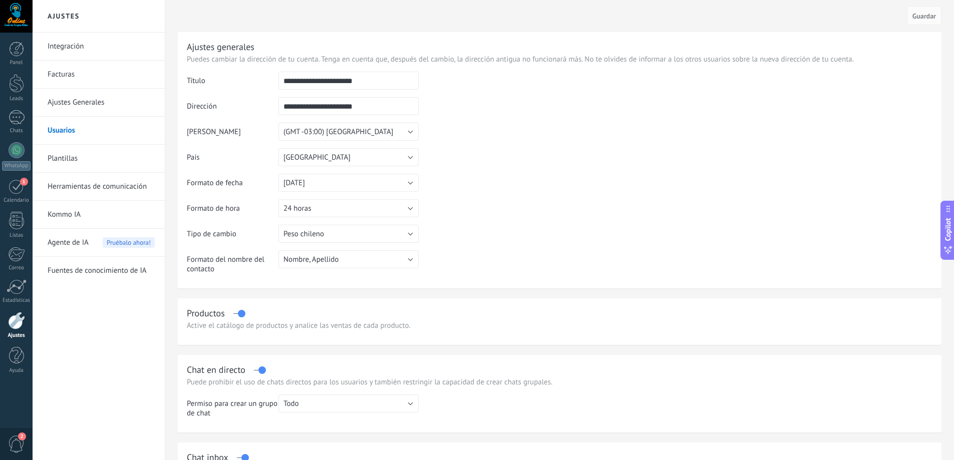
click at [66, 131] on link "Usuarios" at bounding box center [101, 131] width 107 height 28
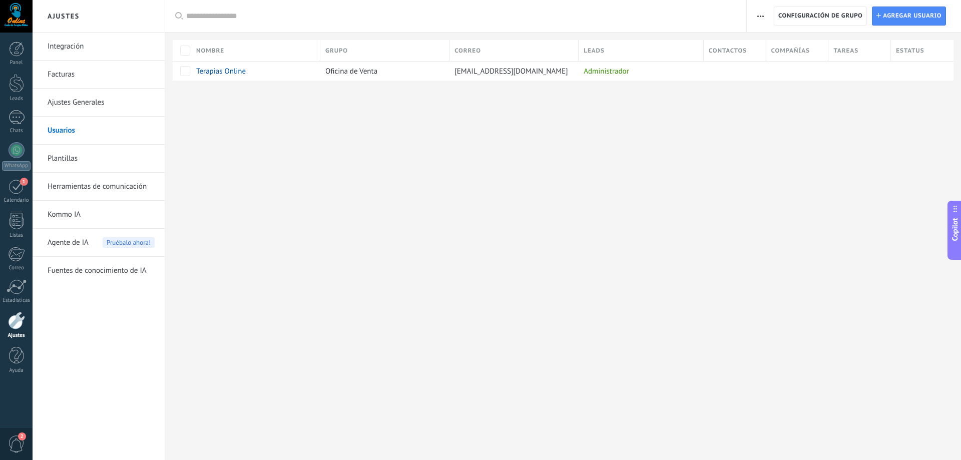
click at [73, 156] on link "Plantillas" at bounding box center [101, 159] width 107 height 28
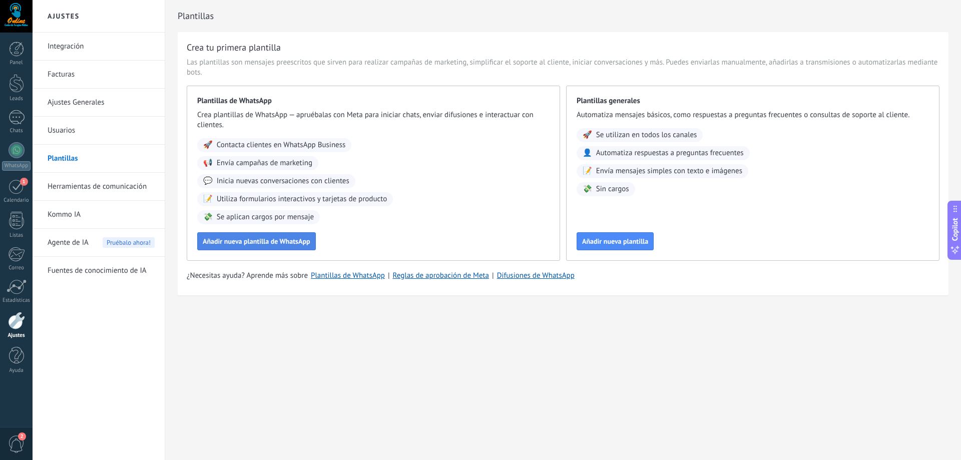
click at [283, 240] on span "Añadir nueva plantilla de WhatsApp" at bounding box center [257, 241] width 108 height 7
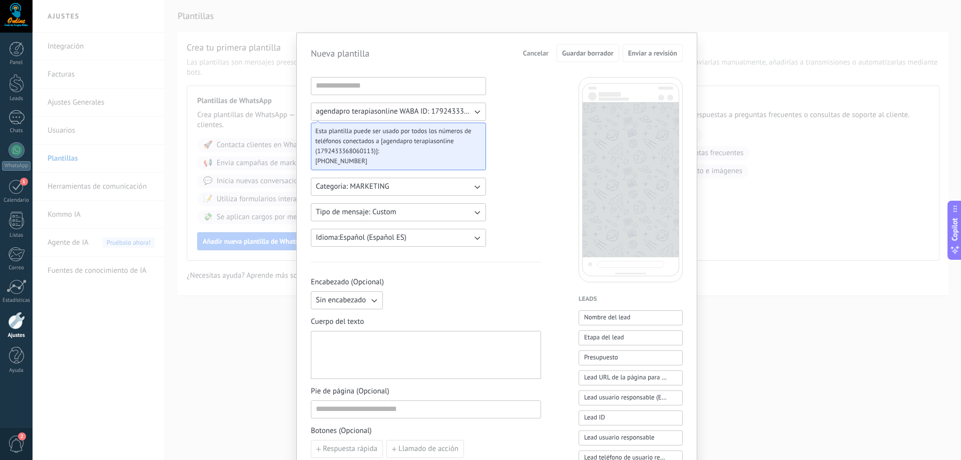
click at [465, 188] on button "Categoria: MARKETING" at bounding box center [398, 187] width 175 height 18
click at [472, 215] on icon "button" at bounding box center [477, 212] width 10 height 10
click at [468, 236] on button "Idioma: Español (Español ES)" at bounding box center [398, 238] width 175 height 18
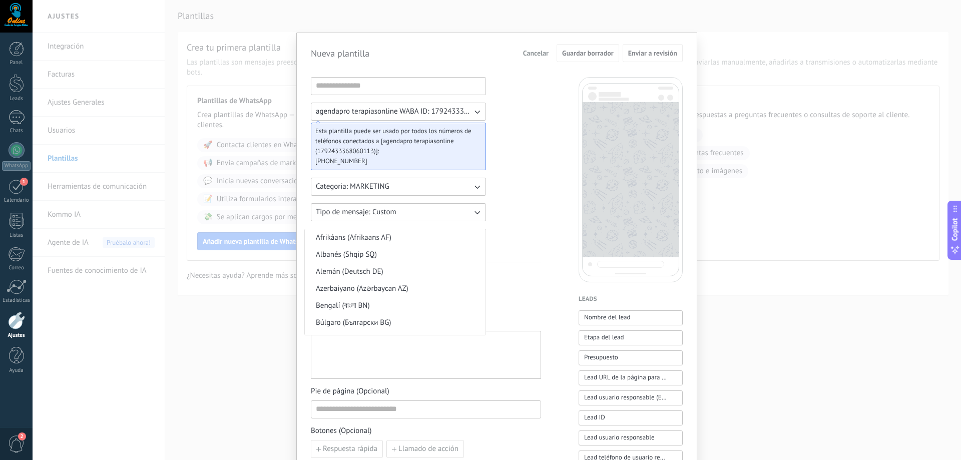
scroll to position [245, 0]
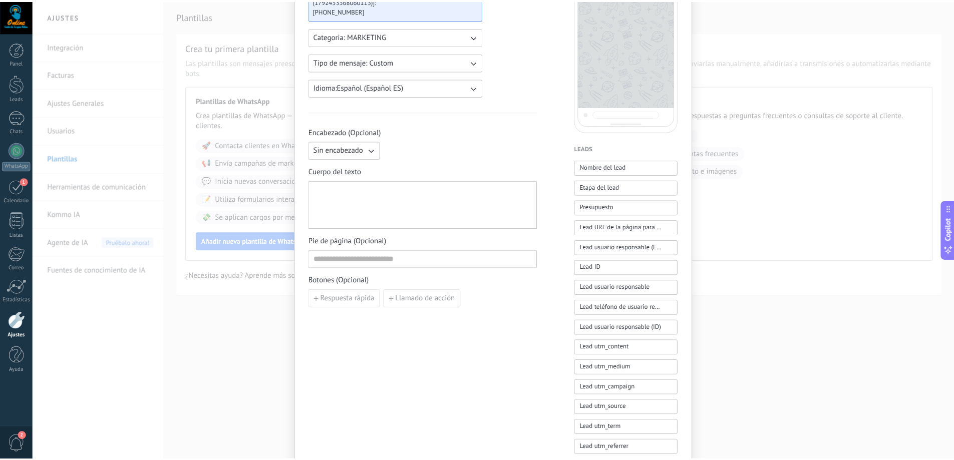
scroll to position [0, 0]
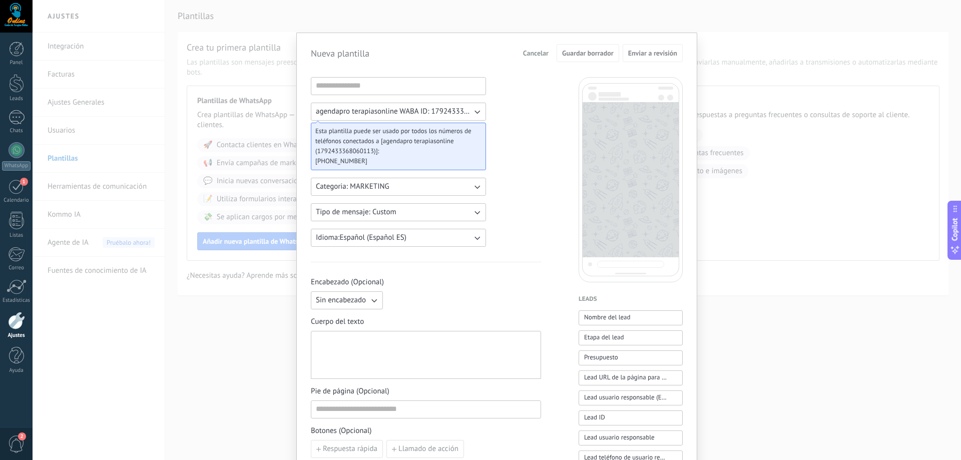
click at [786, 231] on div "Nueva plantilla Cancelar Guardar borrador Enviar a revisión agendapro terapiaso…" at bounding box center [497, 230] width 929 height 460
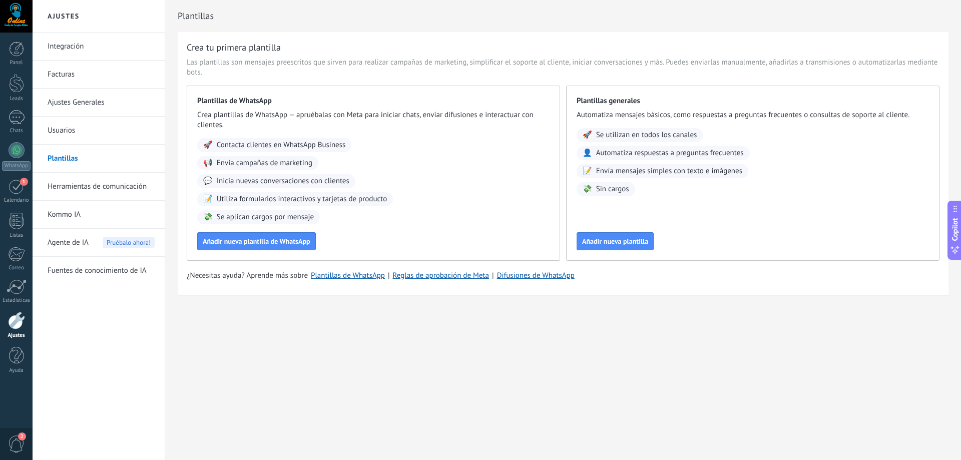
click at [129, 188] on link "Herramientas de comunicación" at bounding box center [101, 187] width 107 height 28
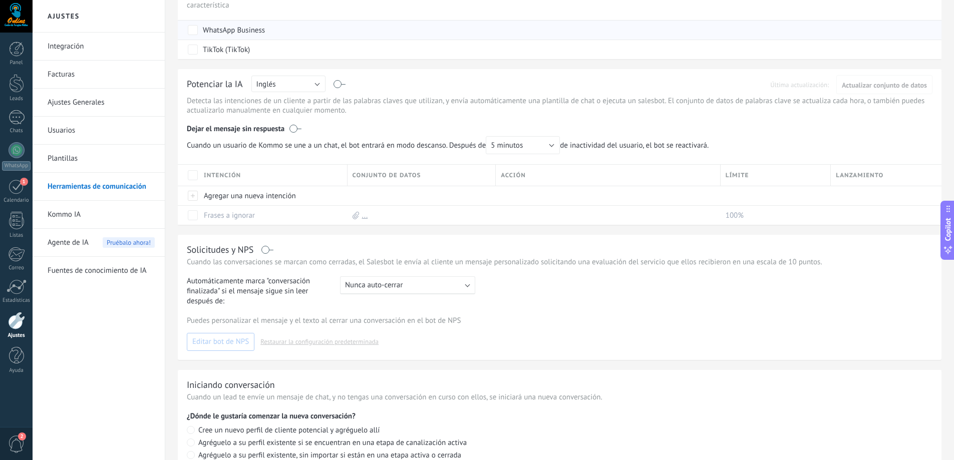
scroll to position [301, 0]
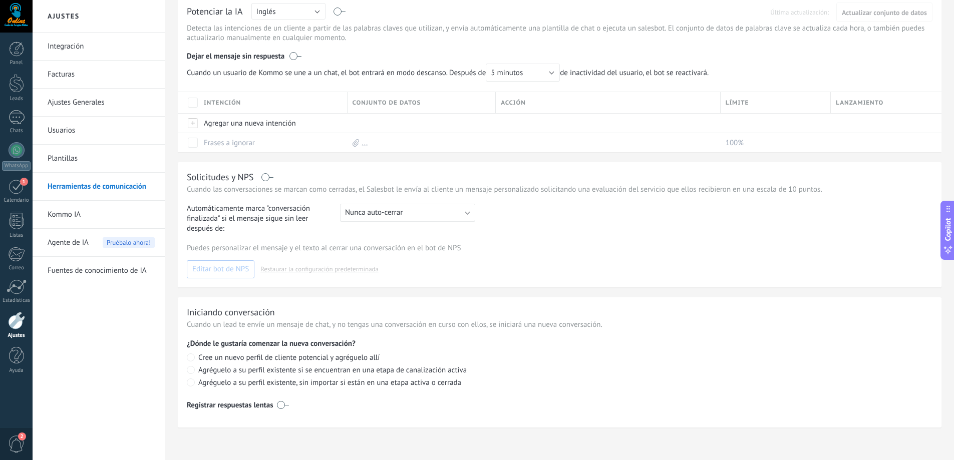
click at [62, 213] on link "Kommo IA" at bounding box center [101, 215] width 107 height 28
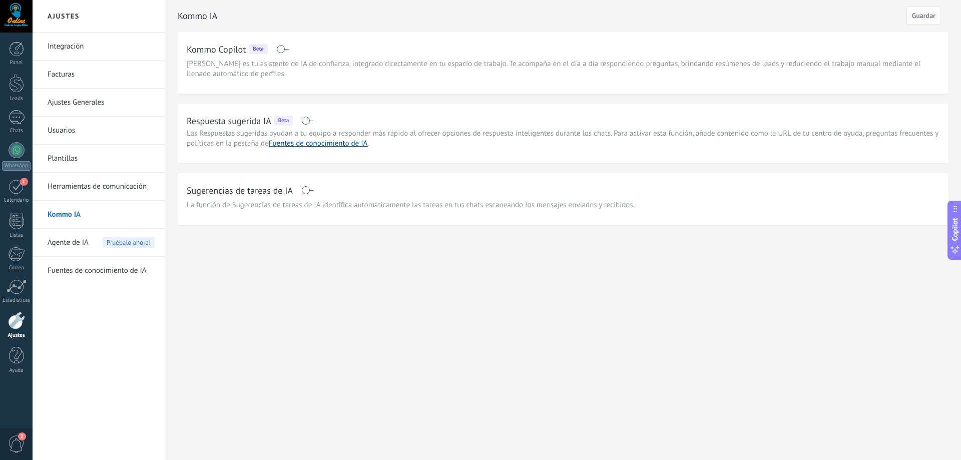
click at [72, 242] on span "Agente de IA" at bounding box center [68, 243] width 41 height 28
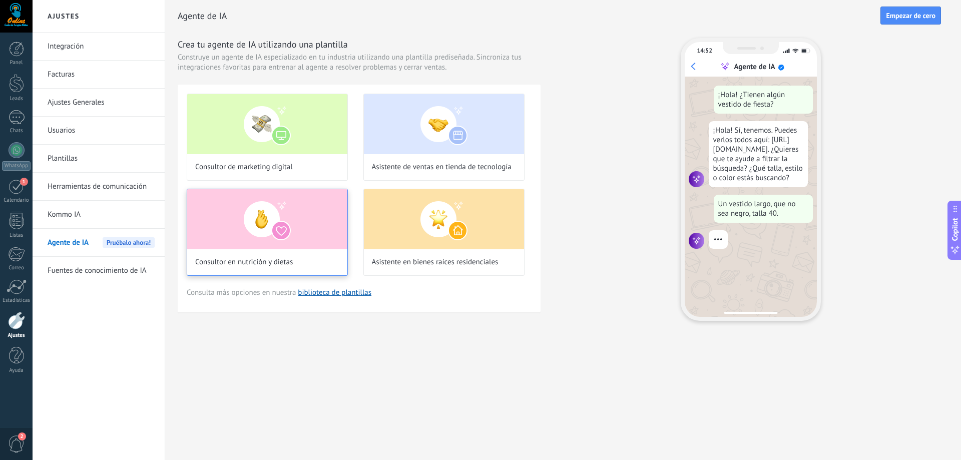
click at [239, 199] on img at bounding box center [267, 219] width 160 height 60
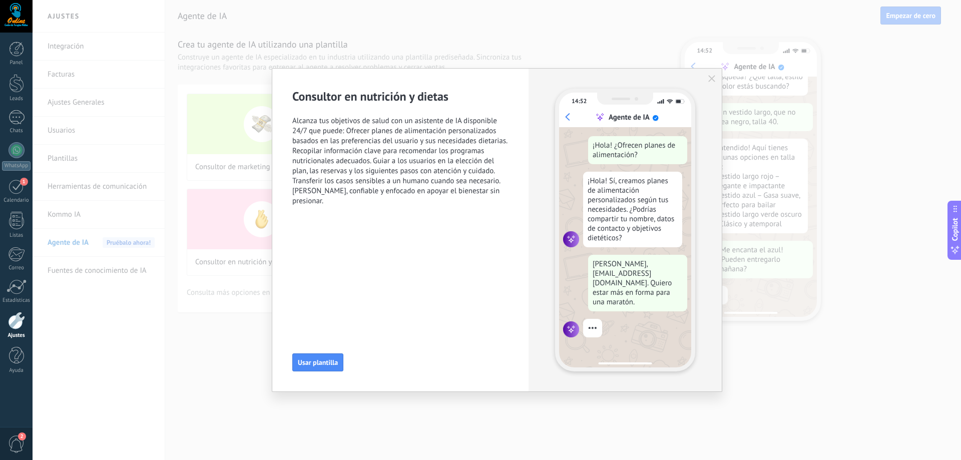
scroll to position [120, 0]
click at [228, 299] on div "Consultor en nutrición y dietas Alcanza tus objetivos de salud con un asistente…" at bounding box center [497, 230] width 929 height 460
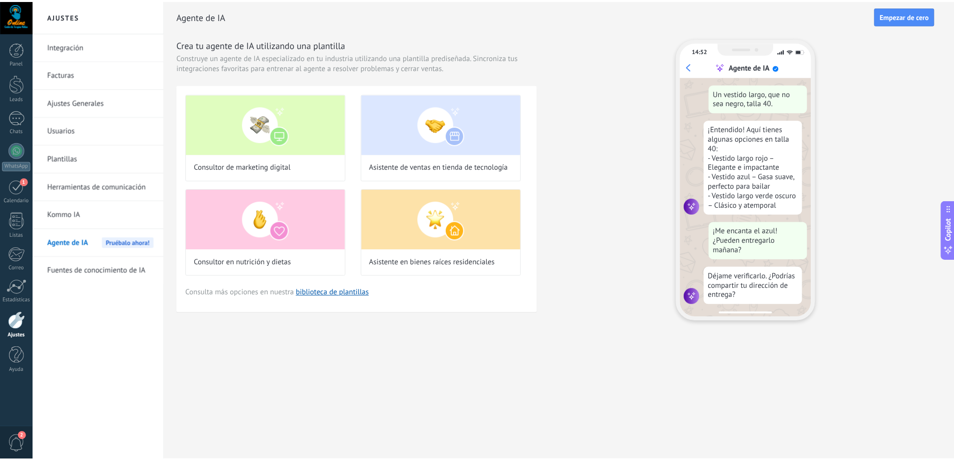
scroll to position [156, 0]
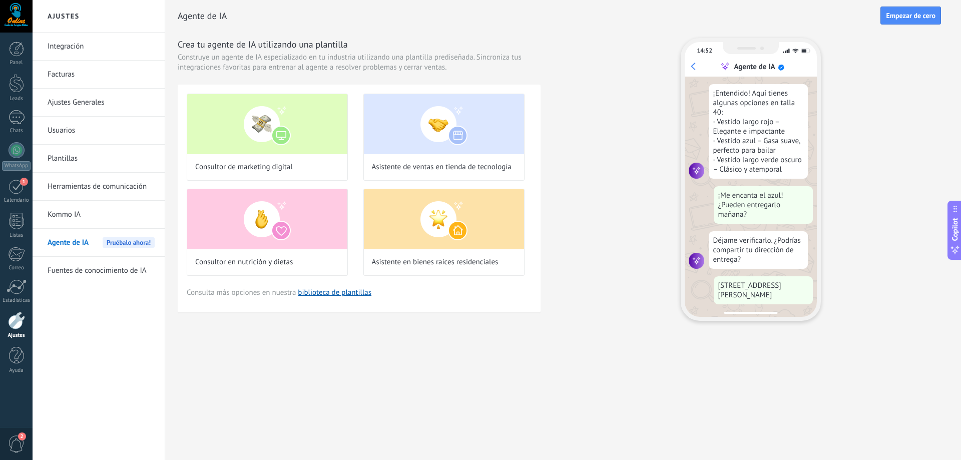
click at [130, 275] on link "Fuentes de conocimiento de IA" at bounding box center [101, 271] width 107 height 28
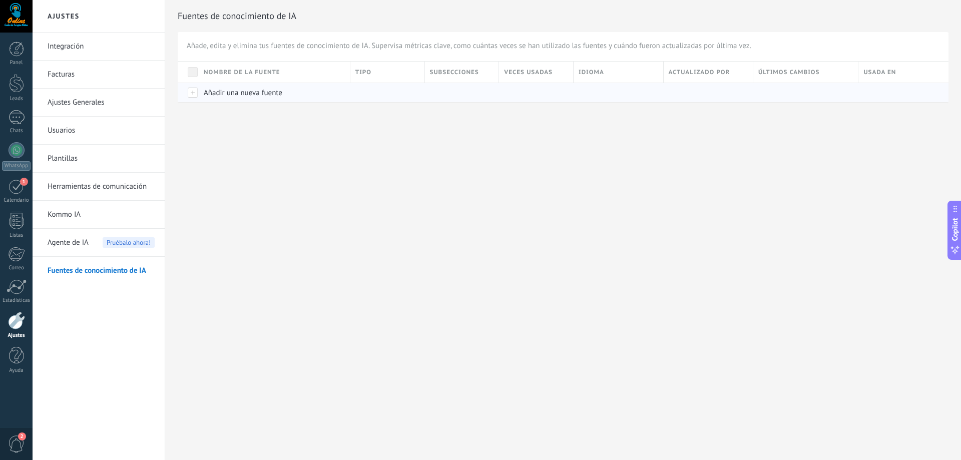
click at [239, 96] on span "Añadir una nueva fuente" at bounding box center [243, 93] width 79 height 10
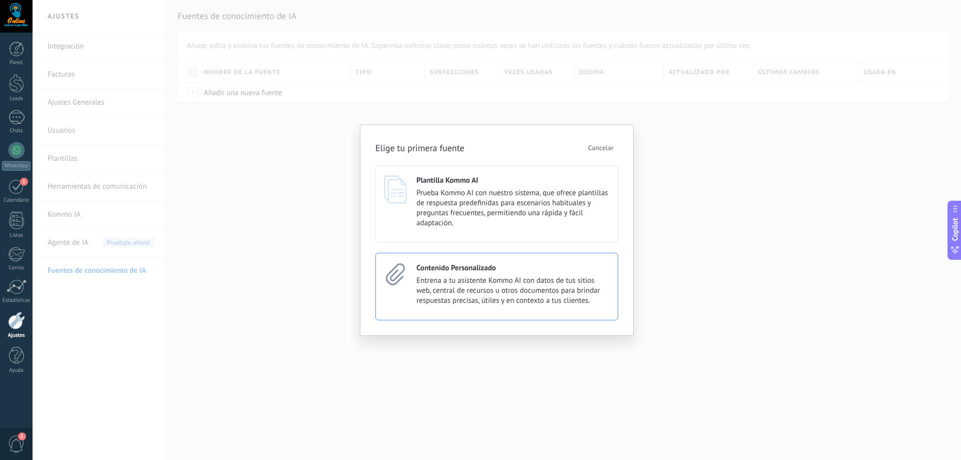
click at [481, 276] on span "Entrena a tu asistente Kommo AI con datos de tus sitios web, central de recurso…" at bounding box center [512, 291] width 193 height 30
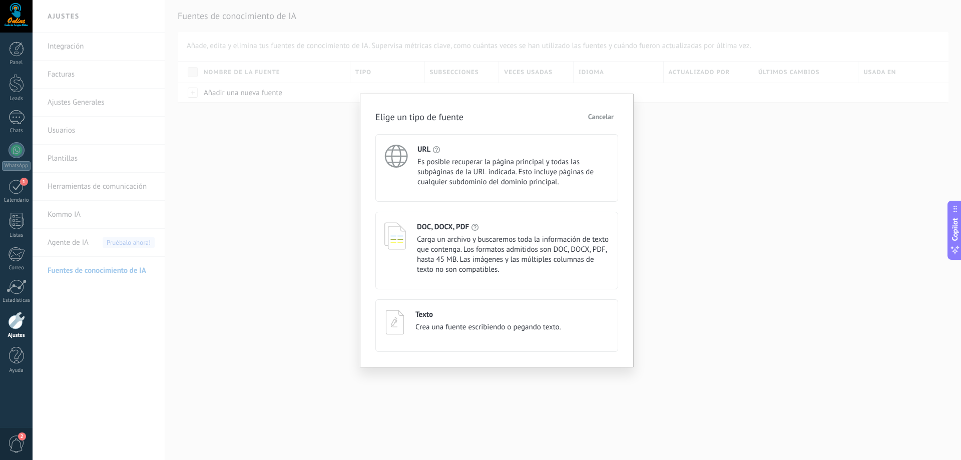
click at [496, 199] on div "URL Es posible recuperar la página principal y todas las subpáginas de la URL i…" at bounding box center [496, 168] width 243 height 68
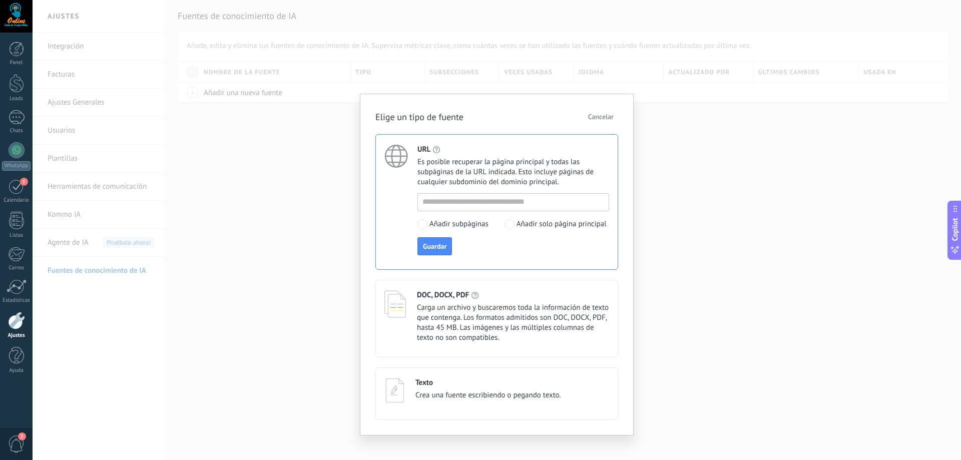
click at [608, 123] on button "Cancelar" at bounding box center [601, 116] width 35 height 15
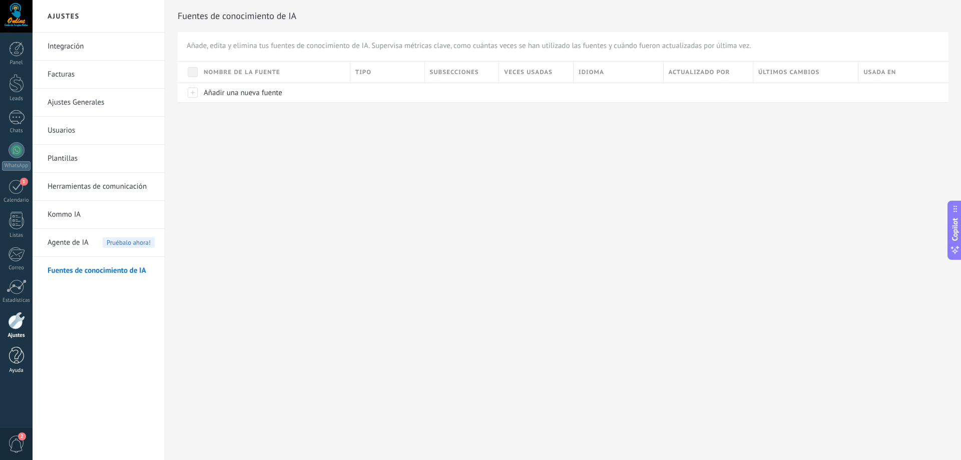
click at [15, 358] on div at bounding box center [16, 356] width 15 height 18
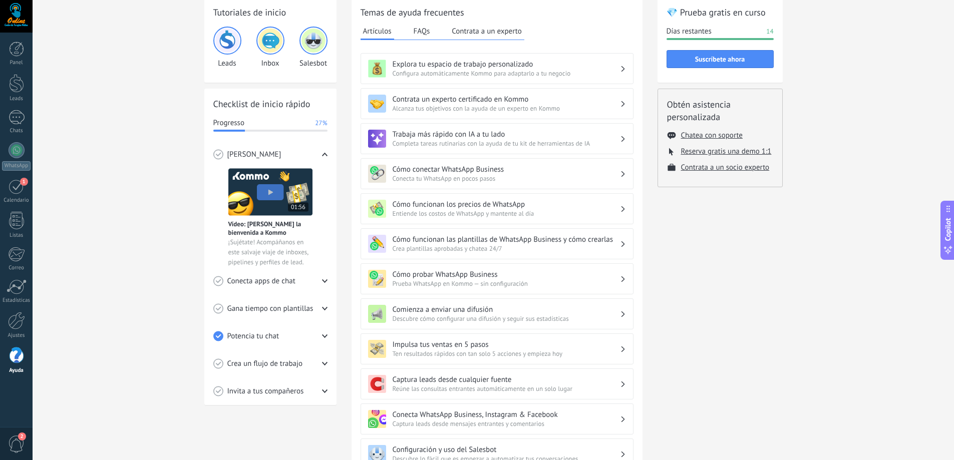
scroll to position [198, 0]
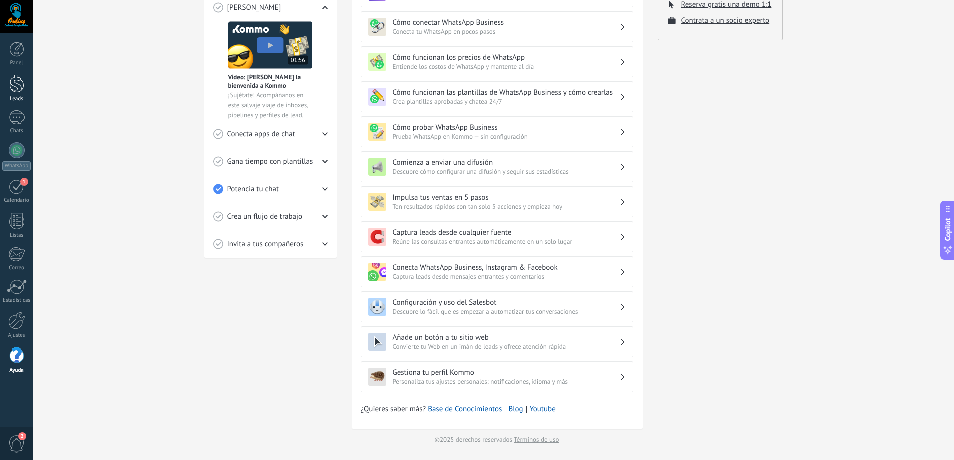
click at [17, 83] on div at bounding box center [16, 83] width 15 height 19
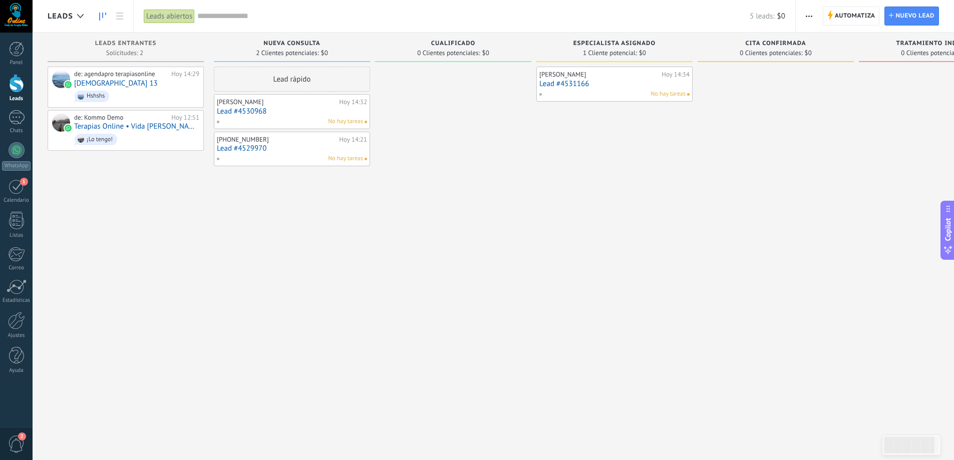
click at [811, 17] on span "button" at bounding box center [808, 16] width 7 height 19
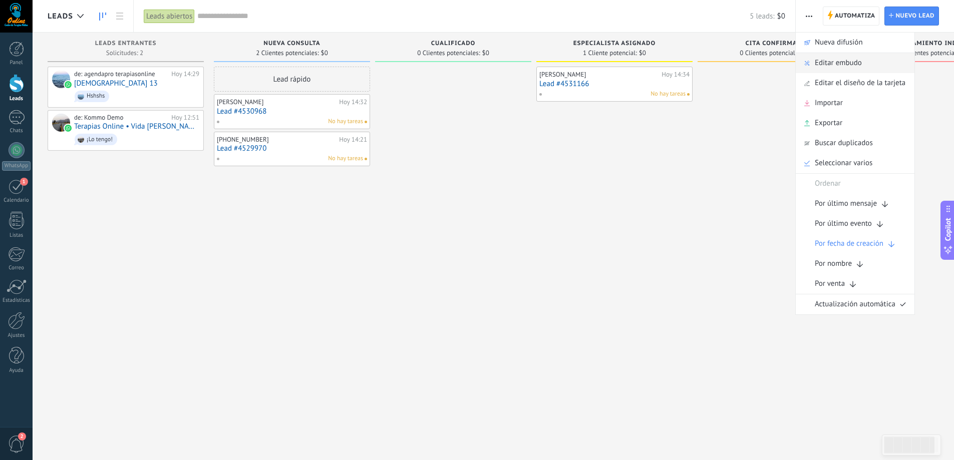
click at [851, 69] on span "Editar embudo" at bounding box center [837, 63] width 47 height 20
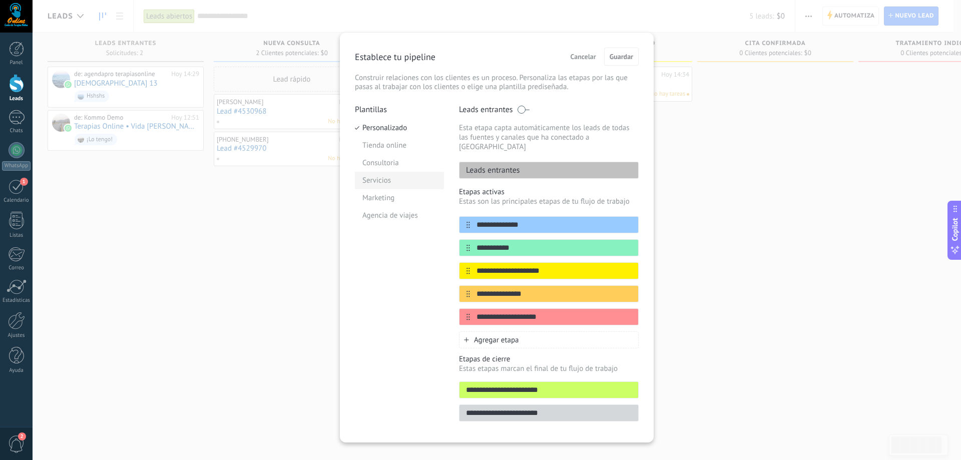
click at [400, 181] on li "Servicios" at bounding box center [399, 181] width 89 height 18
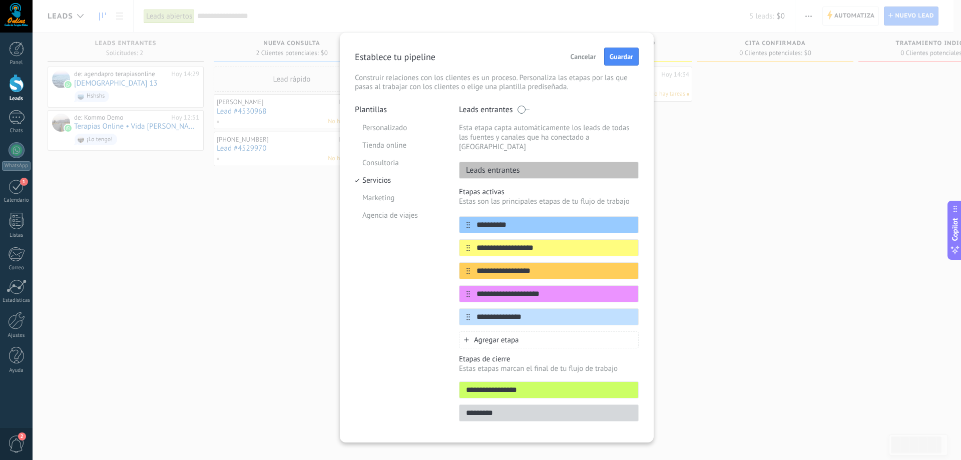
scroll to position [6, 0]
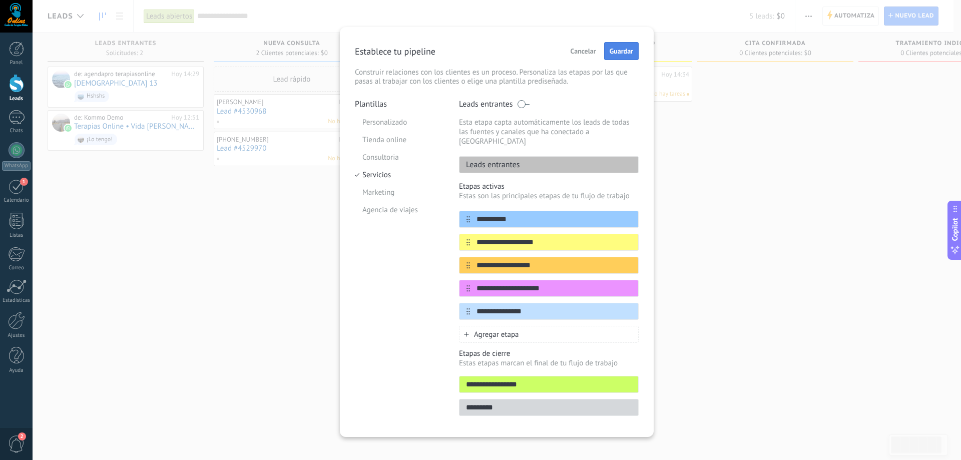
click at [625, 54] on span "Guardar" at bounding box center [622, 51] width 24 height 7
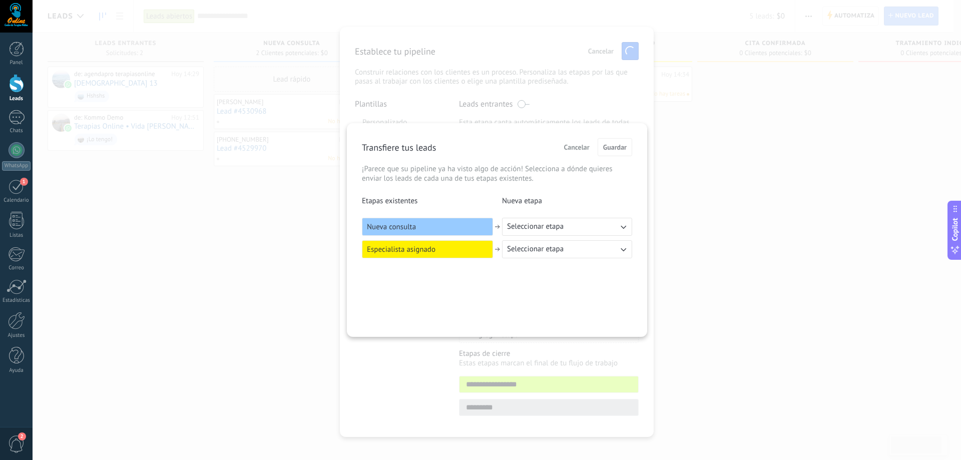
click at [618, 226] on icon "button" at bounding box center [623, 227] width 10 height 10
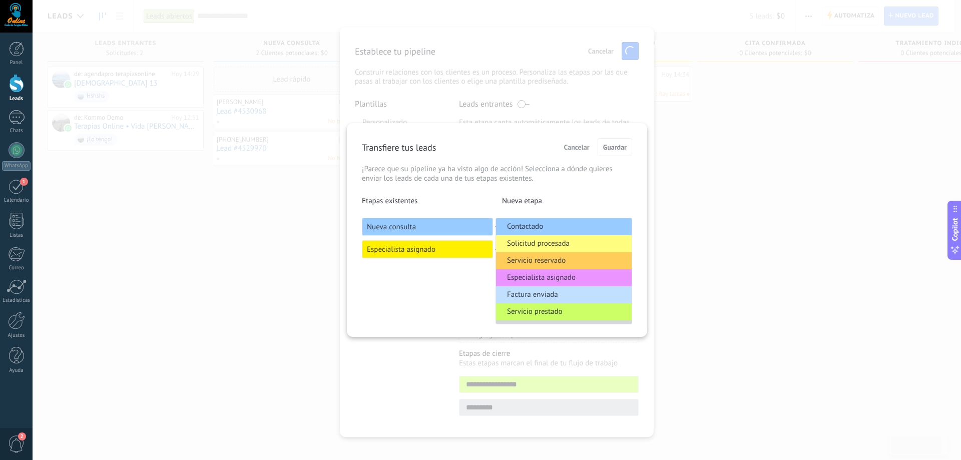
click at [634, 201] on div "Transfiere tus leads Cancelar Guardar ¡Parece que su pipeline ya ha visto algo …" at bounding box center [497, 230] width 300 height 214
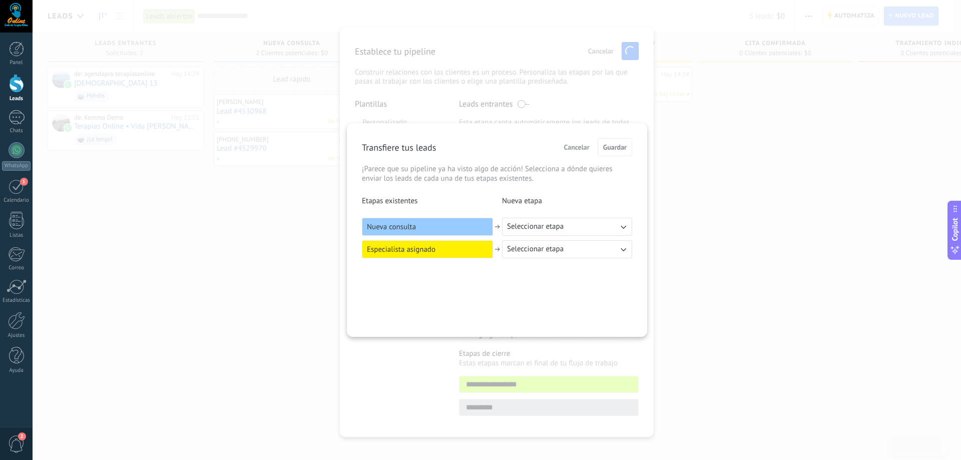
click at [530, 231] on span "Seleccionar etapa" at bounding box center [535, 227] width 57 height 10
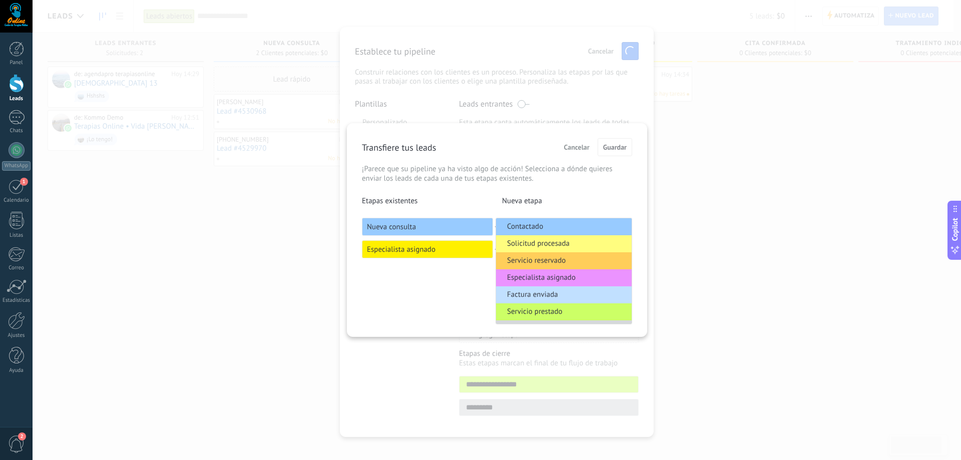
click at [541, 228] on span "Contactado" at bounding box center [525, 227] width 36 height 10
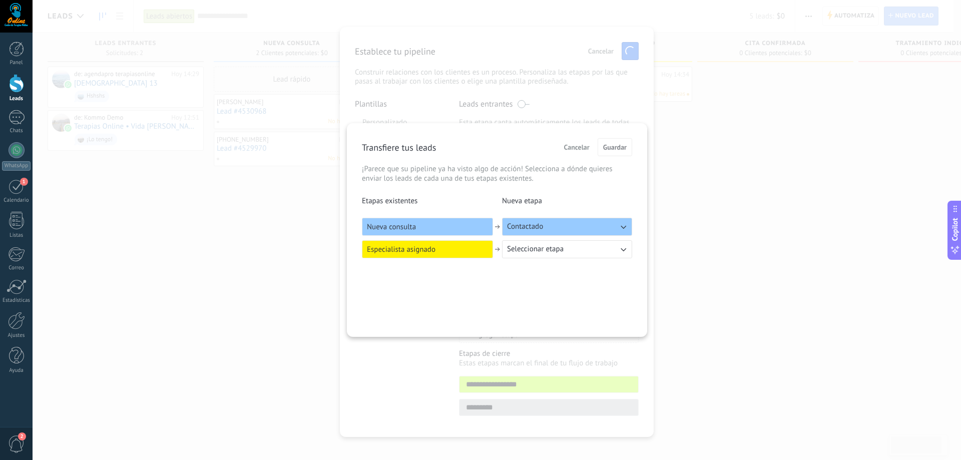
click at [539, 246] on span "Seleccionar etapa" at bounding box center [535, 249] width 57 height 10
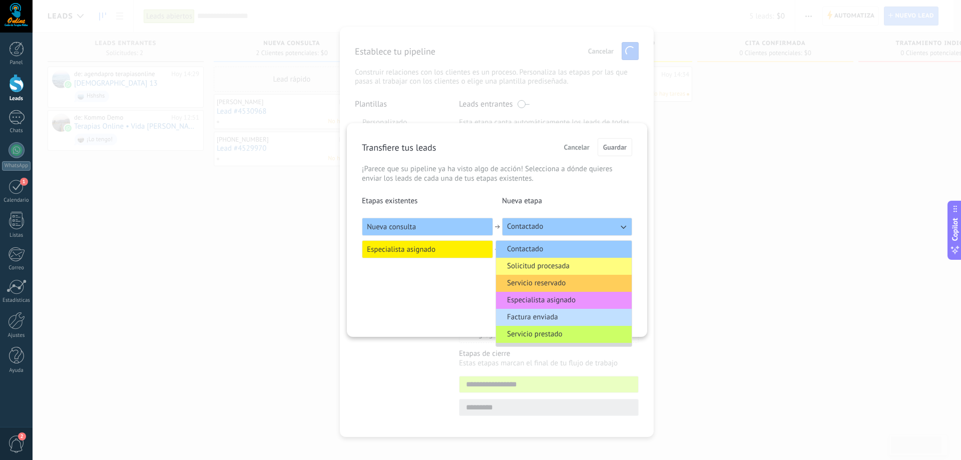
click at [561, 266] on span "Solicitud procesada" at bounding box center [538, 266] width 63 height 10
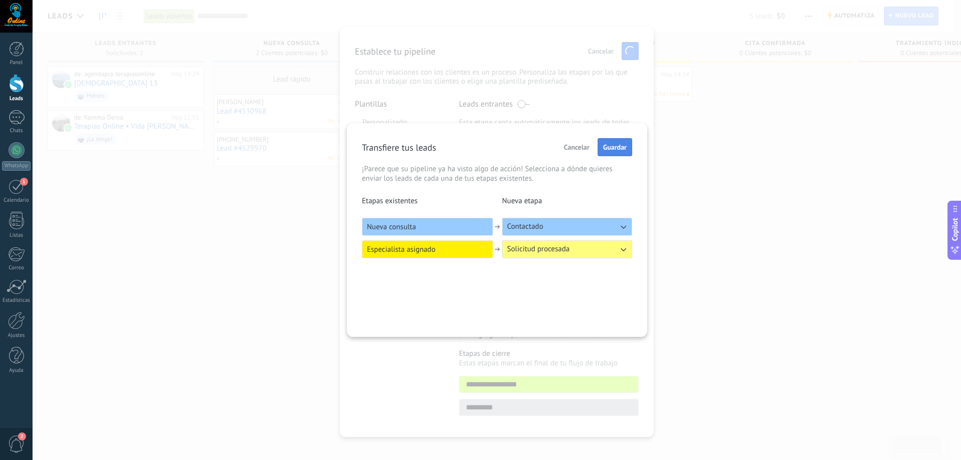
click at [608, 153] on button "Guardar" at bounding box center [615, 147] width 35 height 18
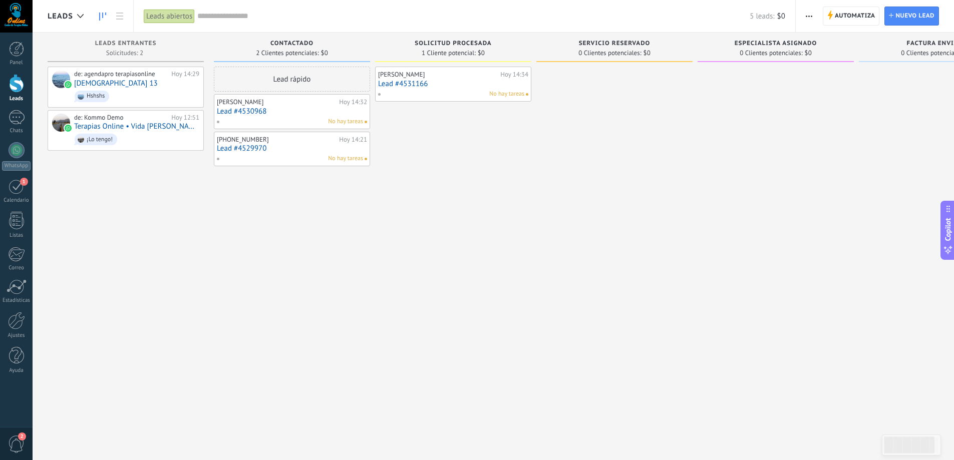
click at [566, 212] on div at bounding box center [614, 231] width 156 height 329
click at [915, 85] on div at bounding box center [937, 231] width 156 height 329
click at [11, 148] on div at bounding box center [17, 150] width 16 height 16
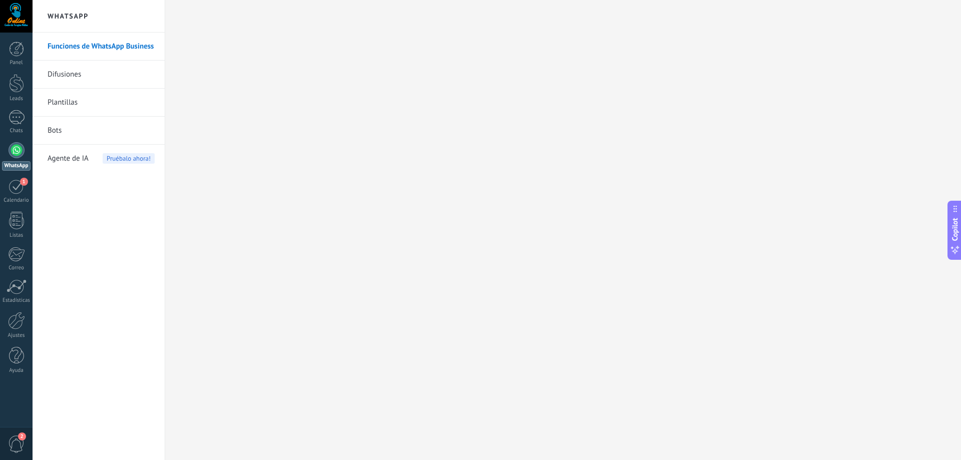
click at [67, 79] on link "Difusiones" at bounding box center [101, 75] width 107 height 28
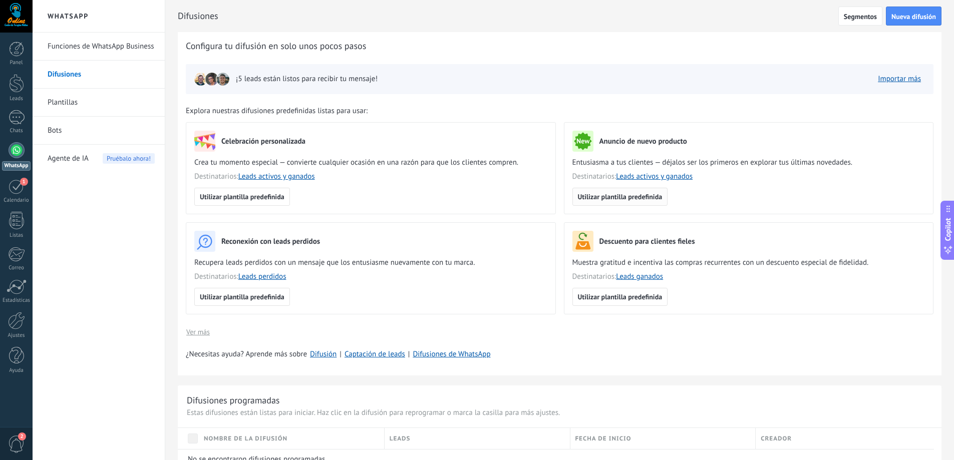
click at [616, 202] on button "Utilizar plantilla predefinida" at bounding box center [620, 197] width 96 height 18
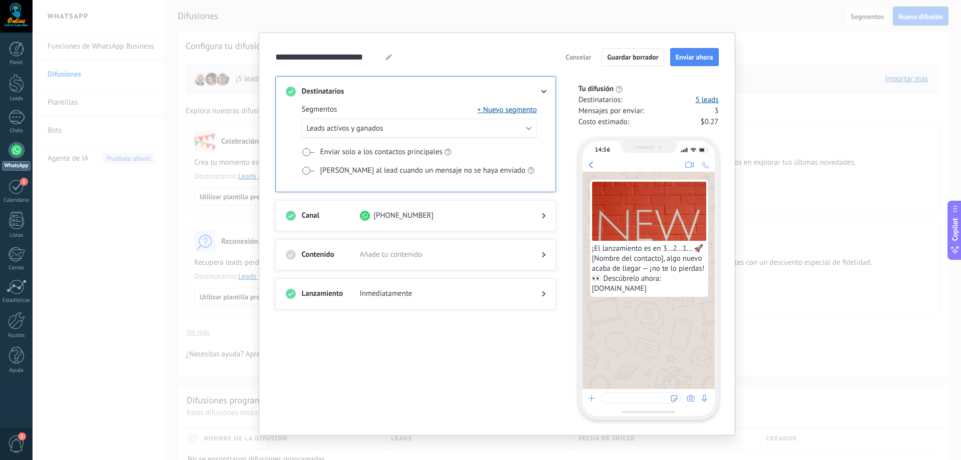
click at [428, 255] on span "Añade tu contenido" at bounding box center [443, 255] width 166 height 10
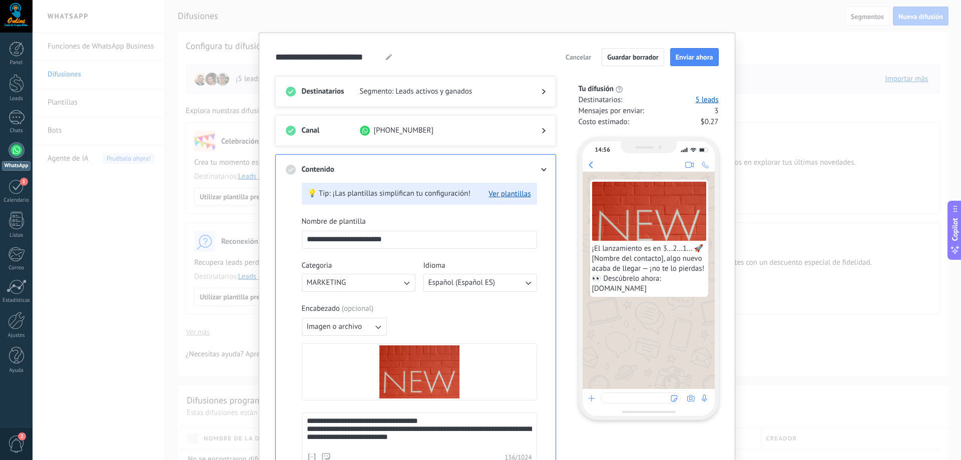
click at [769, 57] on div "**********" at bounding box center [497, 230] width 929 height 460
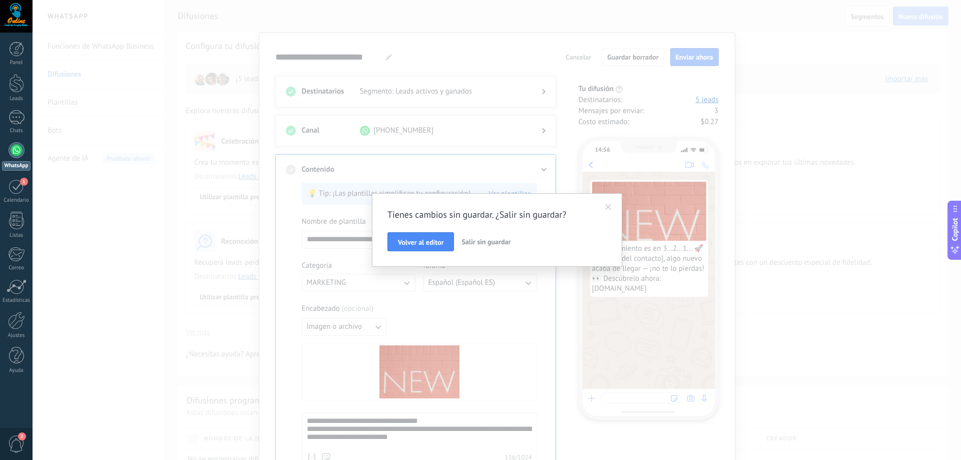
click at [492, 245] on span "Salir sin guardar" at bounding box center [486, 241] width 49 height 9
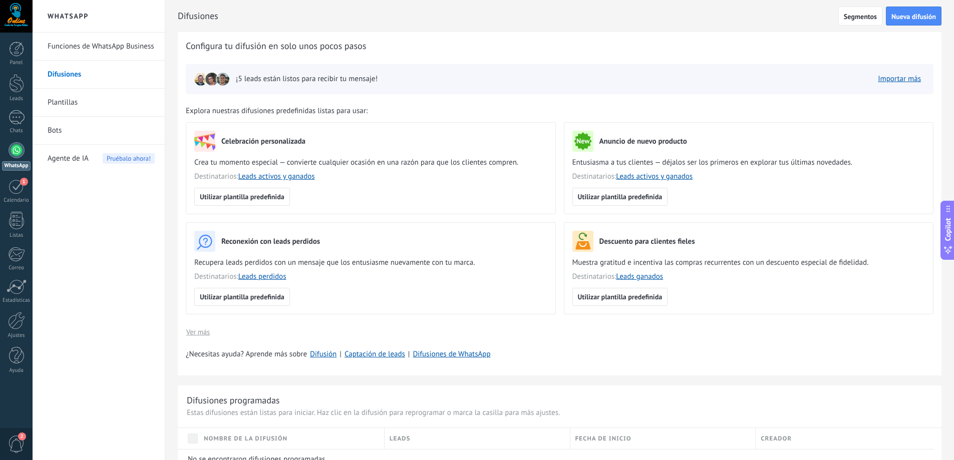
click at [24, 150] on div at bounding box center [17, 150] width 16 height 16
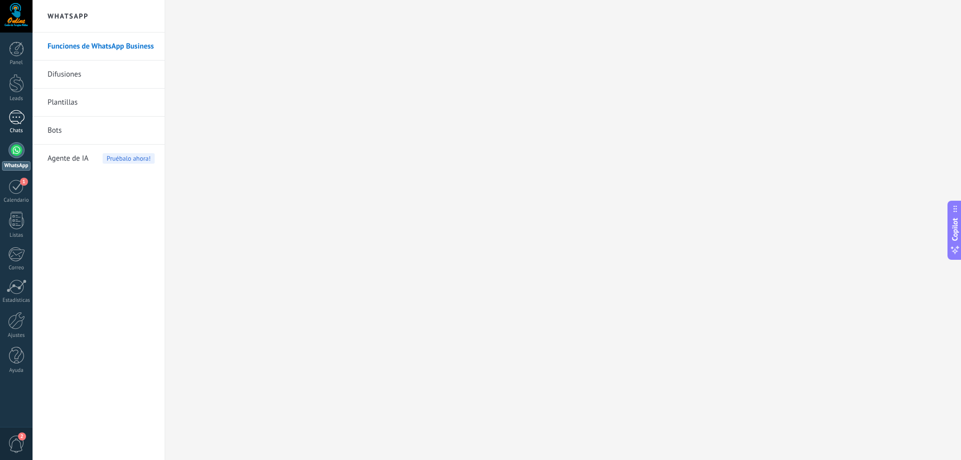
click at [24, 117] on div at bounding box center [17, 117] width 16 height 15
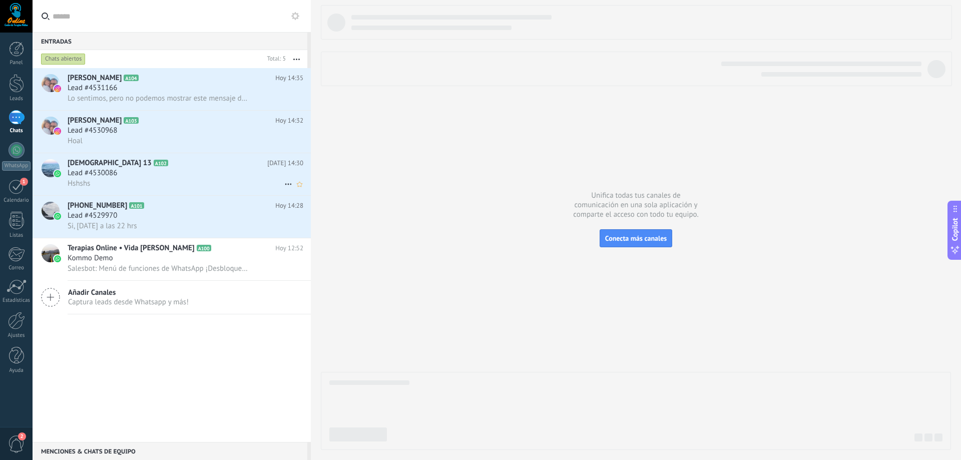
click at [186, 169] on div "Lead #4530086" at bounding box center [186, 173] width 236 height 10
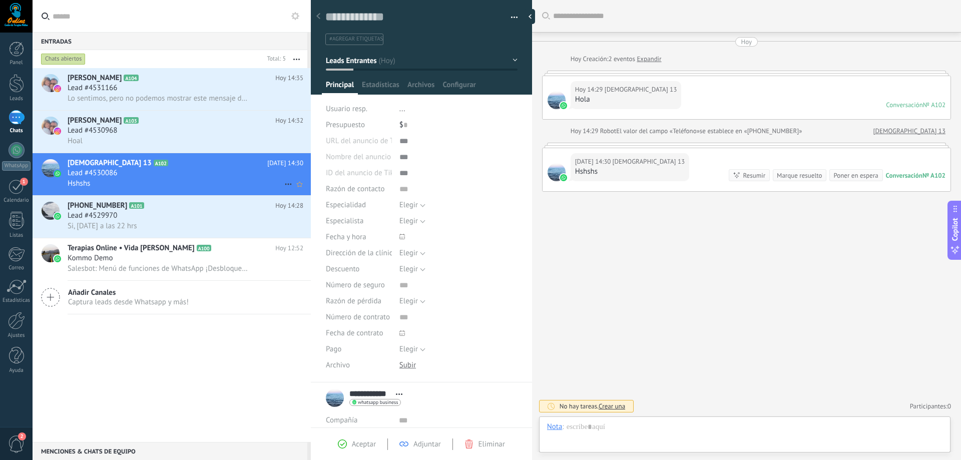
click at [285, 184] on use at bounding box center [288, 185] width 7 height 2
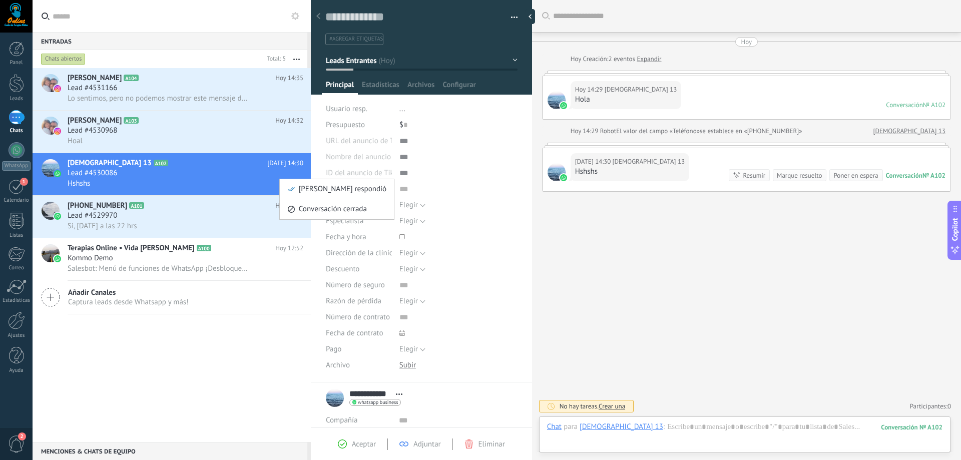
scroll to position [15, 0]
click at [769, 253] on div at bounding box center [480, 230] width 961 height 460
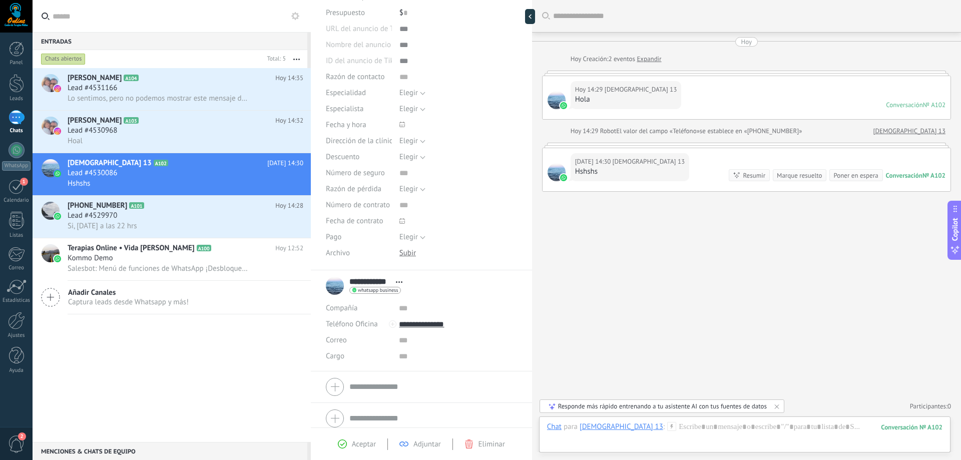
scroll to position [119, 0]
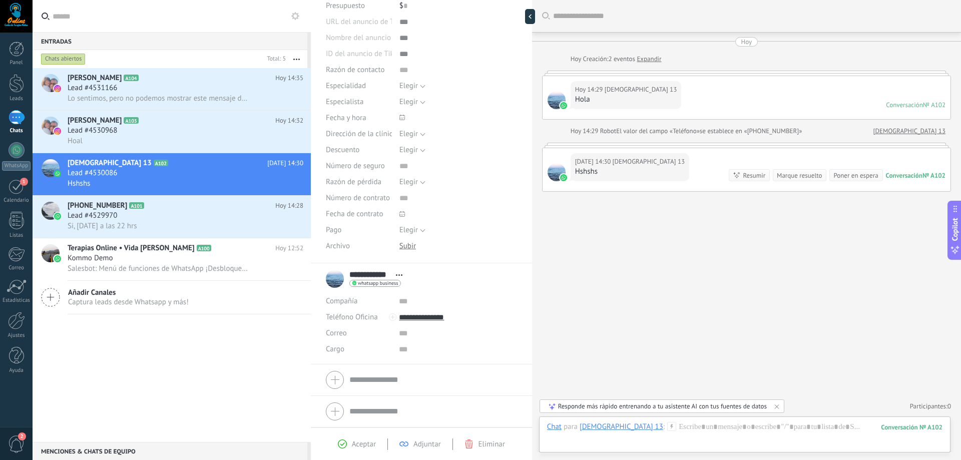
drag, startPoint x: 723, startPoint y: 306, endPoint x: 832, endPoint y: 368, distance: 125.5
click at [812, 351] on div "Buscar Carga más [DATE] [DATE] Creación: 2 eventos Expandir [DATE] 14:29 [PERSO…" at bounding box center [746, 230] width 429 height 460
click at [915, 407] on link "Participantes: 0" at bounding box center [930, 406] width 41 height 9
click at [786, 276] on div "Buscar Carga más [DATE] [DATE] Creación: 2 eventos Expandir [DATE] 14:29 [PERSO…" at bounding box center [746, 230] width 429 height 460
click at [611, 447] on div at bounding box center [744, 437] width 395 height 30
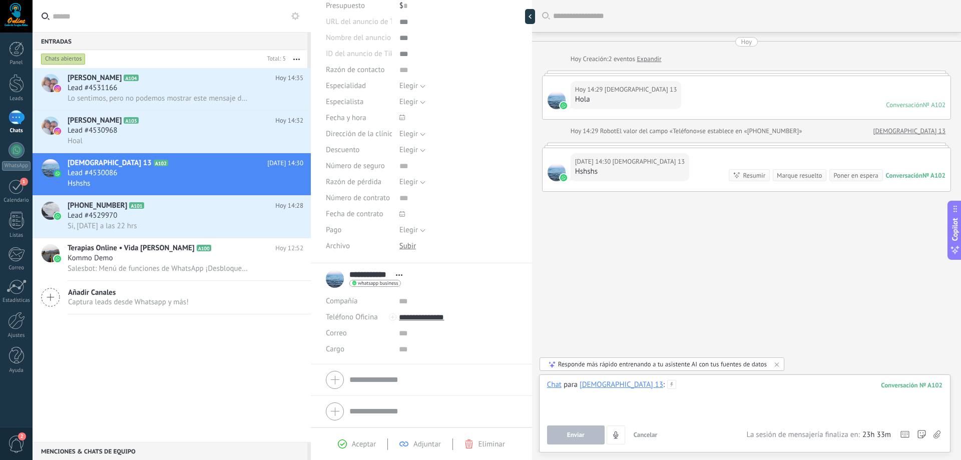
click at [638, 402] on div at bounding box center [744, 399] width 395 height 38
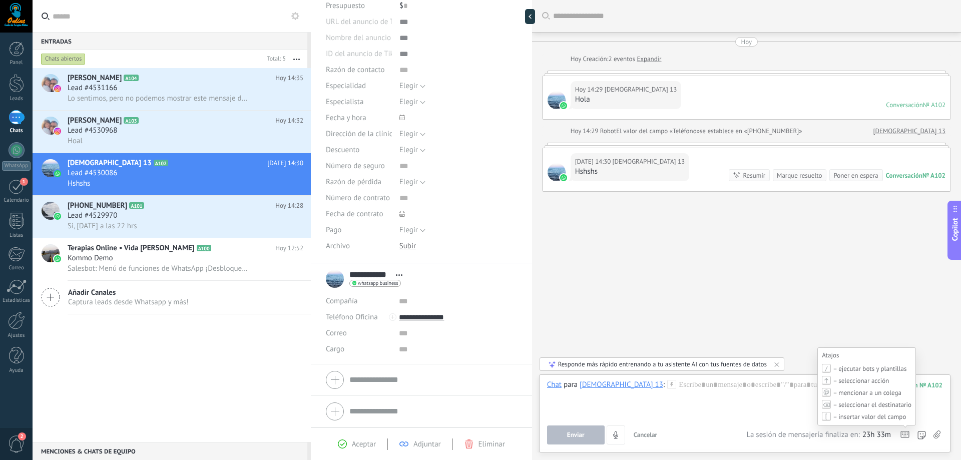
click at [904, 434] on icon at bounding box center [905, 434] width 9 height 7
drag, startPoint x: 637, startPoint y: 387, endPoint x: 647, endPoint y: 401, distance: 17.4
click at [646, 401] on div at bounding box center [744, 399] width 395 height 38
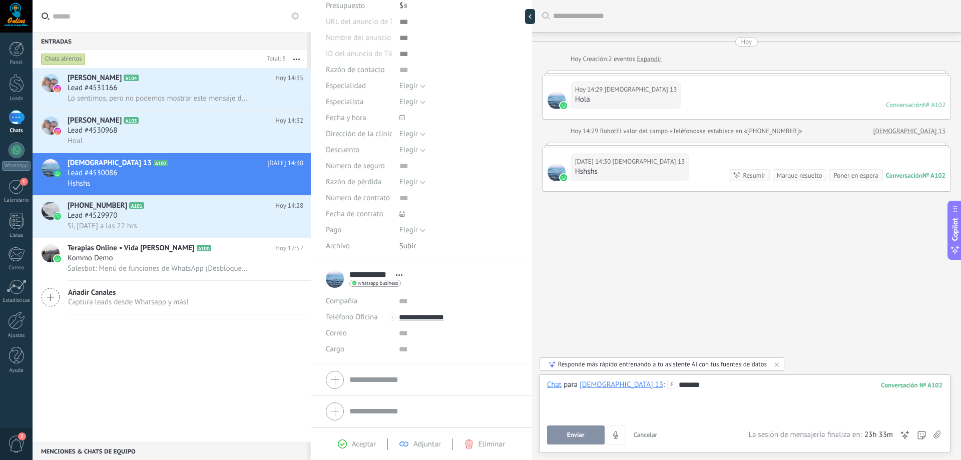
drag, startPoint x: 663, startPoint y: 384, endPoint x: 695, endPoint y: 389, distance: 31.9
click at [695, 389] on div "*******" at bounding box center [744, 399] width 395 height 38
drag, startPoint x: 669, startPoint y: 387, endPoint x: 668, endPoint y: 399, distance: 12.1
click at [668, 399] on div "*******" at bounding box center [744, 399] width 395 height 38
click at [664, 379] on div "Chat Correo Nota Tarea Chat para [DEMOGRAPHIC_DATA] 13 : 102 ******* Enviar Can…" at bounding box center [744, 413] width 411 height 78
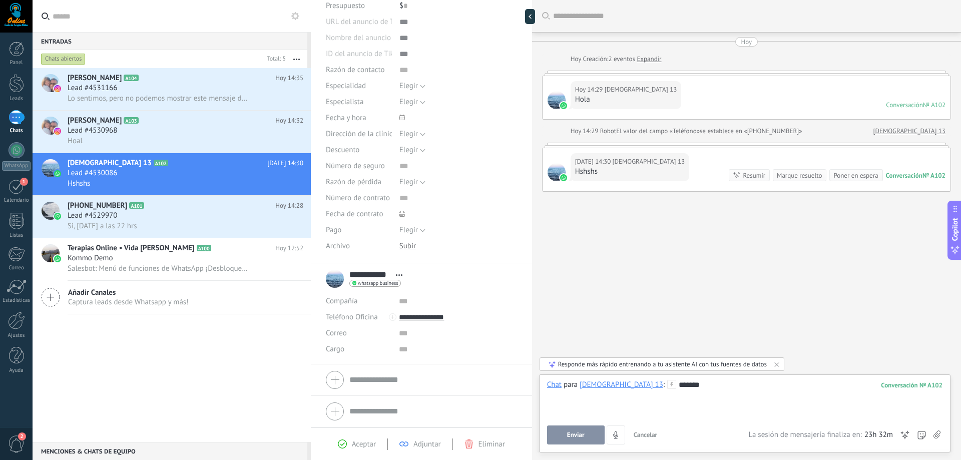
click at [663, 386] on div "*******" at bounding box center [744, 399] width 395 height 38
click at [610, 385] on div "[DEMOGRAPHIC_DATA] 13" at bounding box center [622, 384] width 84 height 9
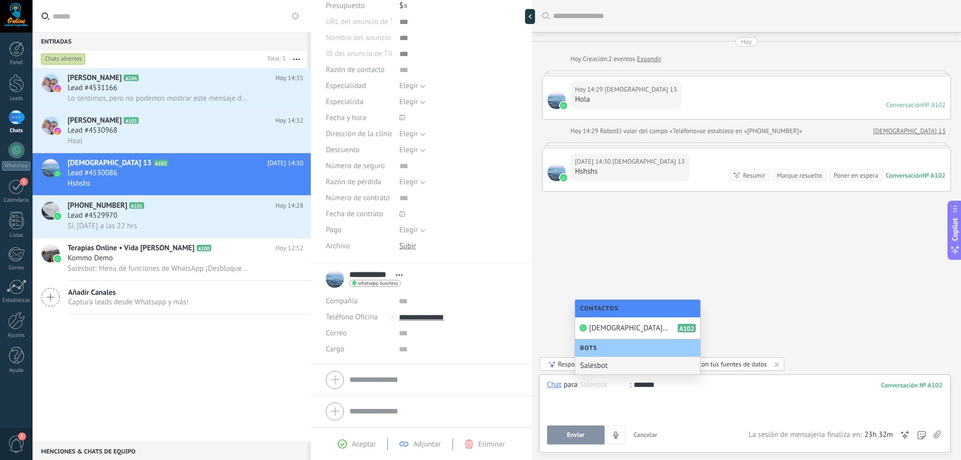
click at [688, 388] on div "*******" at bounding box center [744, 399] width 395 height 38
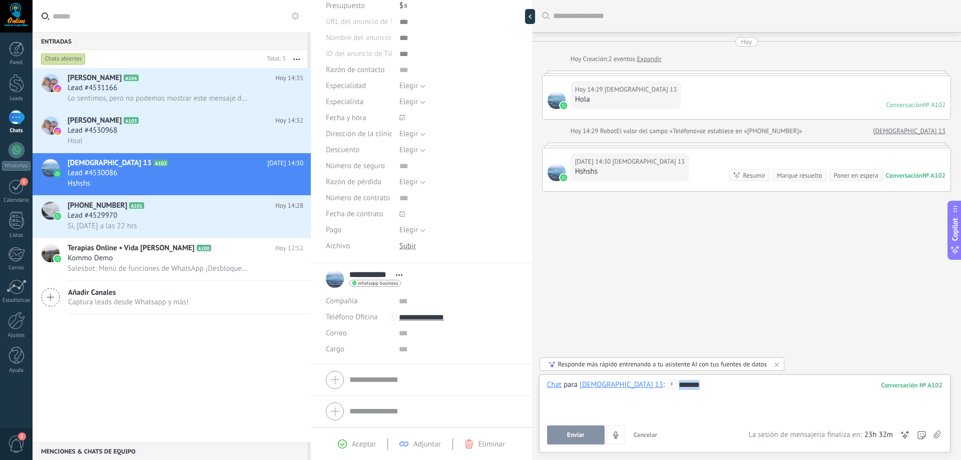
drag, startPoint x: 683, startPoint y: 390, endPoint x: 618, endPoint y: 390, distance: 64.6
click at [615, 390] on div "*******" at bounding box center [744, 399] width 395 height 38
click at [530, 17] on div at bounding box center [530, 16] width 10 height 15
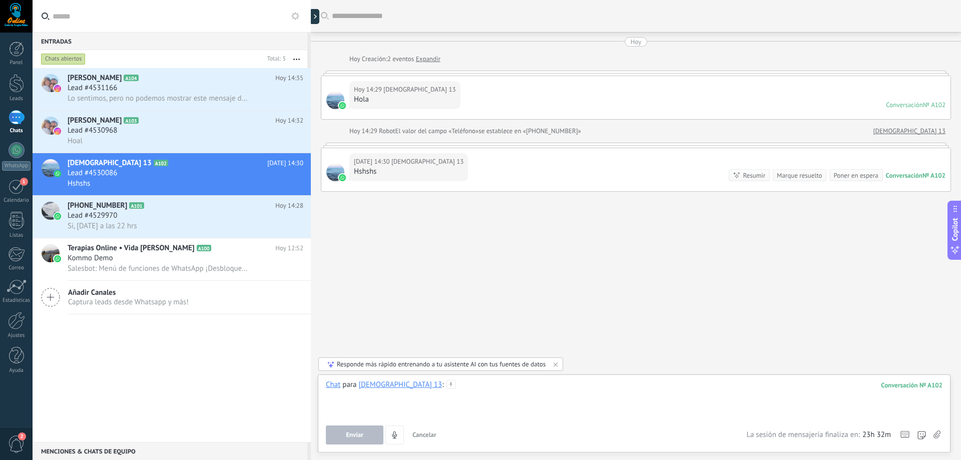
scroll to position [30, 0]
click at [163, 220] on div "Lead #4529970" at bounding box center [186, 216] width 236 height 10
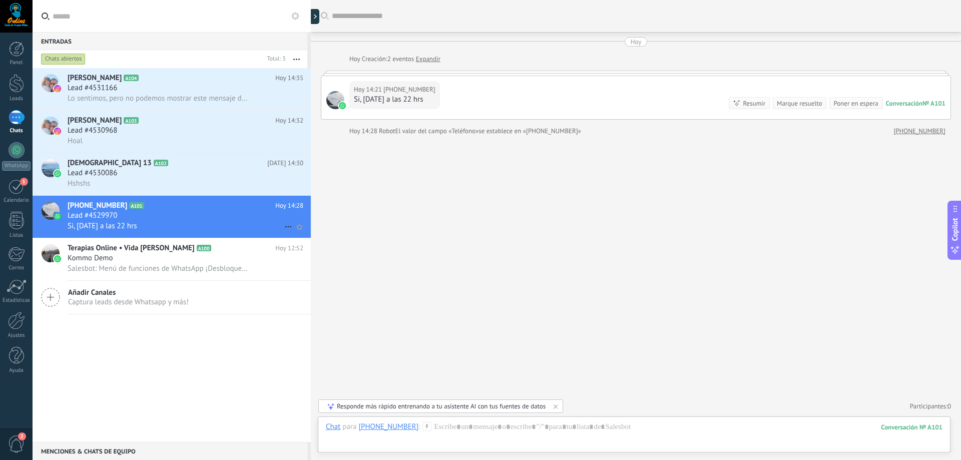
drag, startPoint x: 173, startPoint y: 212, endPoint x: 147, endPoint y: 212, distance: 26.0
click at [147, 212] on div "Lead #4529970" at bounding box center [186, 216] width 236 height 10
click at [145, 212] on div "Lead #4529970" at bounding box center [186, 216] width 236 height 10
click at [285, 226] on use at bounding box center [288, 227] width 7 height 2
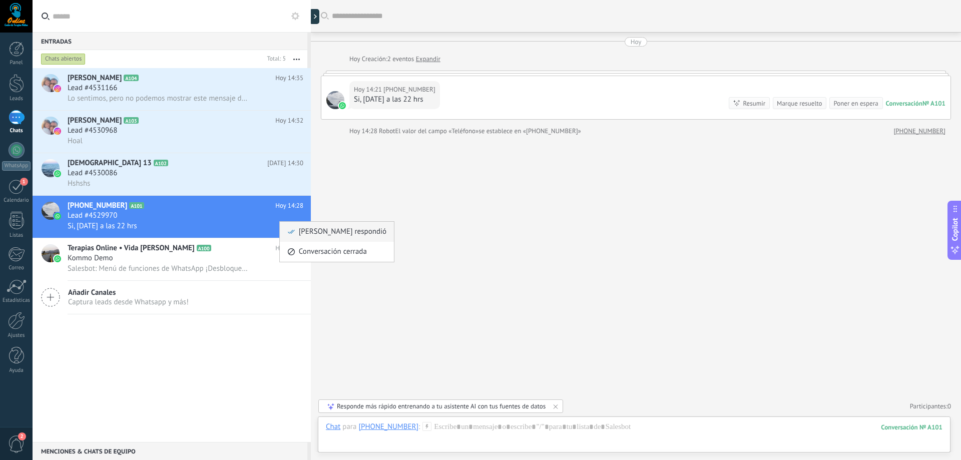
click at [326, 233] on span "[PERSON_NAME] respondió" at bounding box center [343, 232] width 88 height 20
click at [298, 227] on use at bounding box center [300, 226] width 6 height 5
click at [297, 226] on use at bounding box center [300, 226] width 6 height 5
click at [142, 298] on span "Captura leads desde Whatsapp y más!" at bounding box center [128, 302] width 121 height 10
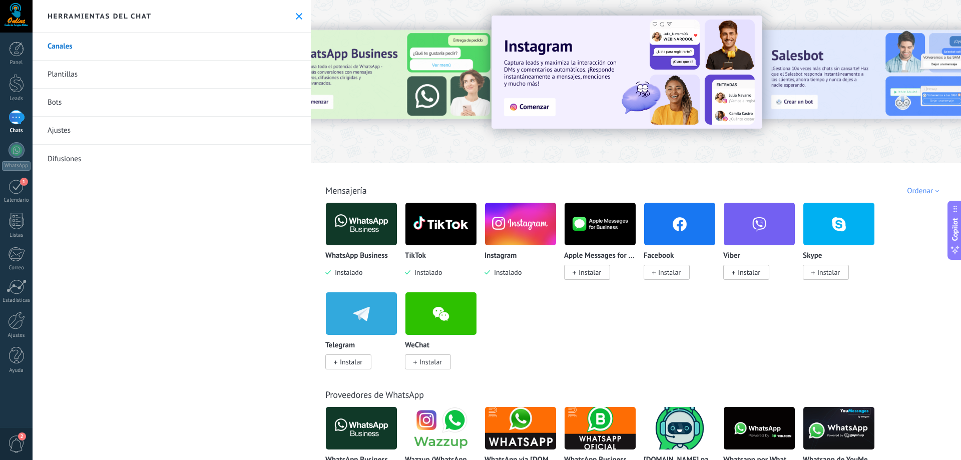
click at [19, 116] on div at bounding box center [17, 117] width 16 height 15
click at [14, 85] on div at bounding box center [16, 83] width 15 height 19
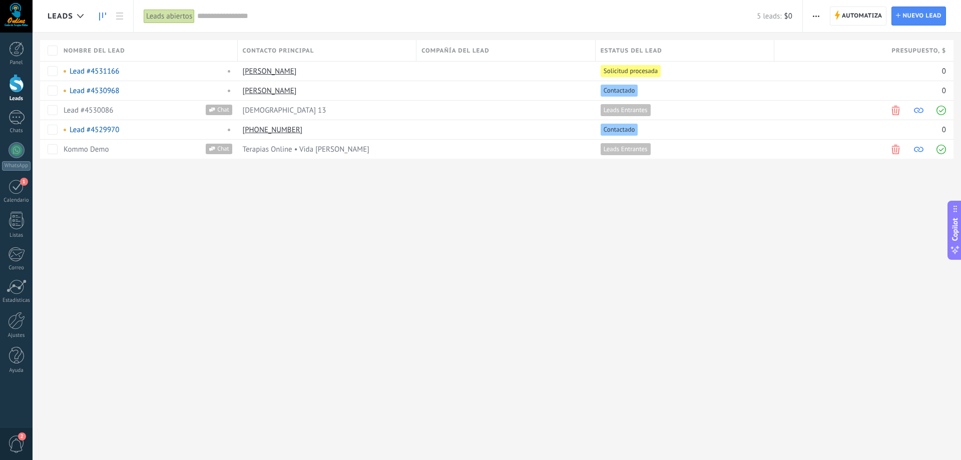
click at [107, 16] on link at bounding box center [102, 17] width 17 height 20
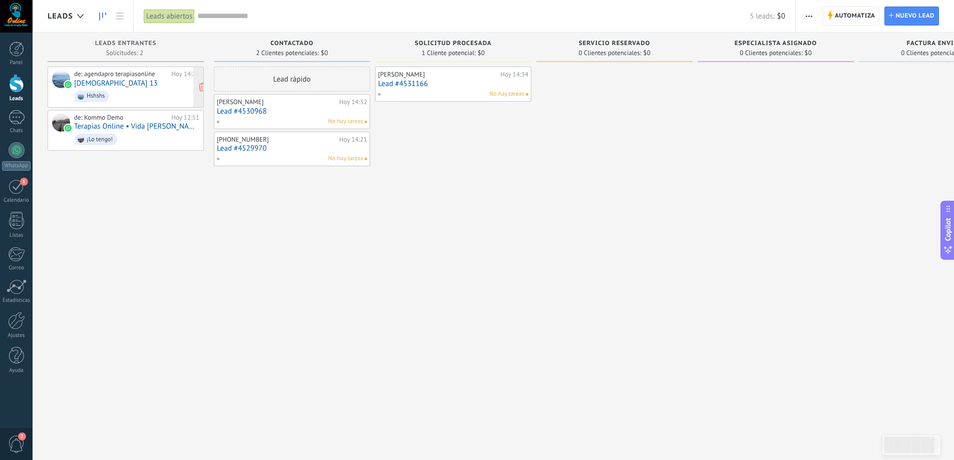
click at [95, 84] on link "[DEMOGRAPHIC_DATA] 13" at bounding box center [116, 83] width 84 height 9
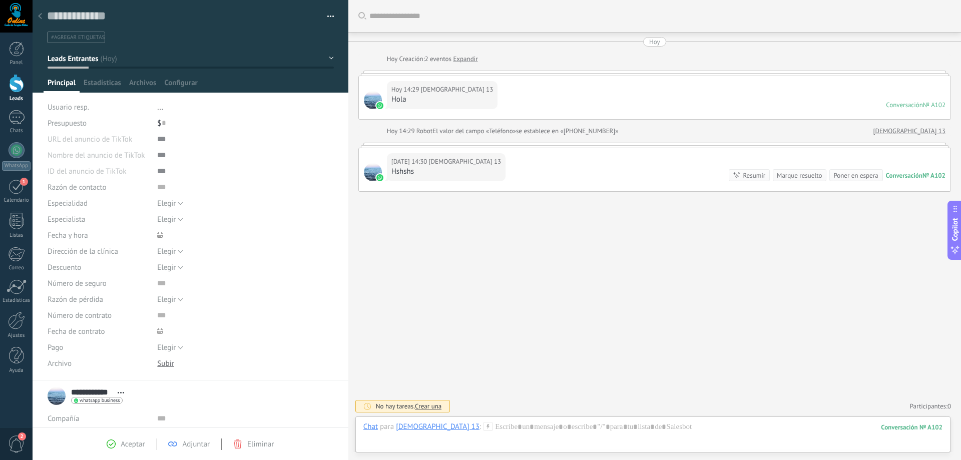
scroll to position [15, 0]
click at [42, 14] on div at bounding box center [40, 17] width 14 height 20
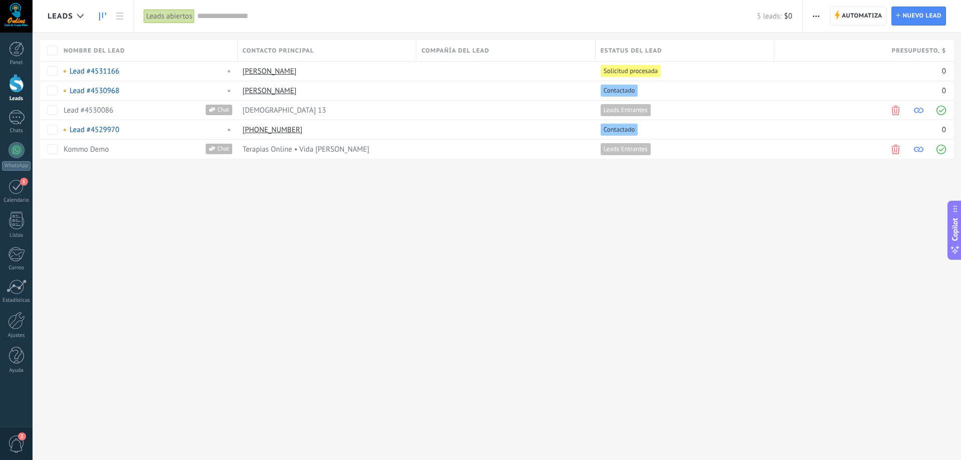
click at [97, 18] on link at bounding box center [102, 17] width 17 height 20
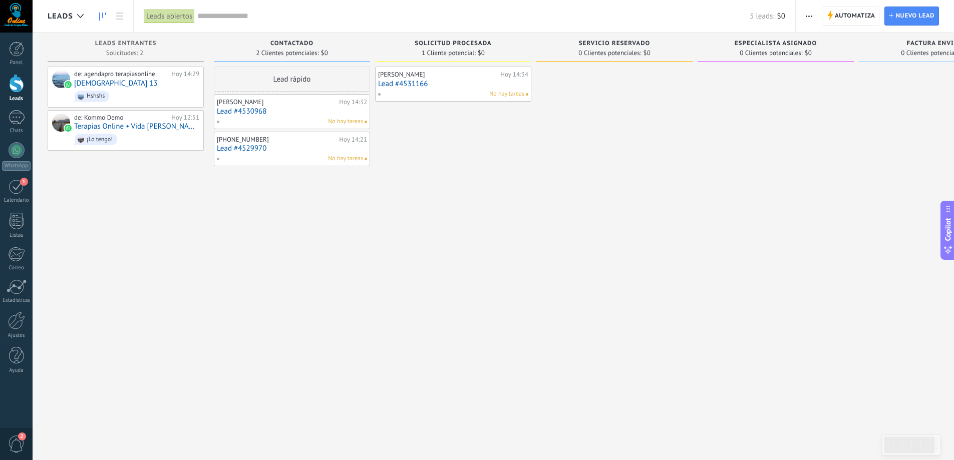
click at [439, 90] on div "No hay tareas" at bounding box center [450, 94] width 147 height 9
click at [413, 80] on link "Lead #4531166" at bounding box center [453, 84] width 150 height 9
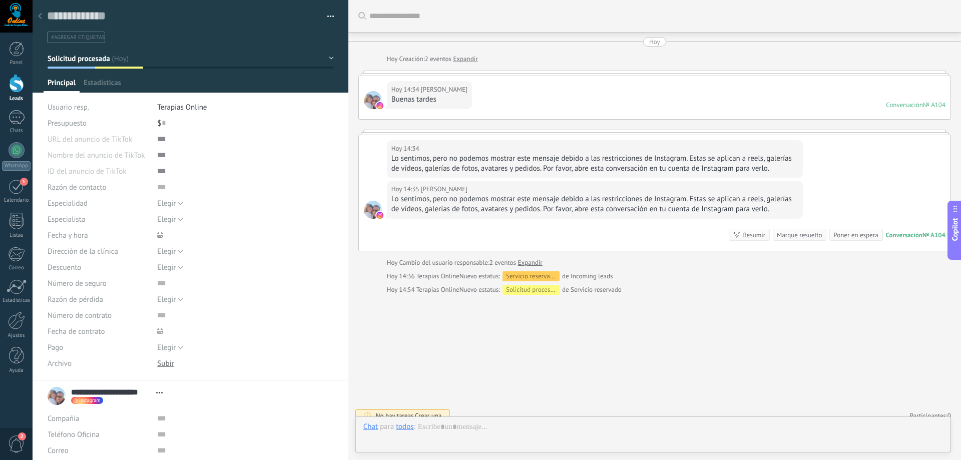
type textarea "**********"
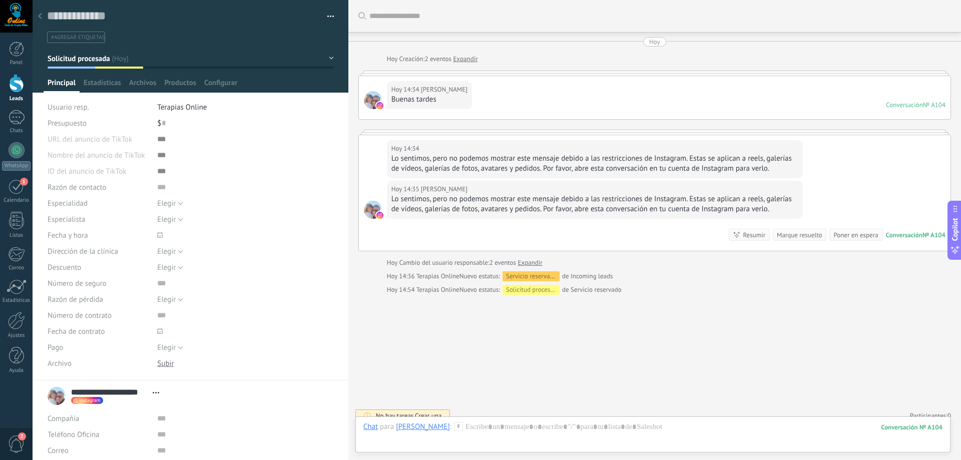
scroll to position [10, 0]
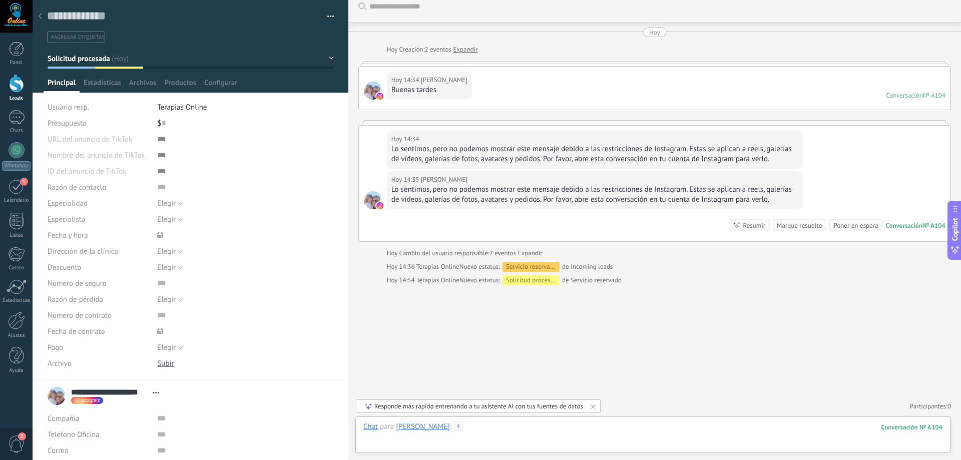
click at [524, 426] on div at bounding box center [652, 437] width 579 height 30
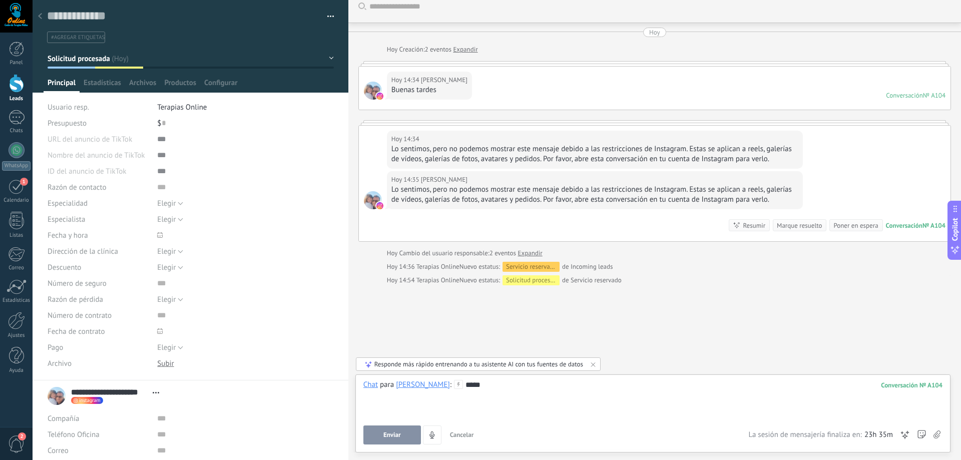
click at [385, 435] on span "Enviar" at bounding box center [392, 435] width 18 height 7
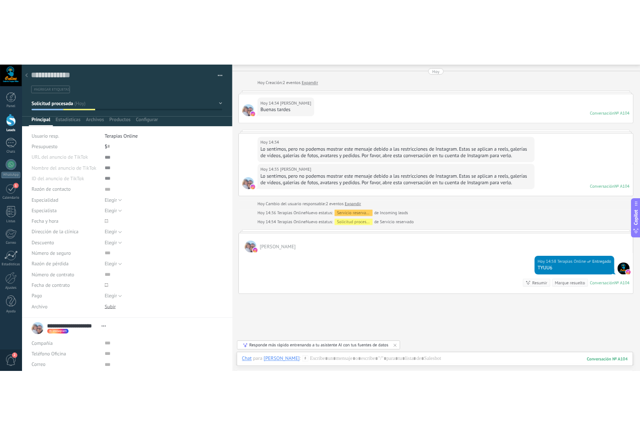
scroll to position [0, 0]
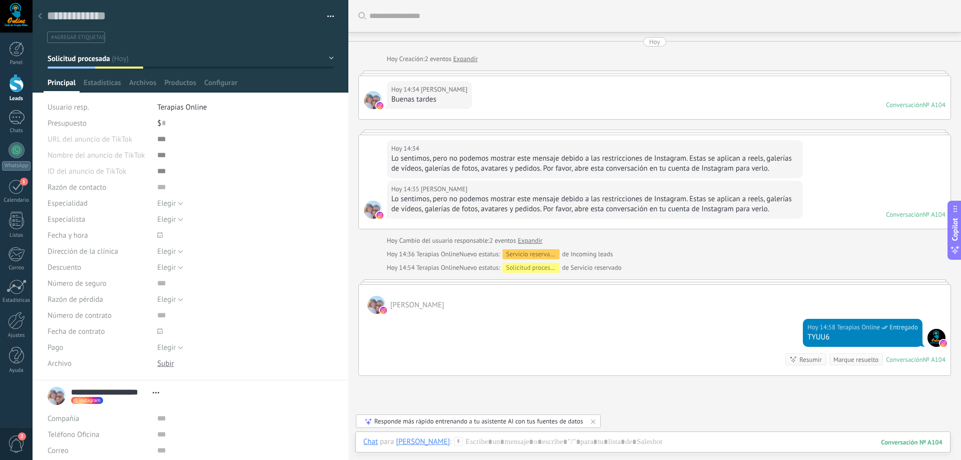
click at [40, 17] on use at bounding box center [40, 16] width 4 height 6
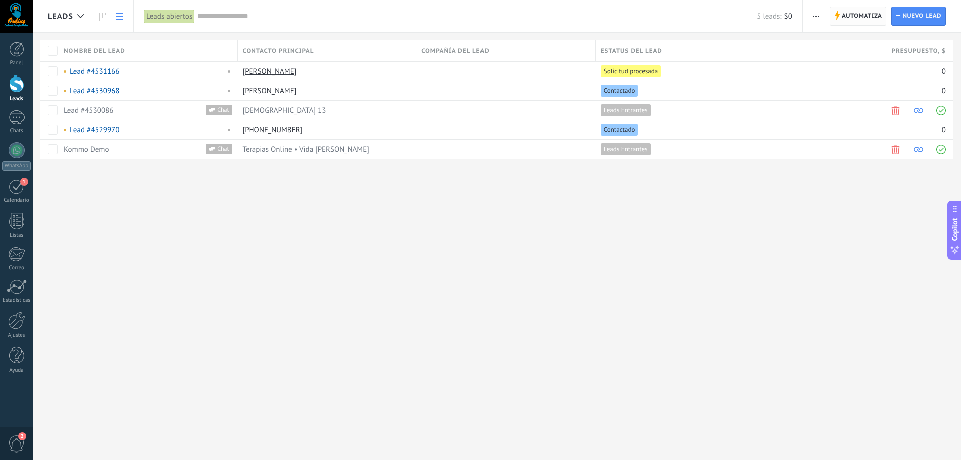
type textarea "**********"
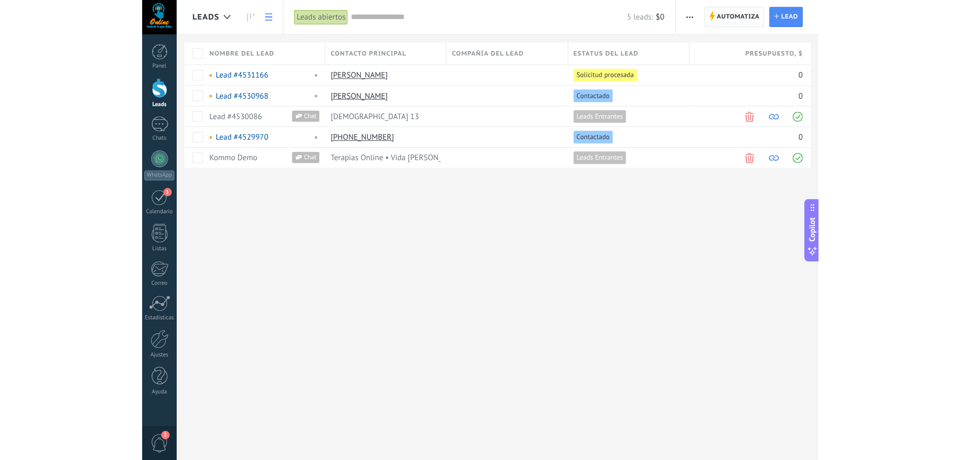
scroll to position [10, 0]
